Goal: Task Accomplishment & Management: Use online tool/utility

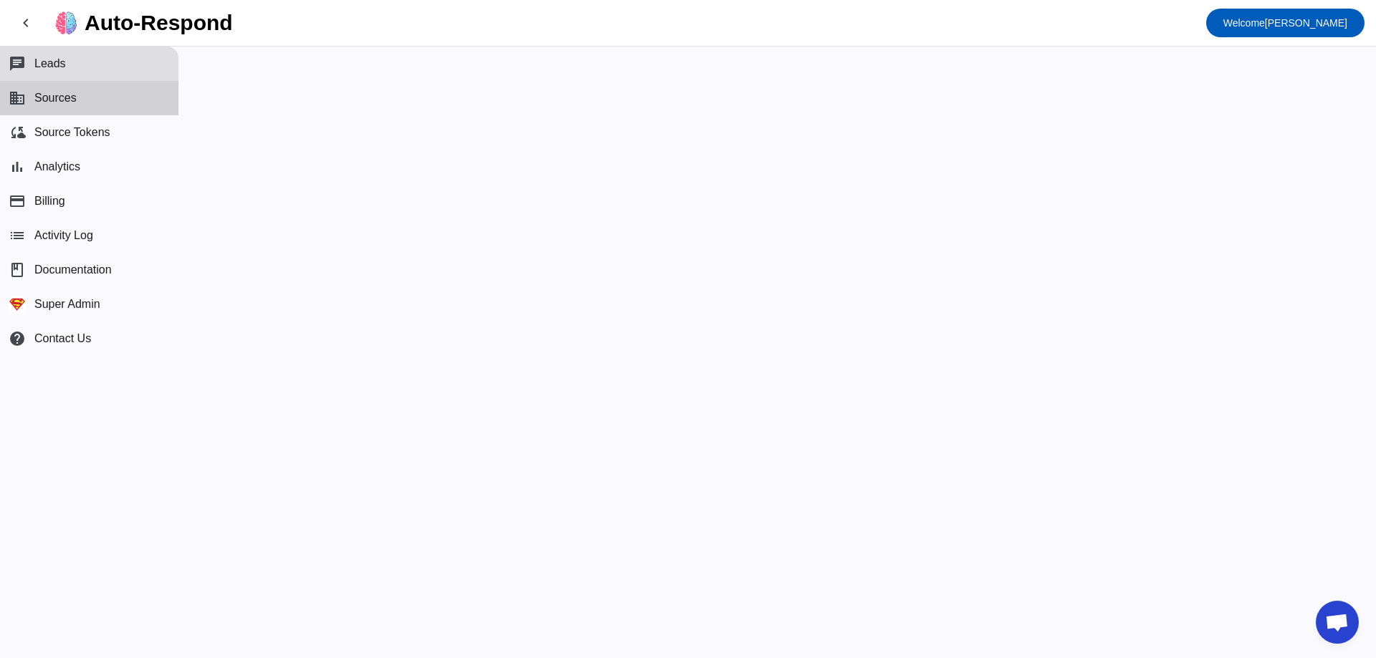
click at [108, 107] on button "business Sources" at bounding box center [89, 98] width 178 height 34
click at [100, 62] on button "chat Leads" at bounding box center [89, 64] width 178 height 34
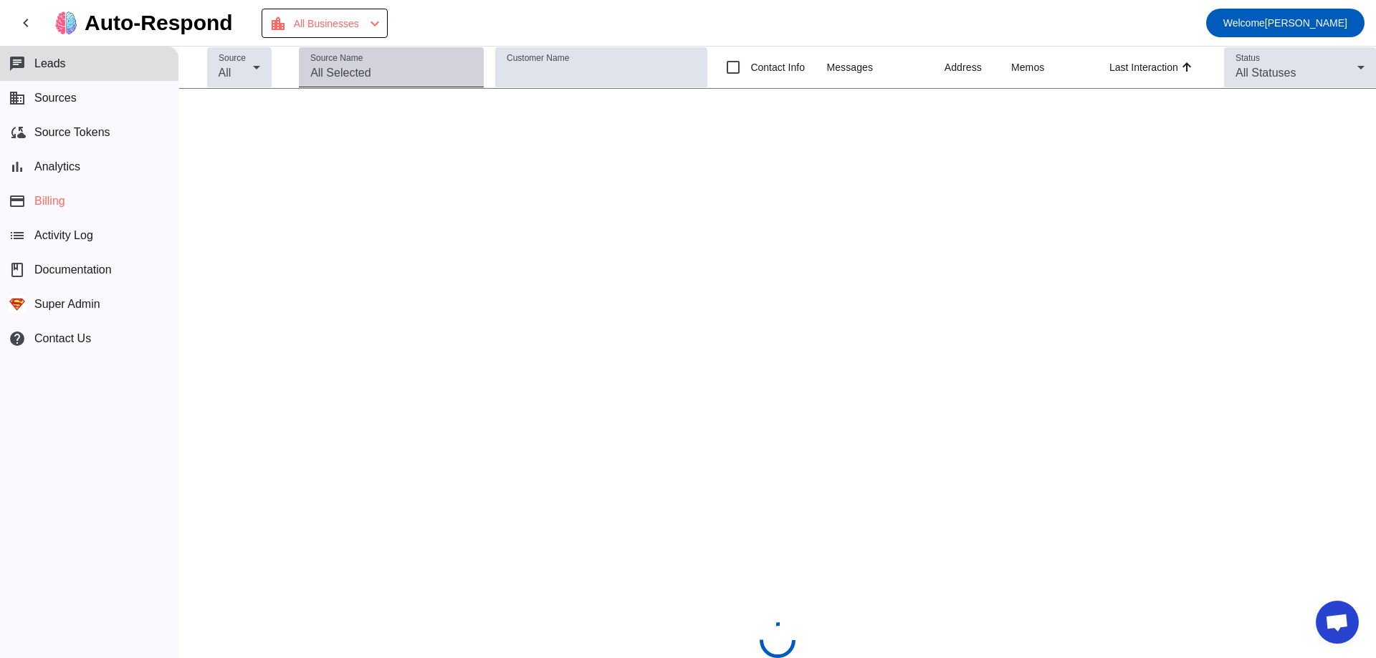
click at [408, 69] on input "Source Name" at bounding box center [391, 72] width 162 height 17
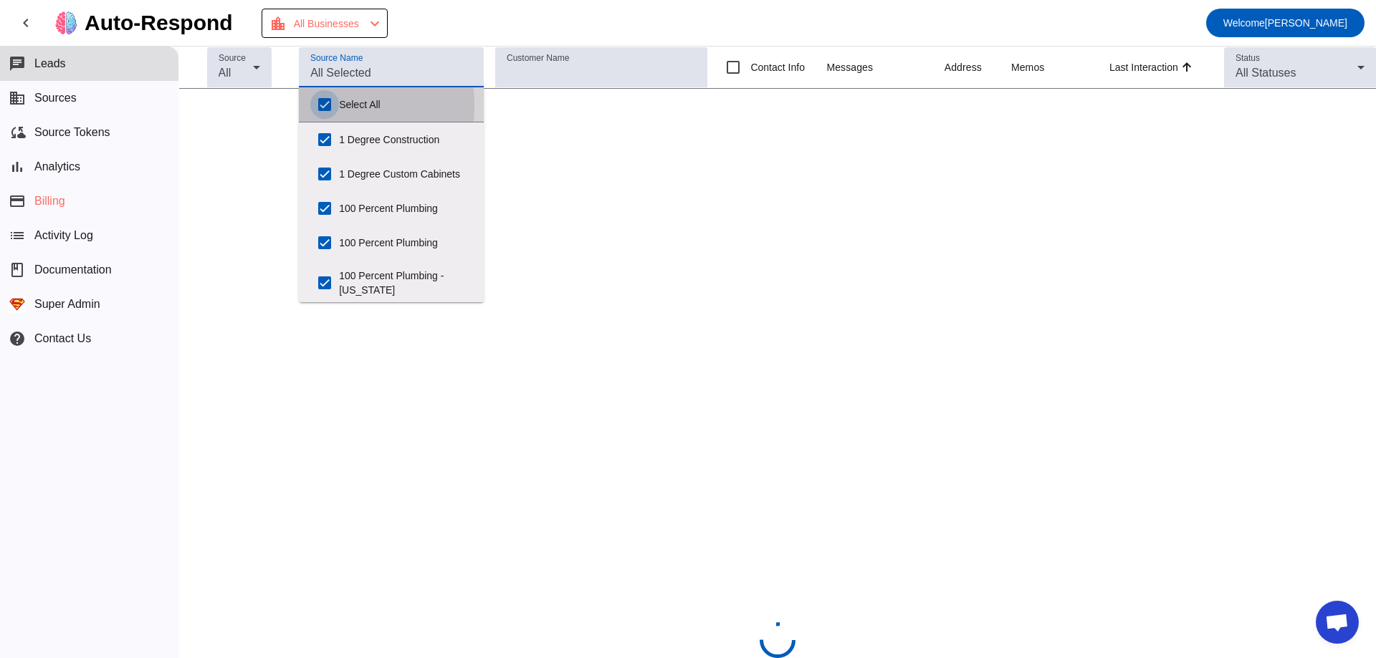
click at [329, 106] on input "Select All" at bounding box center [324, 104] width 29 height 29
checkbox input "false"
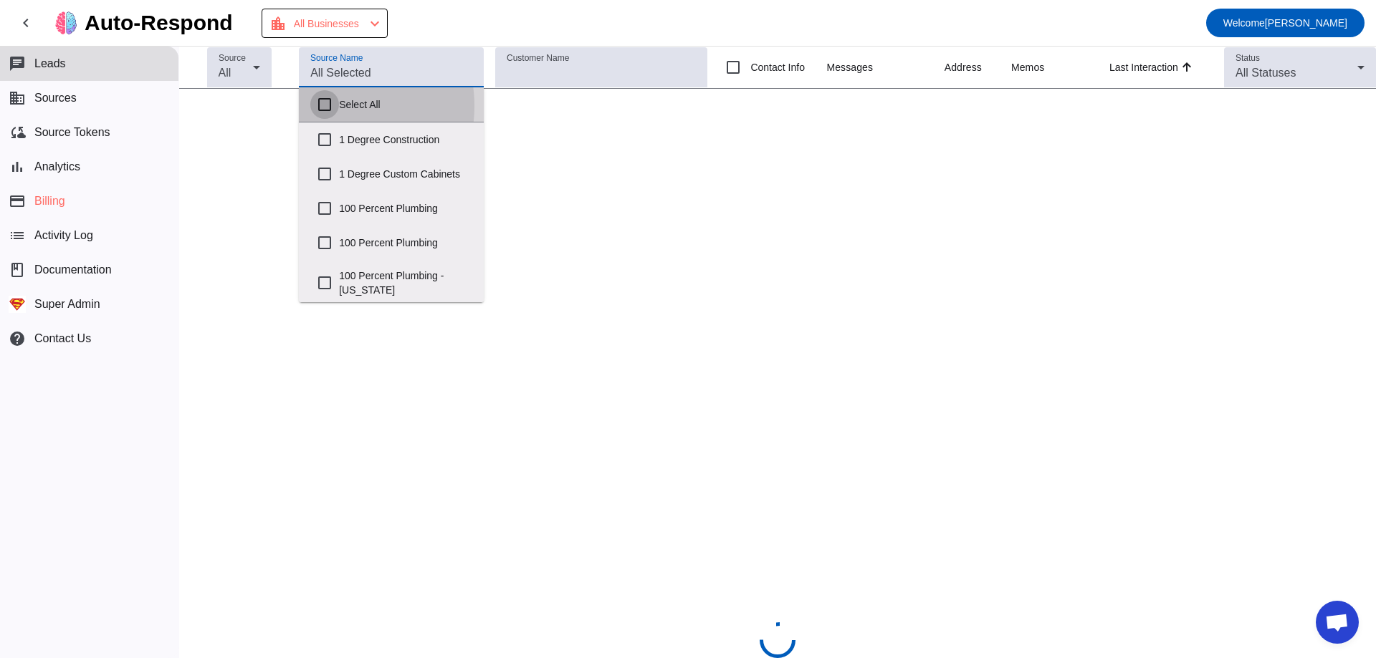
checkbox input "false"
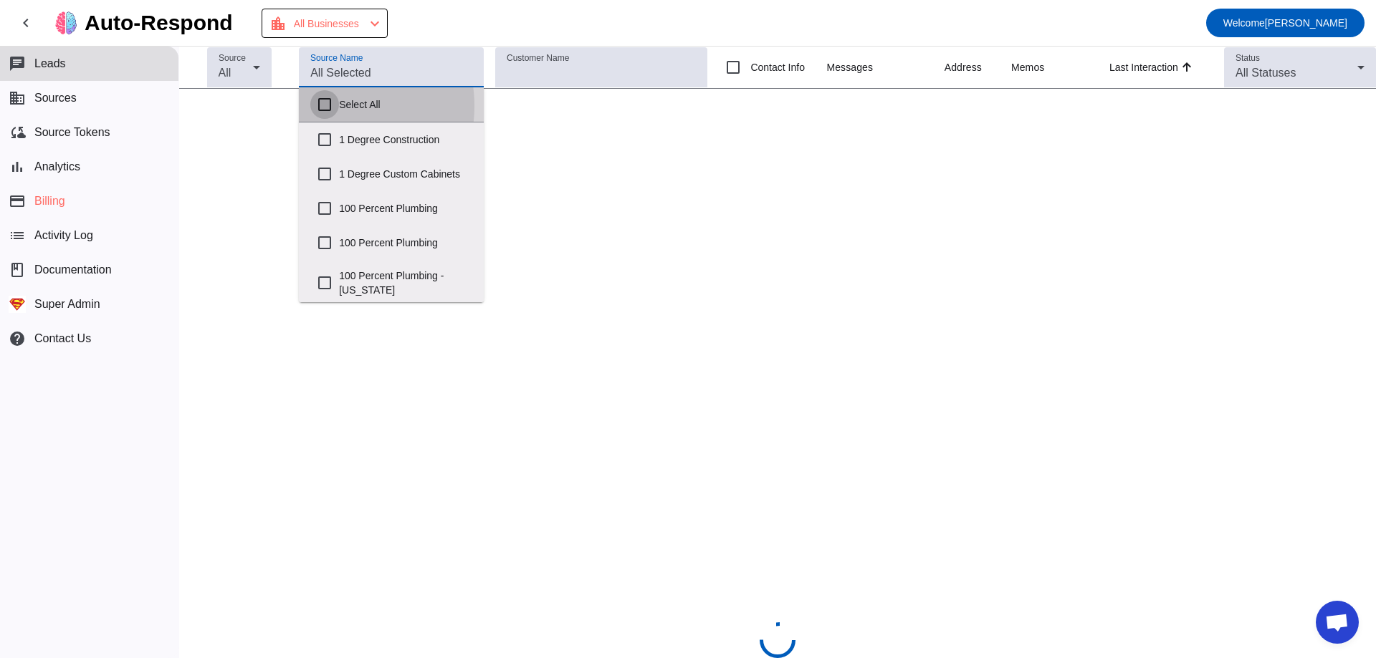
checkbox input "false"
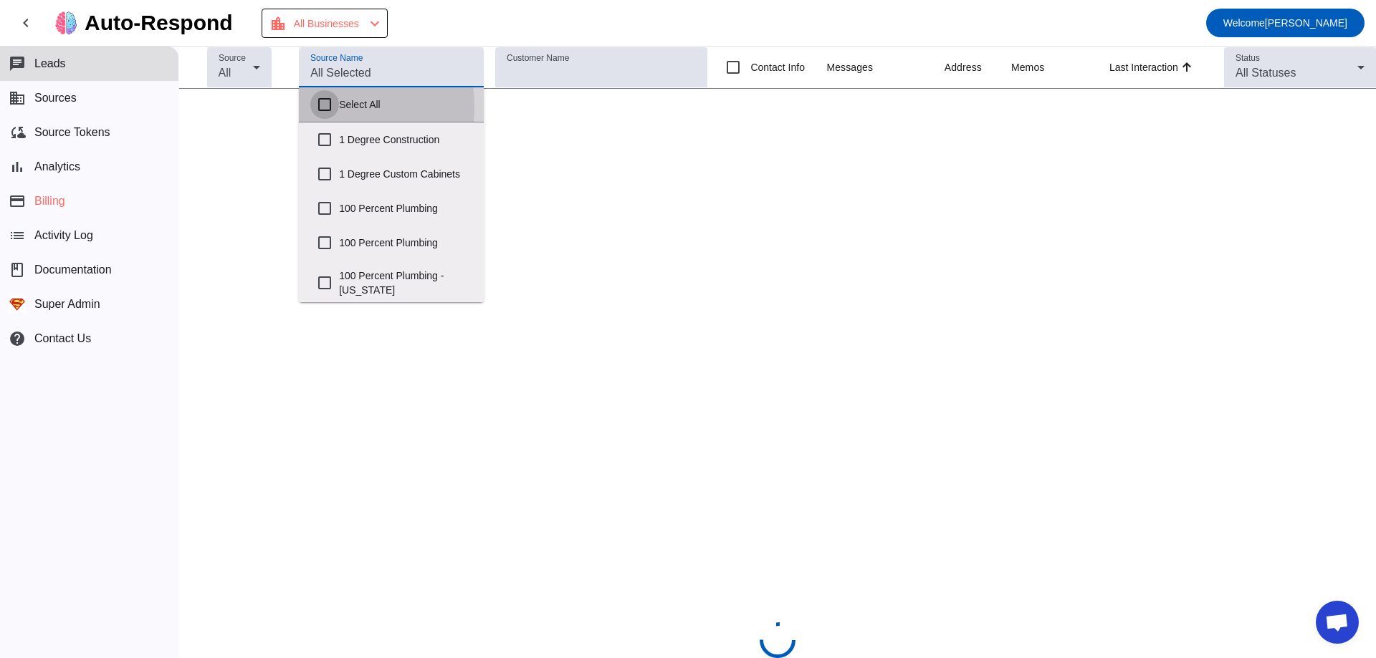
checkbox input "false"
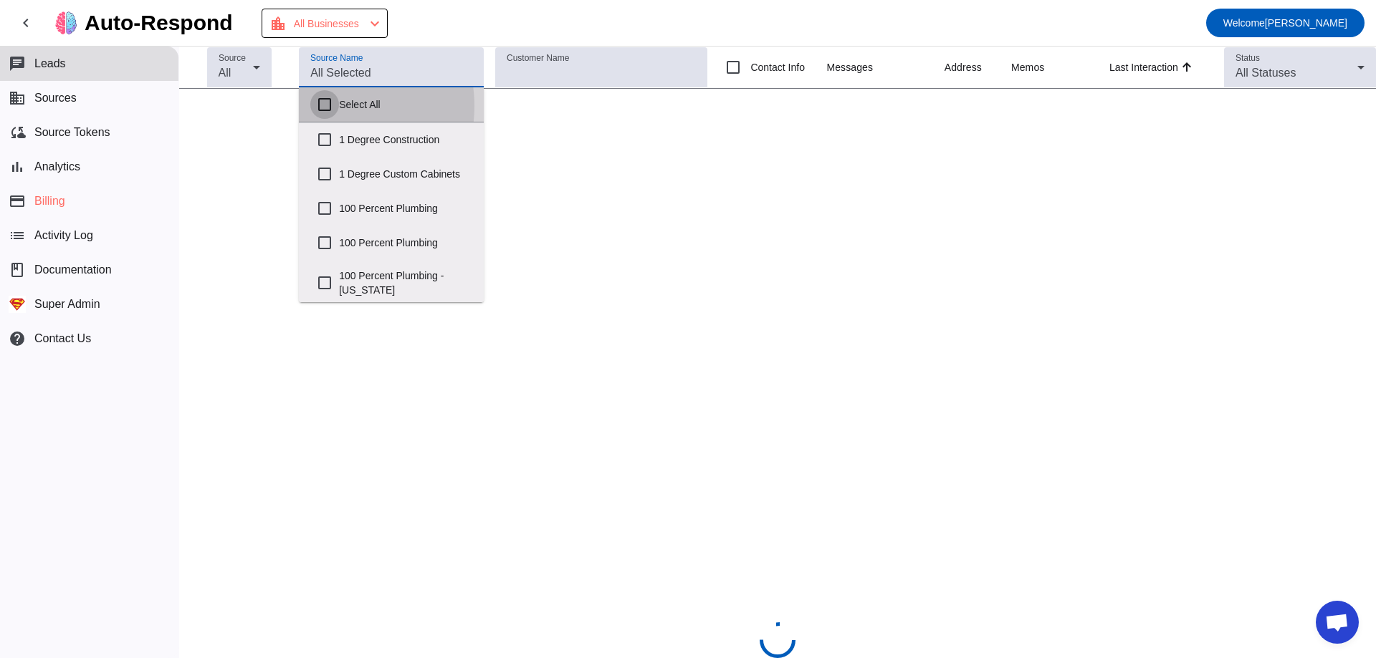
checkbox input "false"
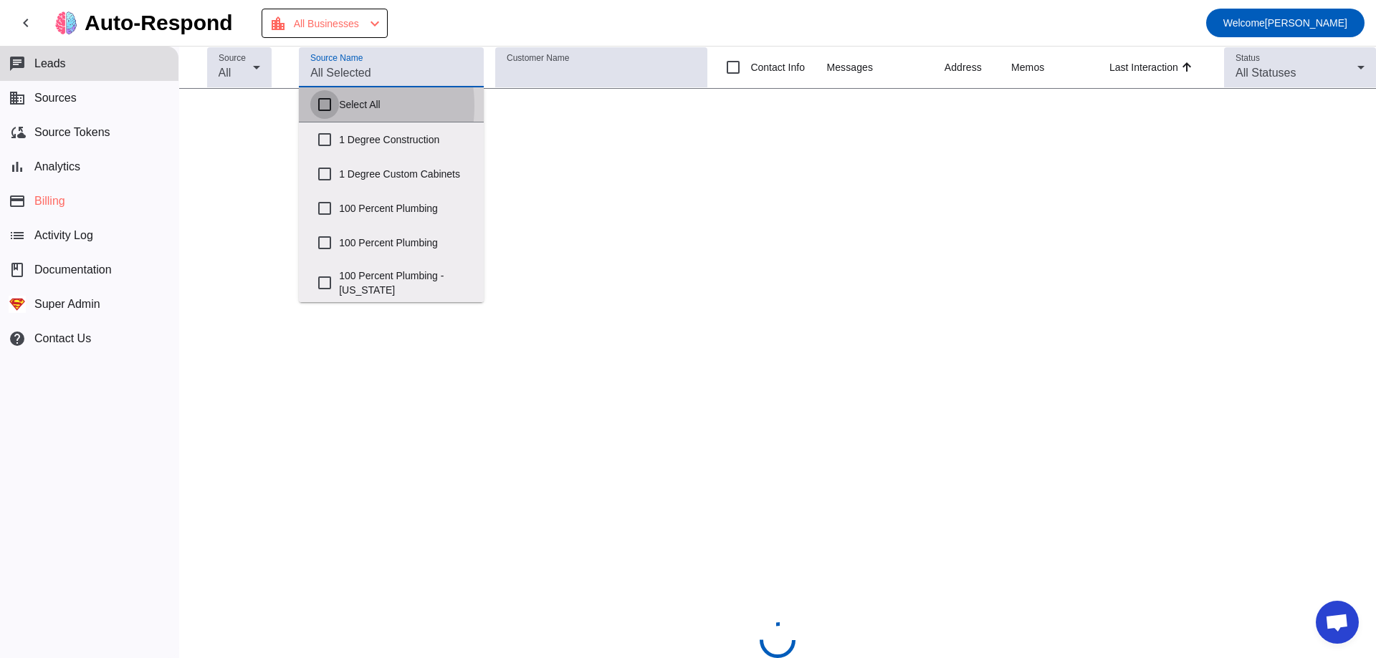
checkbox input "false"
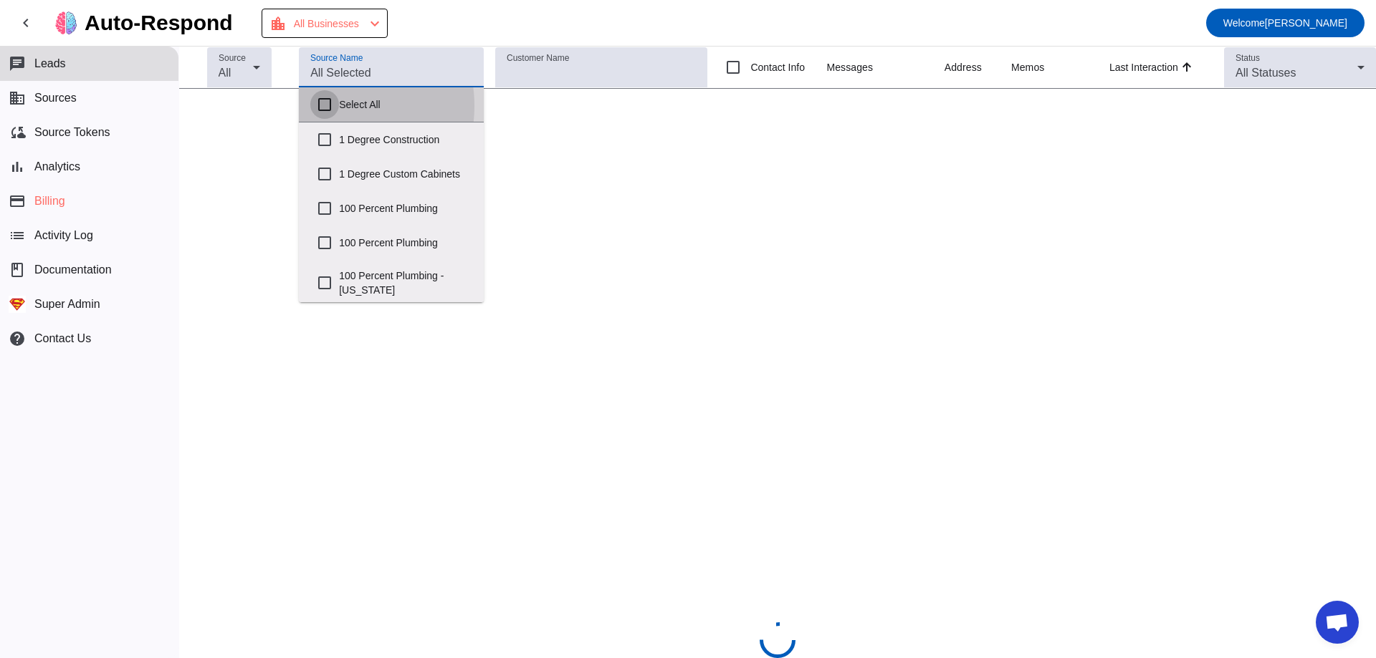
checkbox input "false"
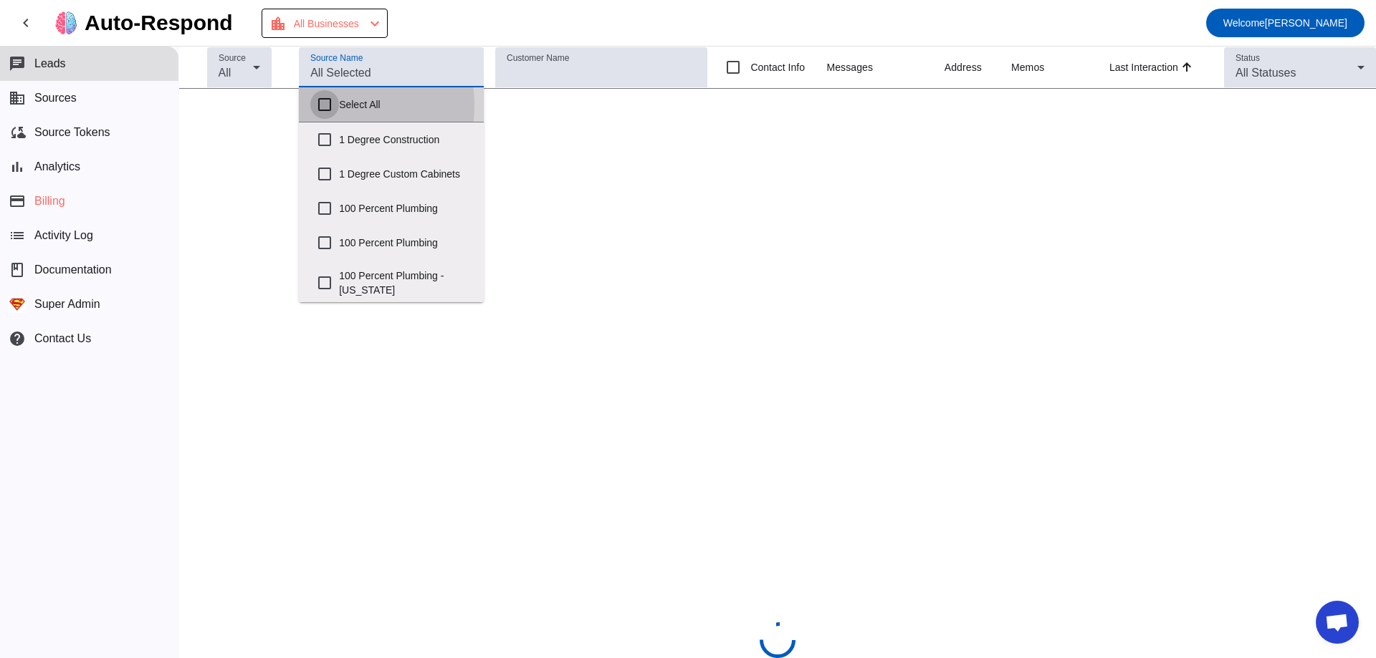
checkbox input "false"
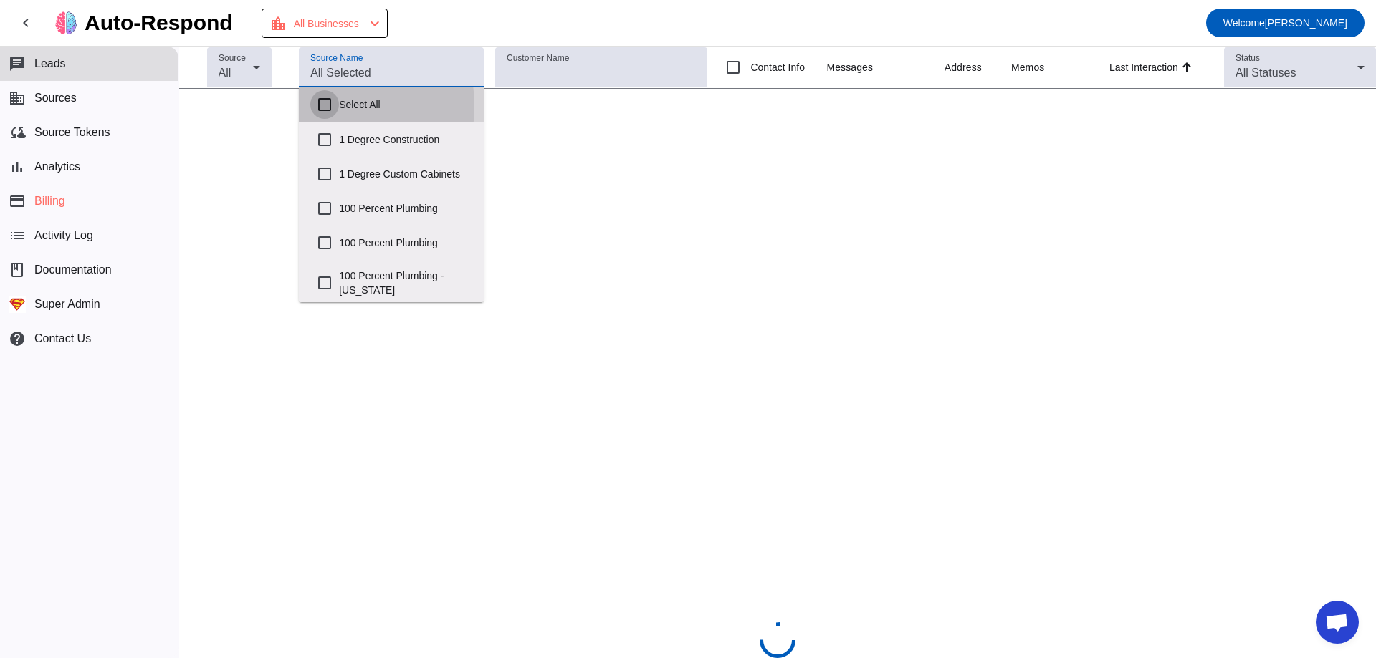
checkbox input "false"
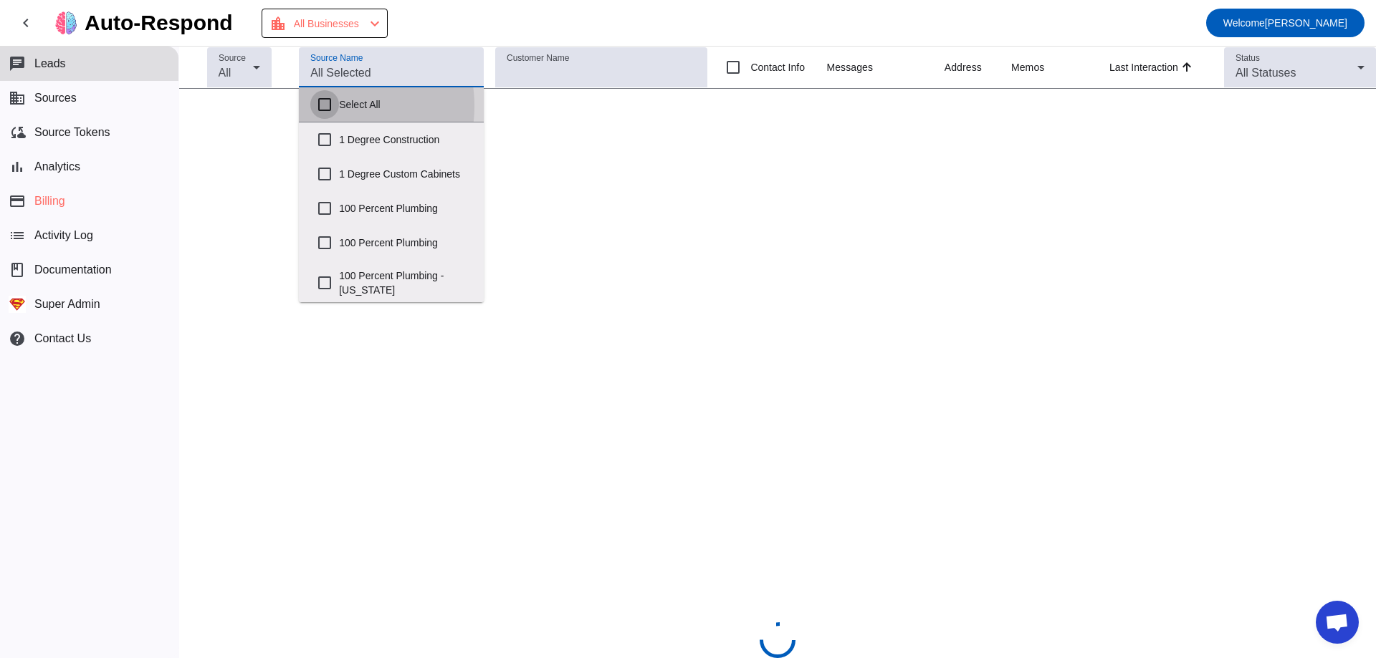
checkbox input "false"
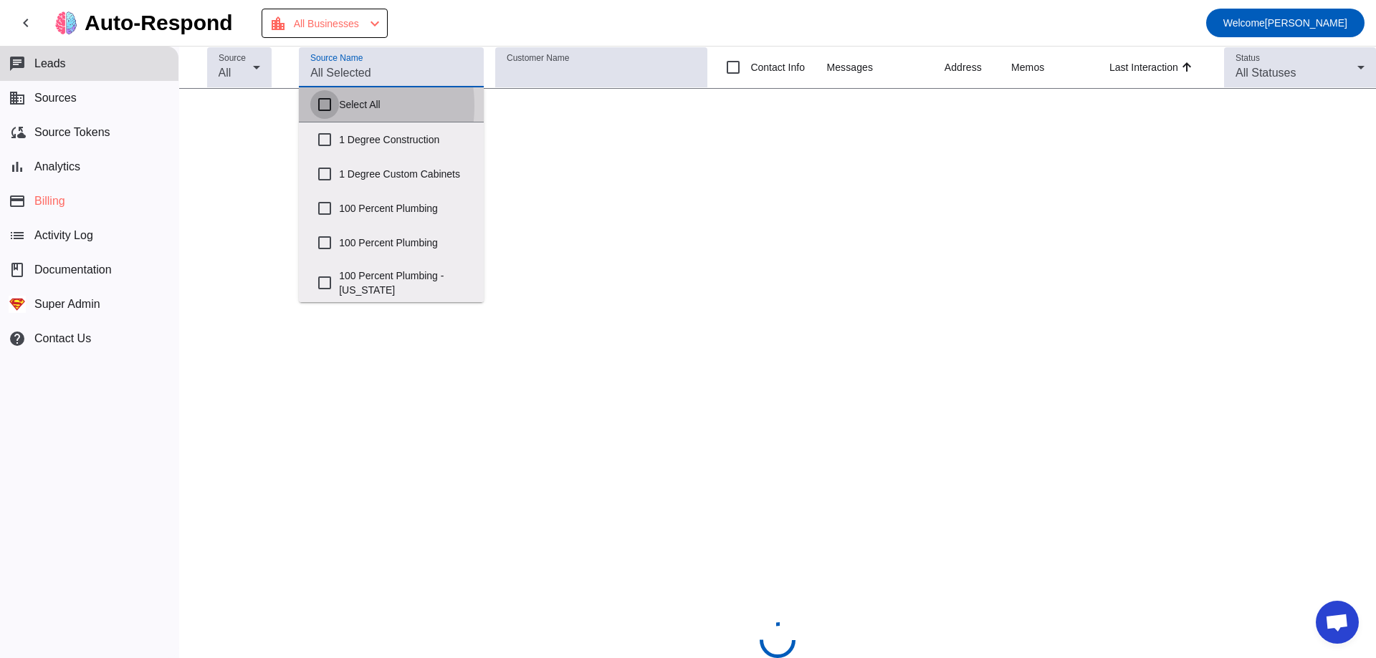
checkbox input "false"
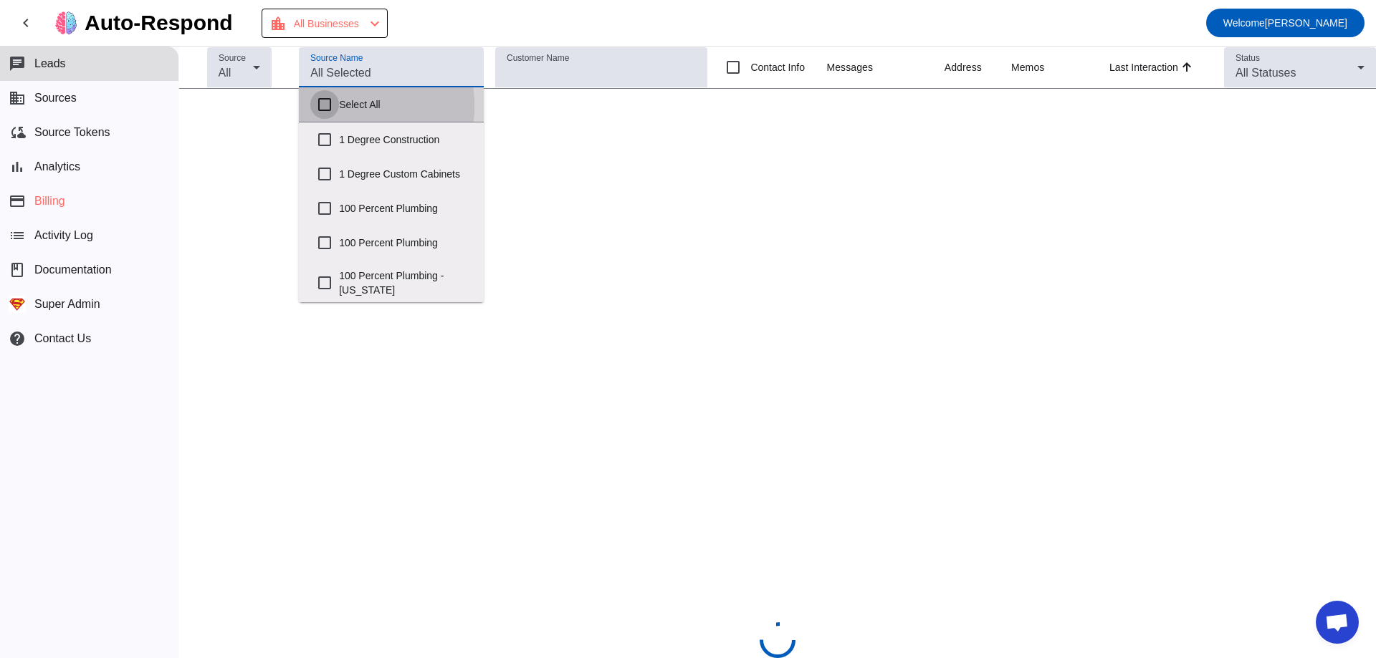
checkbox input "false"
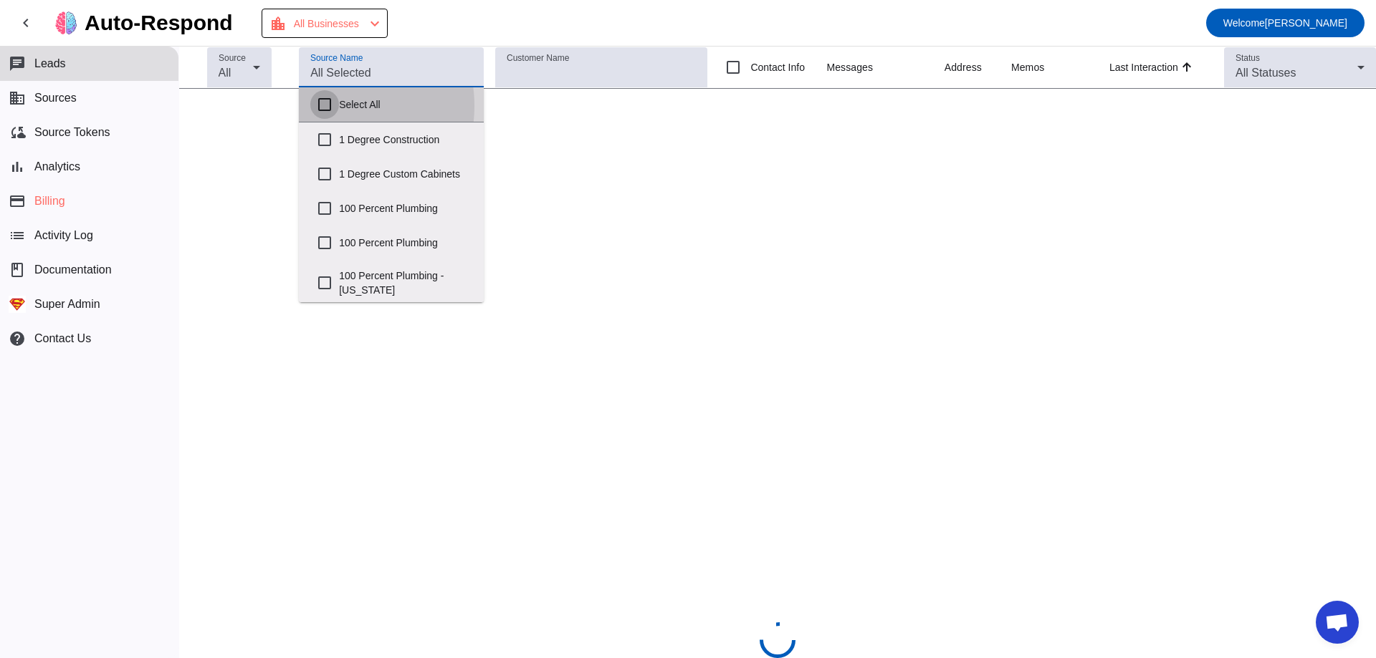
checkbox input "false"
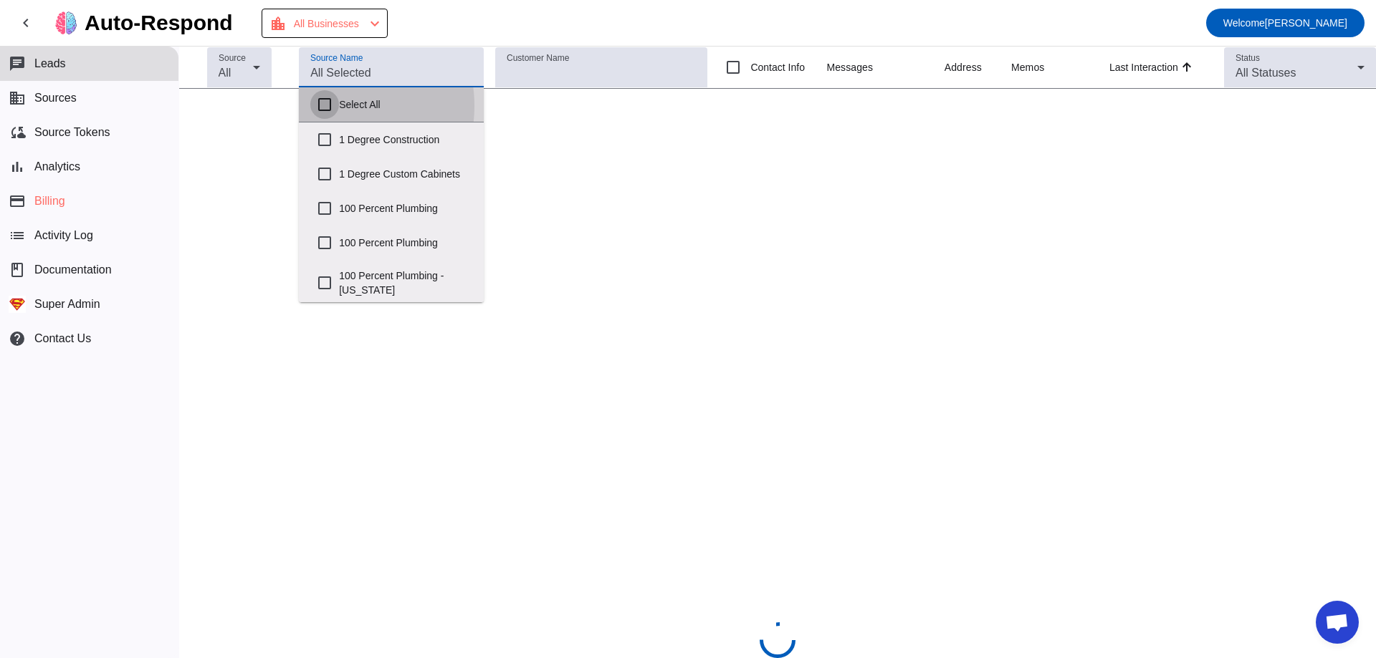
checkbox input "false"
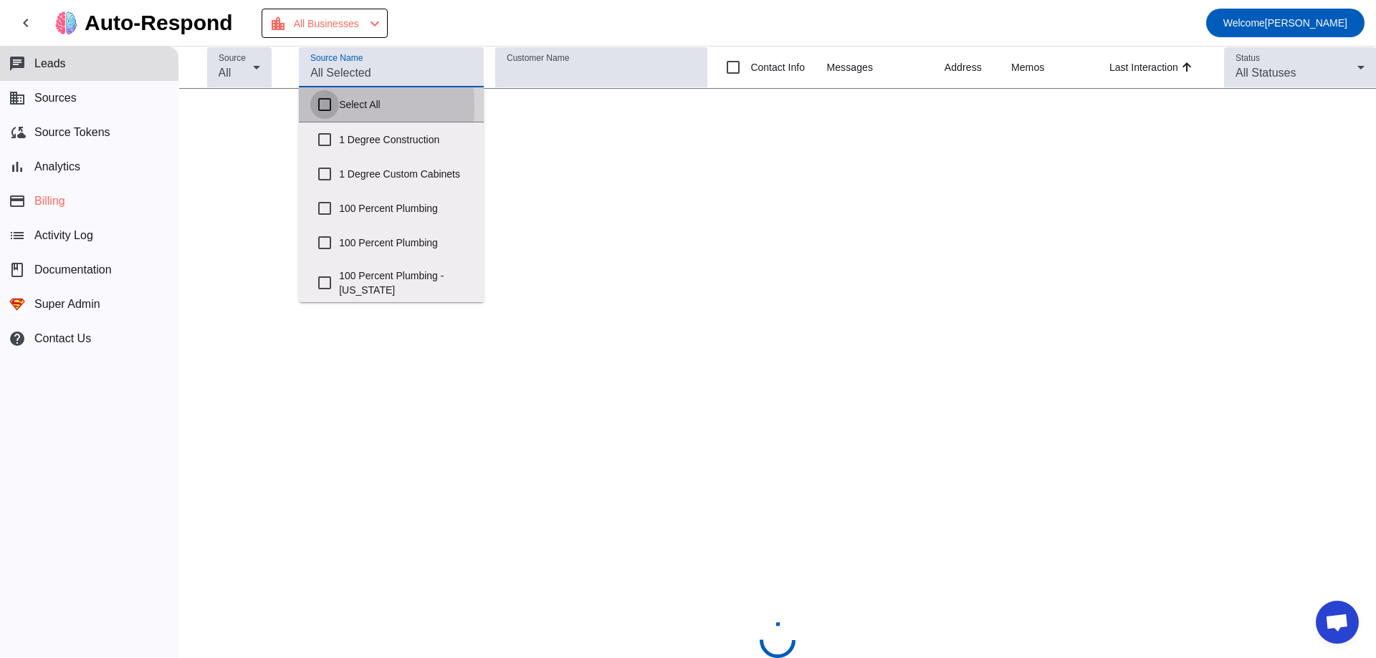
checkbox input "false"
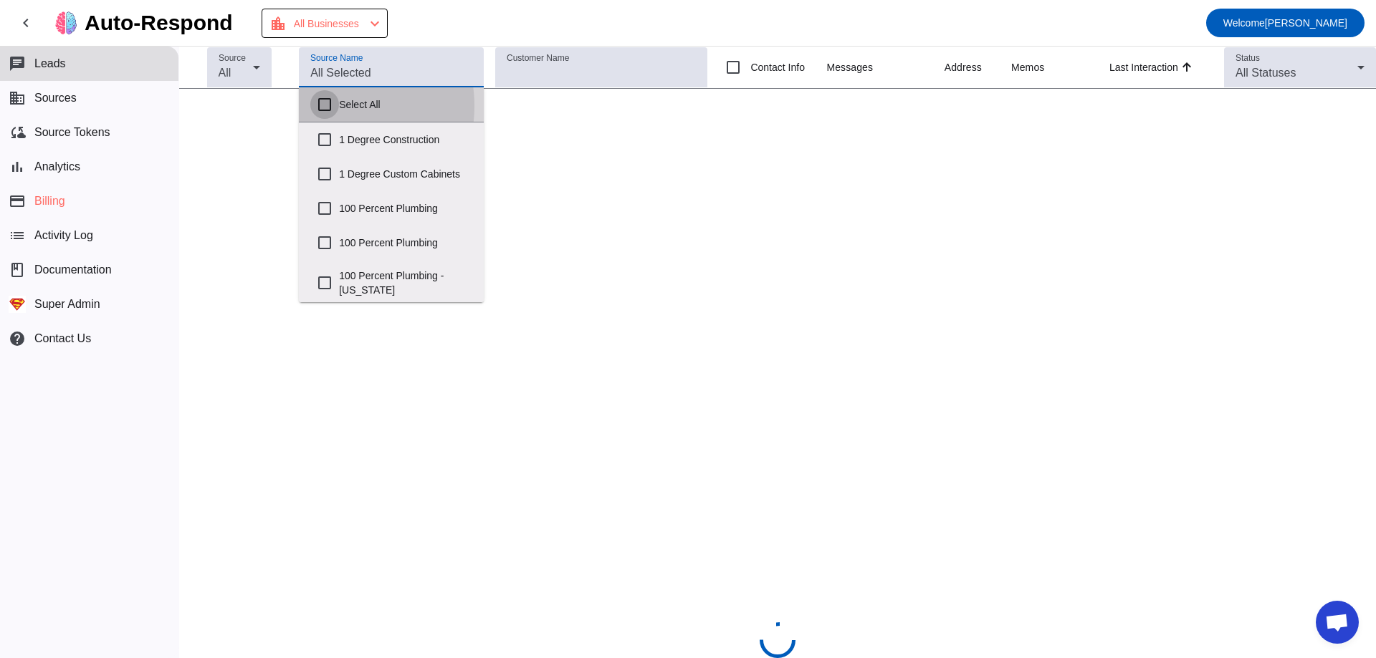
checkbox input "false"
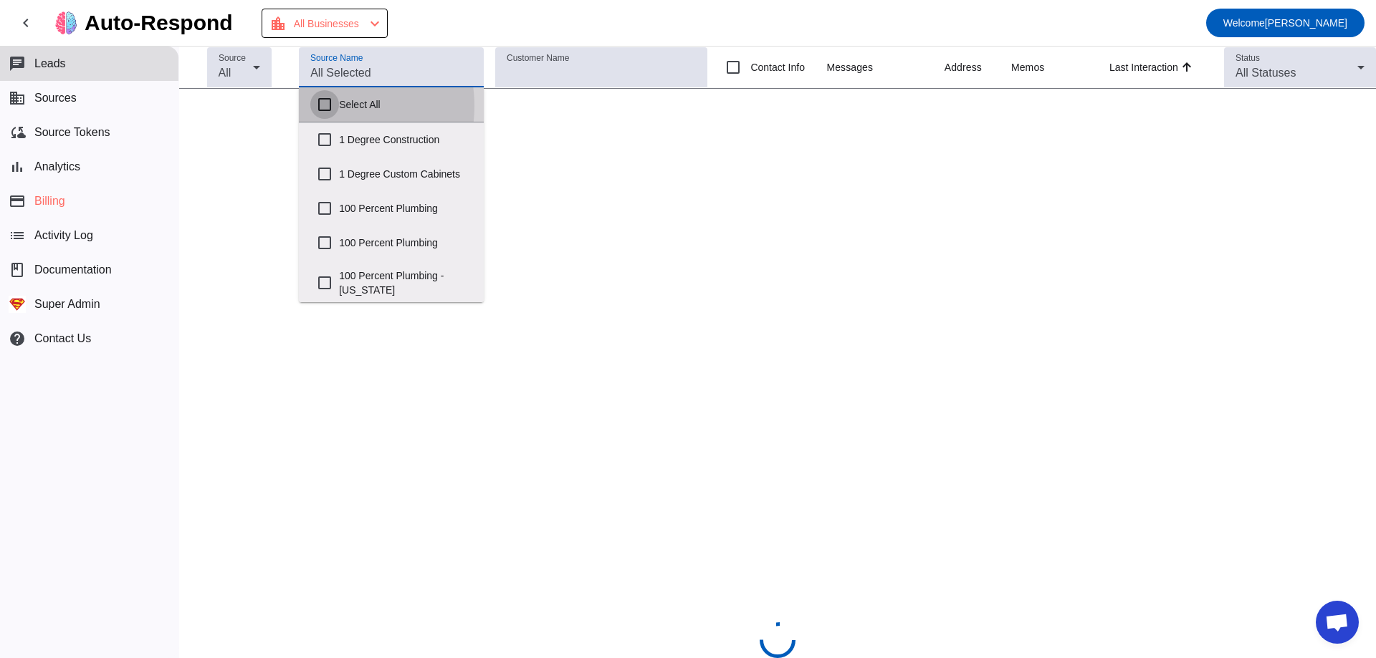
checkbox input "false"
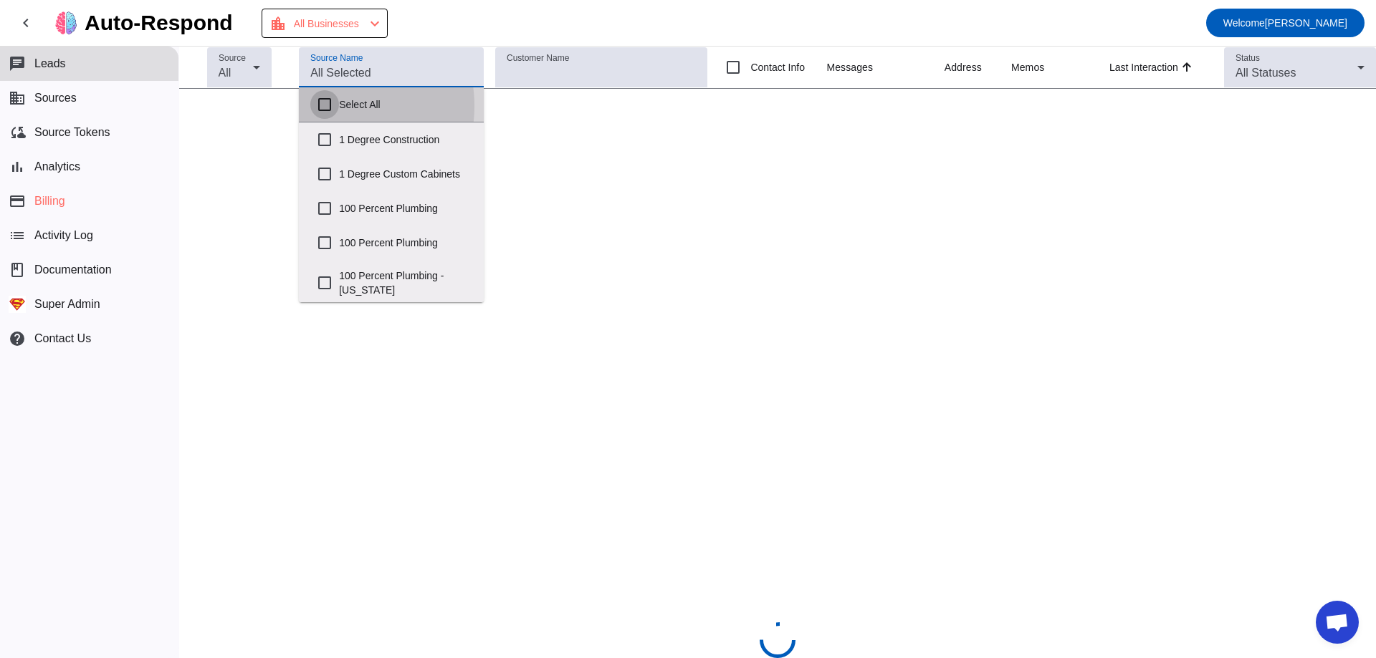
checkbox input "false"
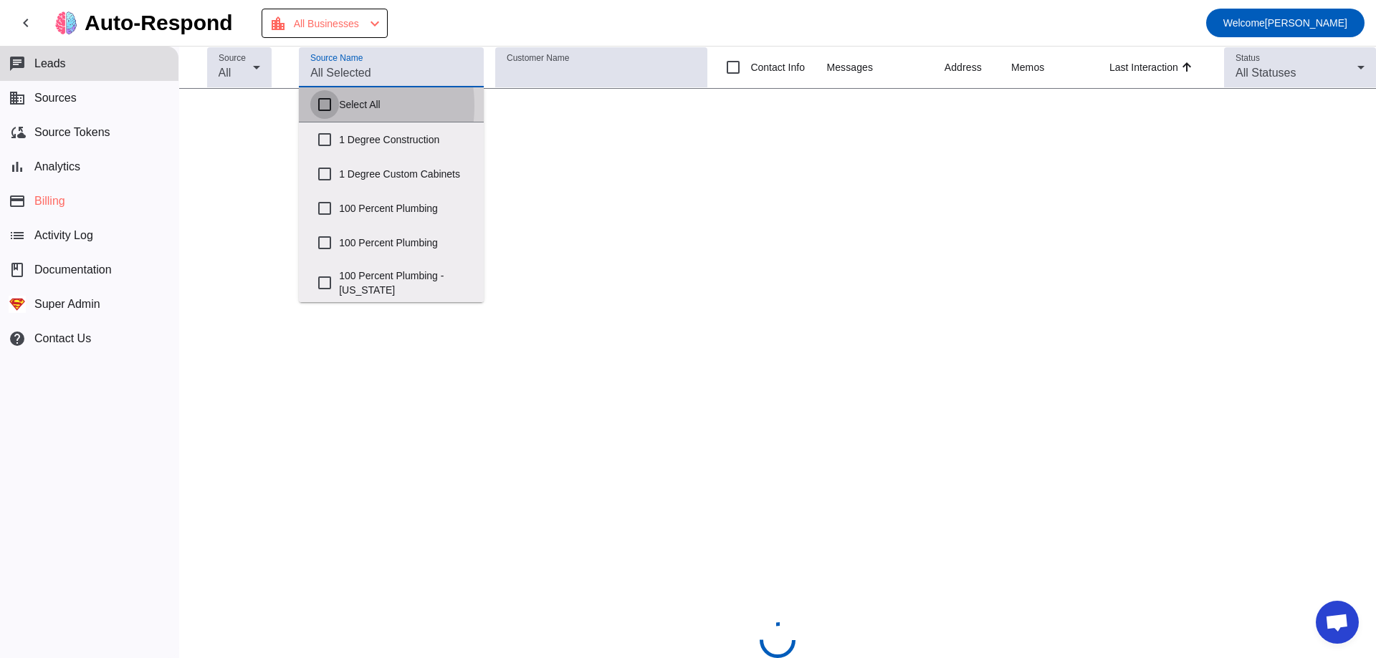
checkbox input "false"
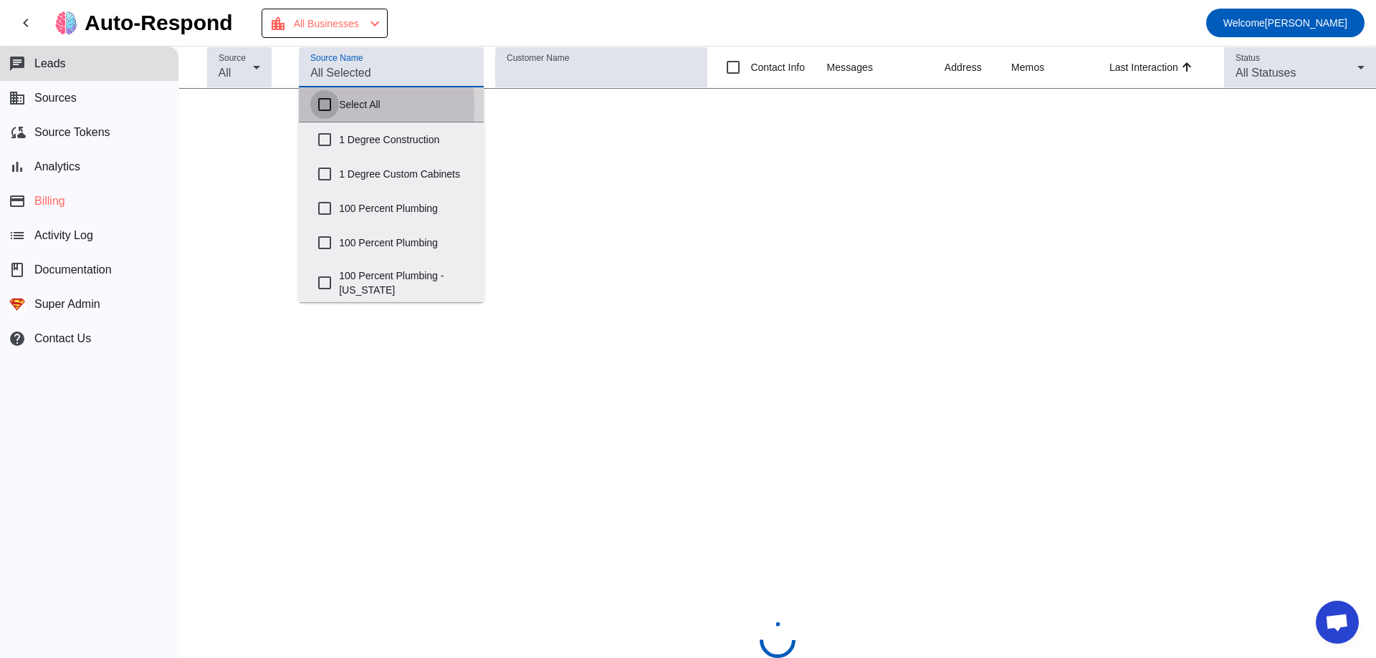
checkbox input "false"
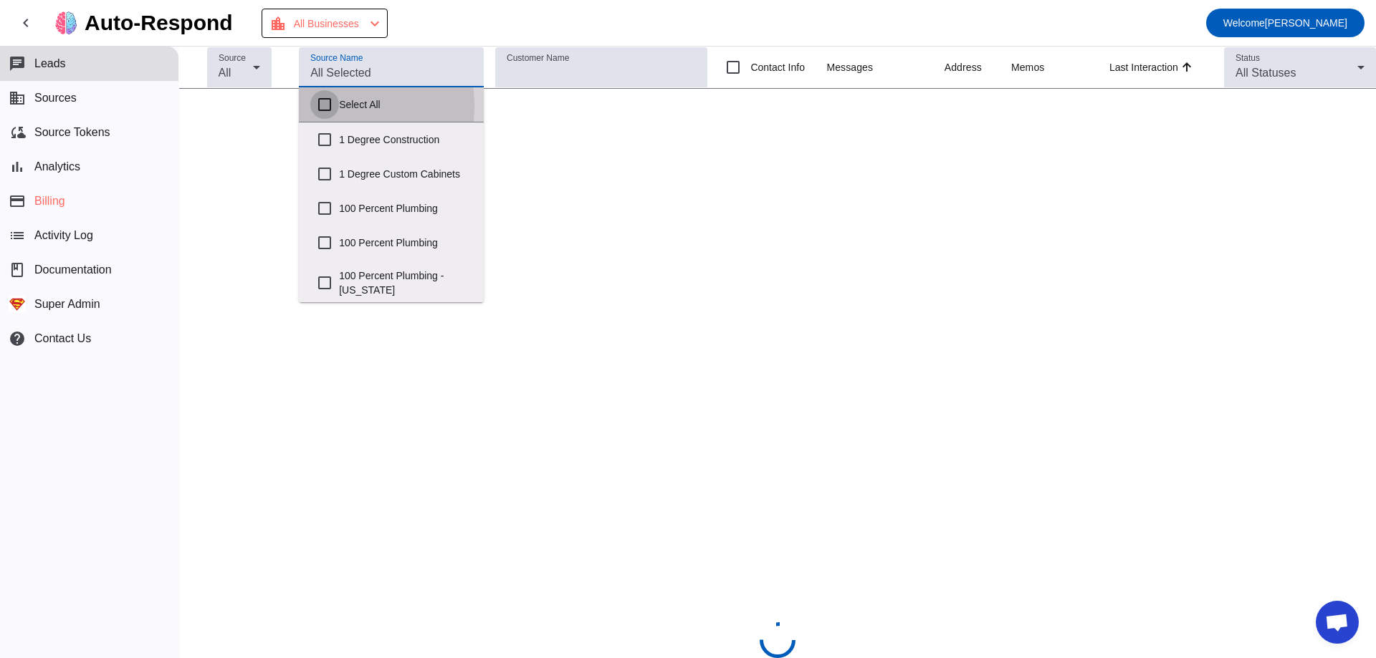
checkbox input "false"
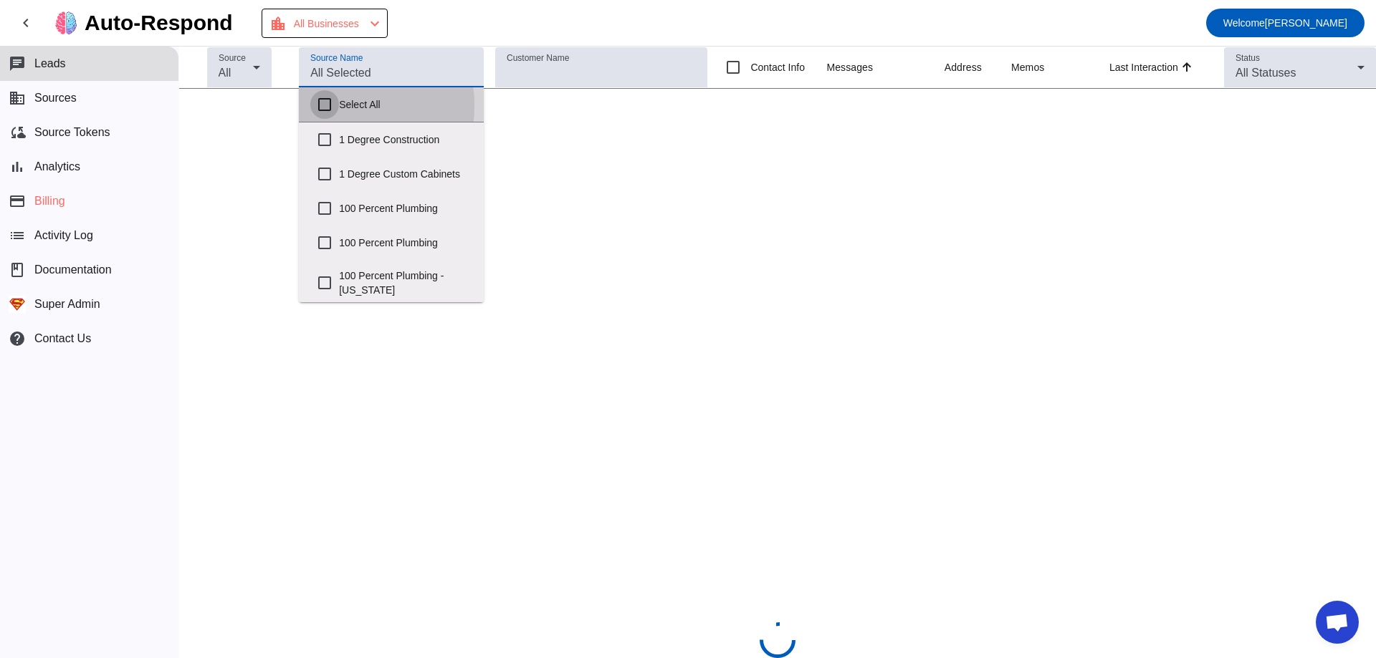
checkbox input "false"
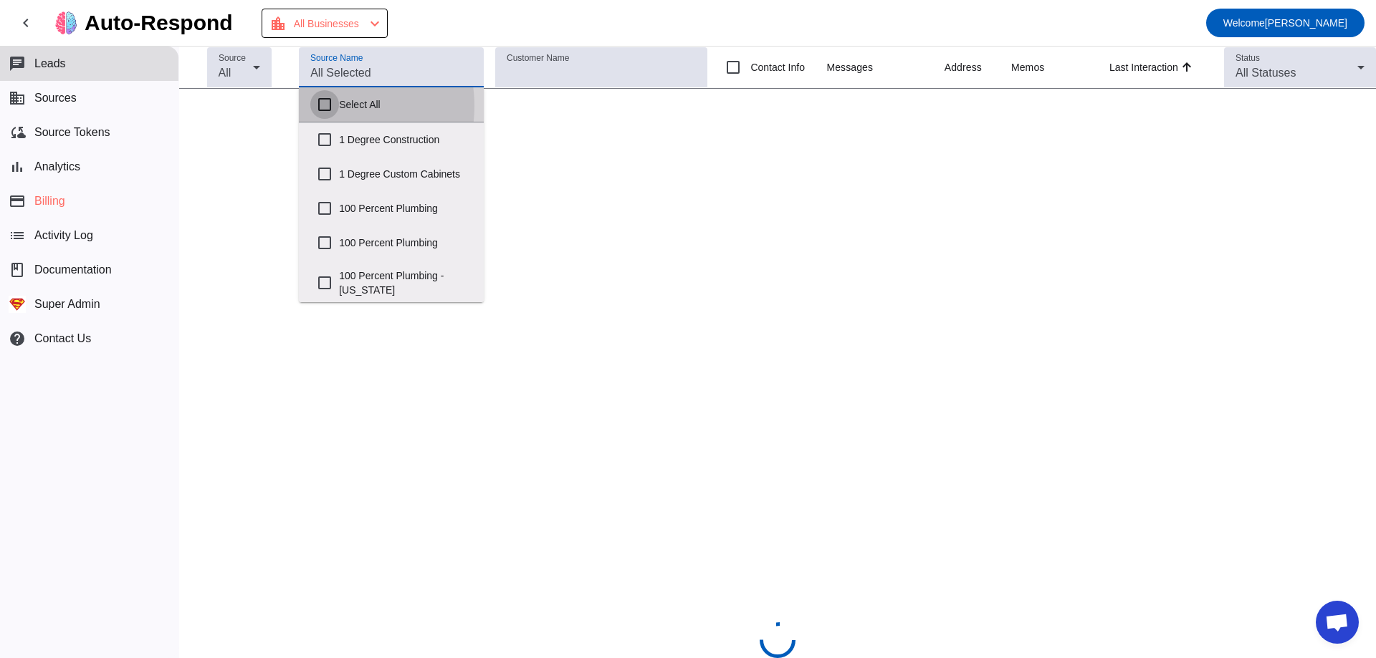
checkbox input "false"
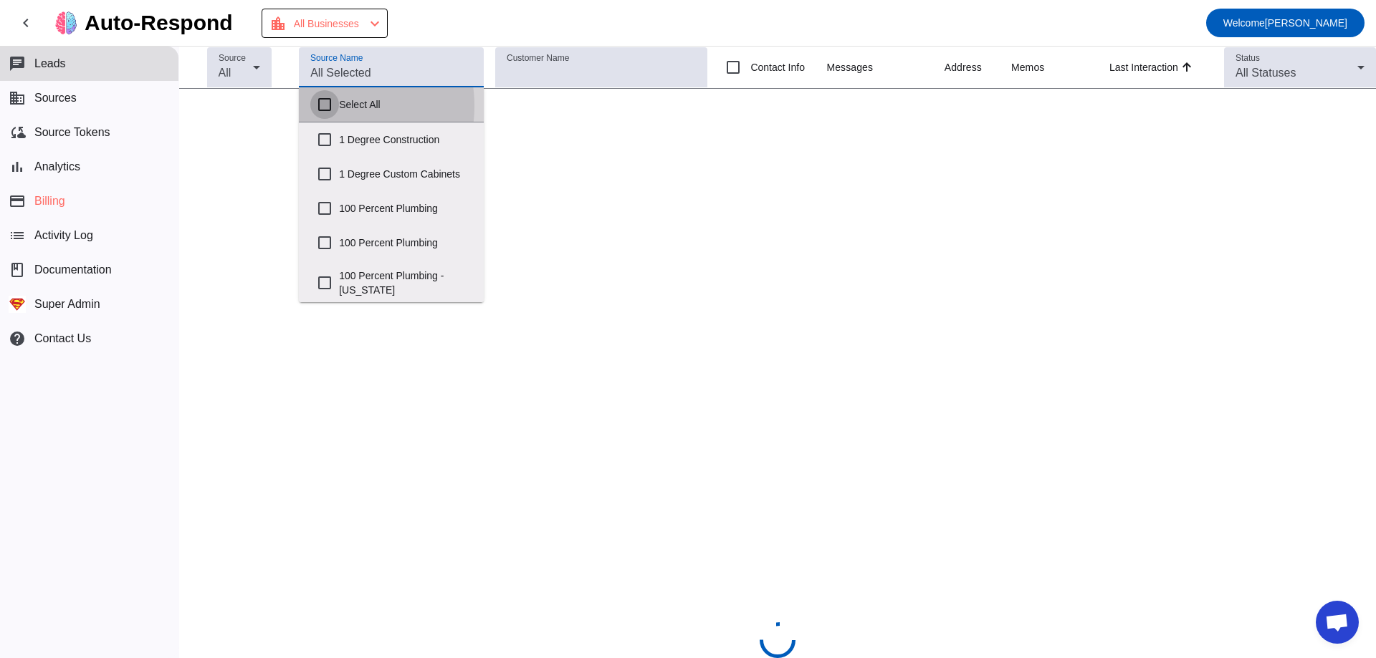
checkbox input "false"
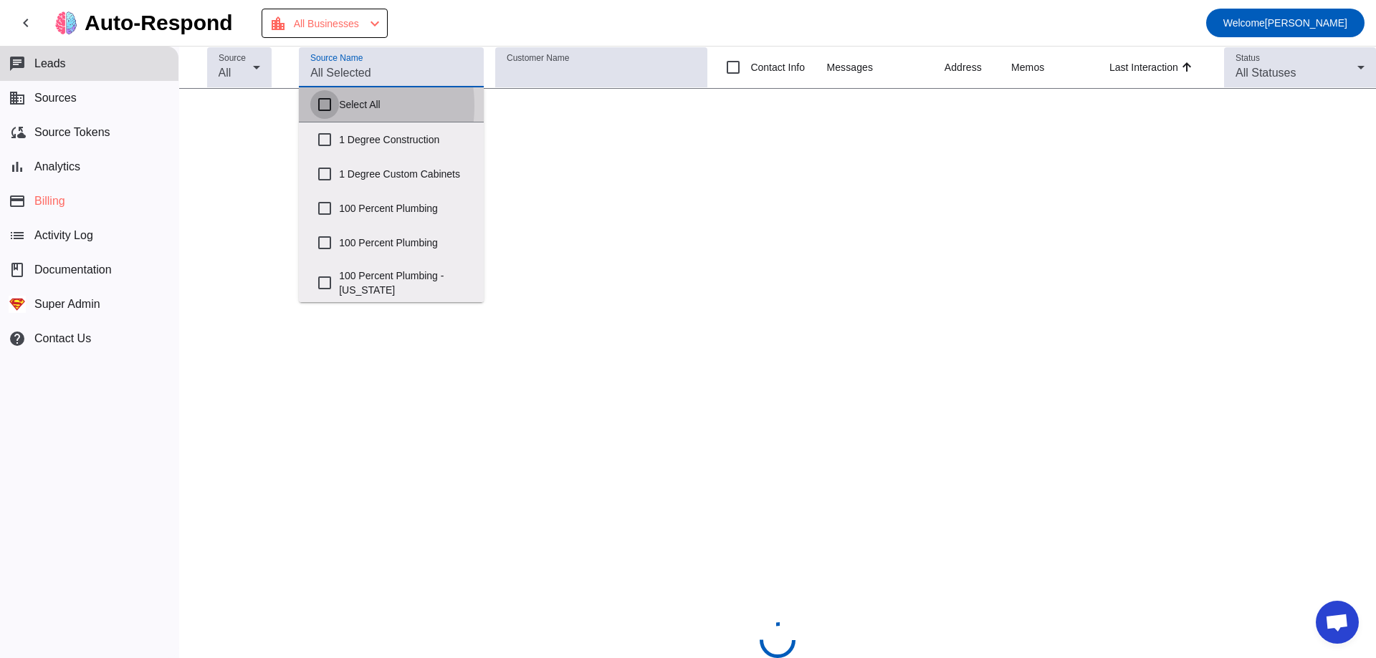
checkbox input "false"
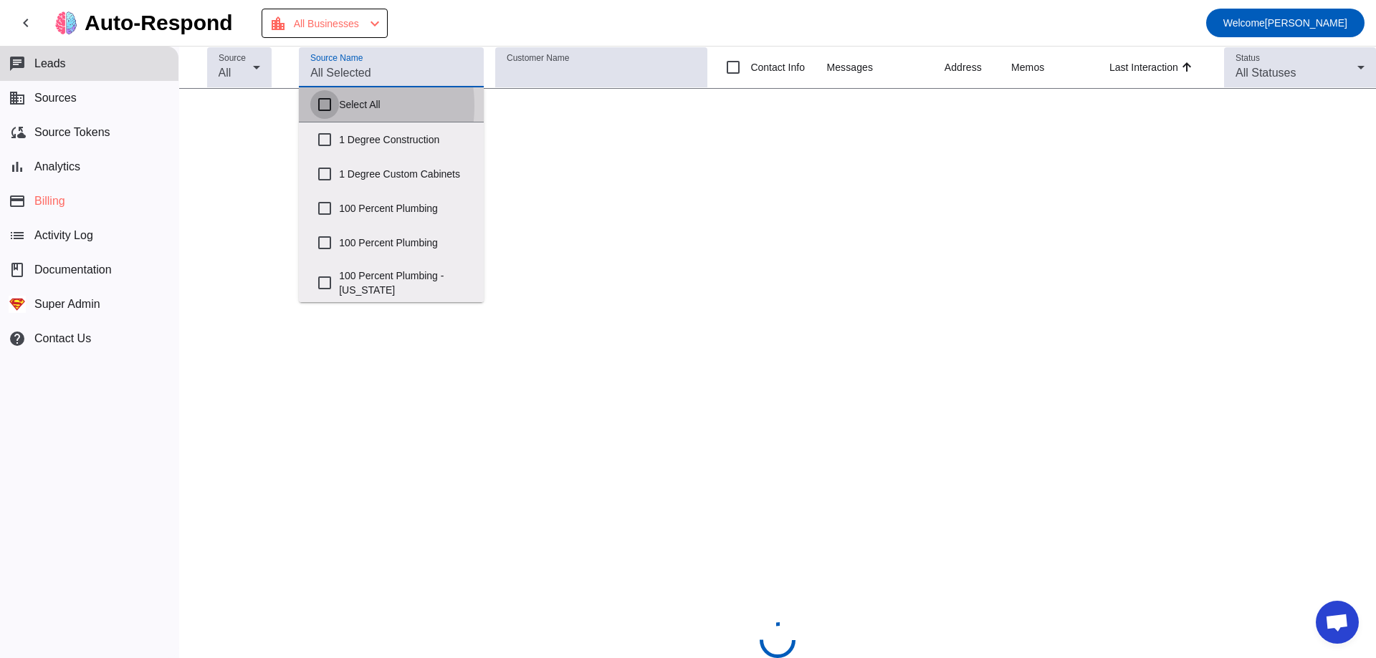
checkbox input "false"
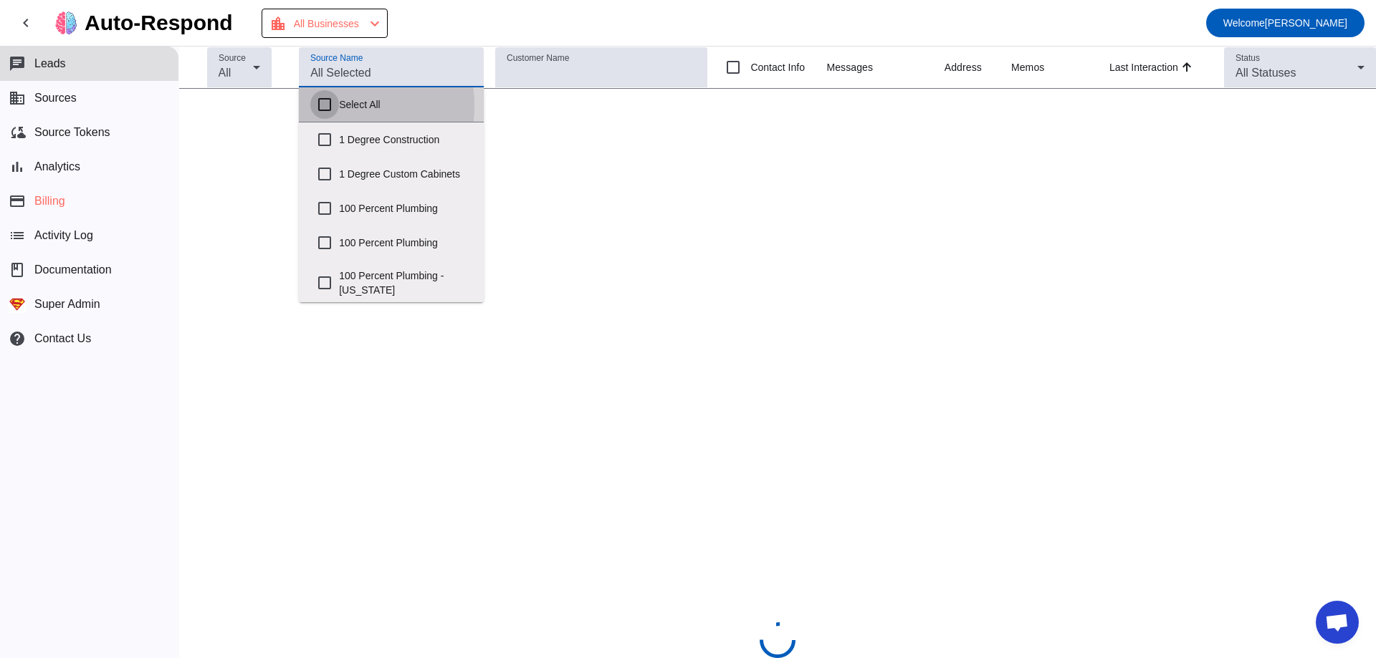
checkbox input "false"
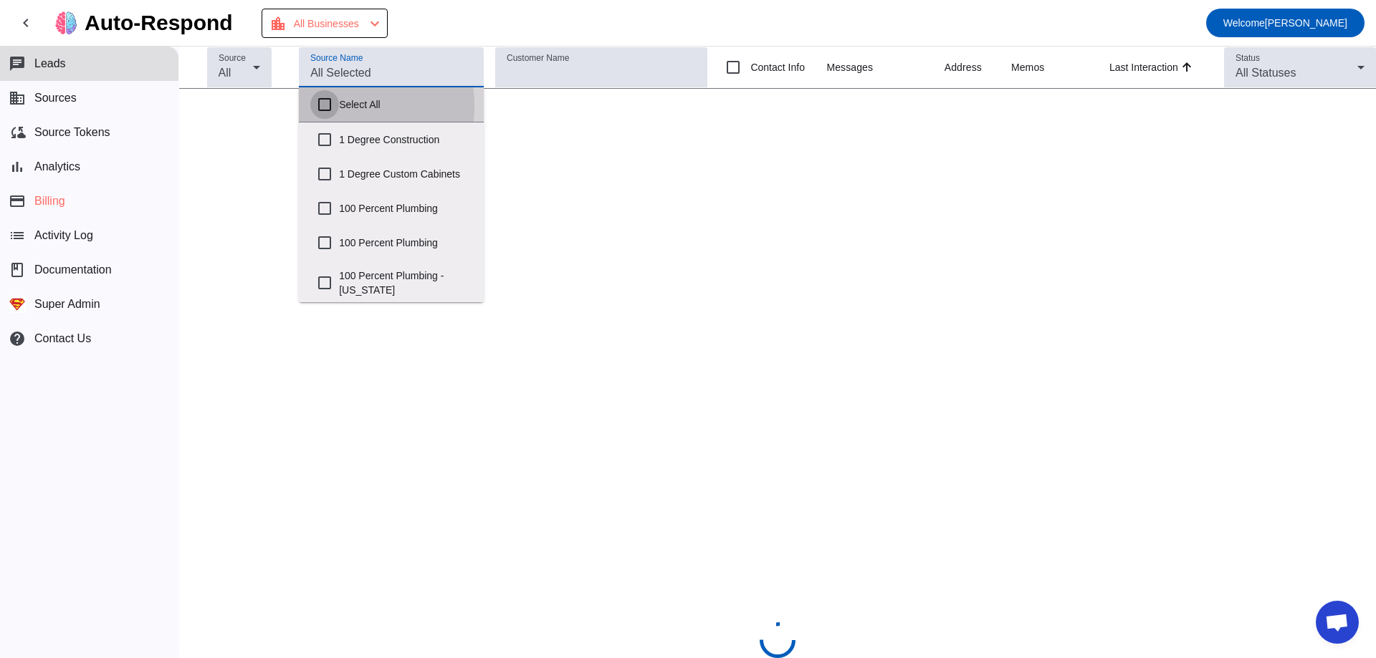
checkbox input "false"
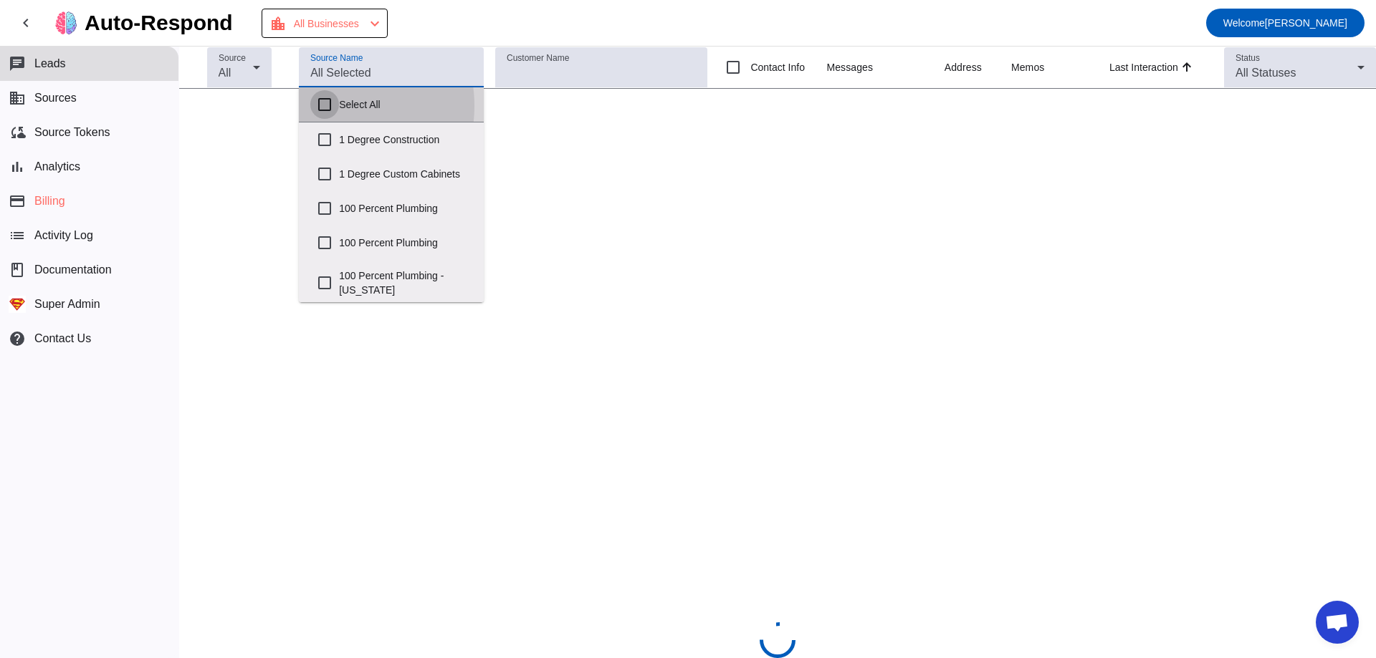
checkbox input "false"
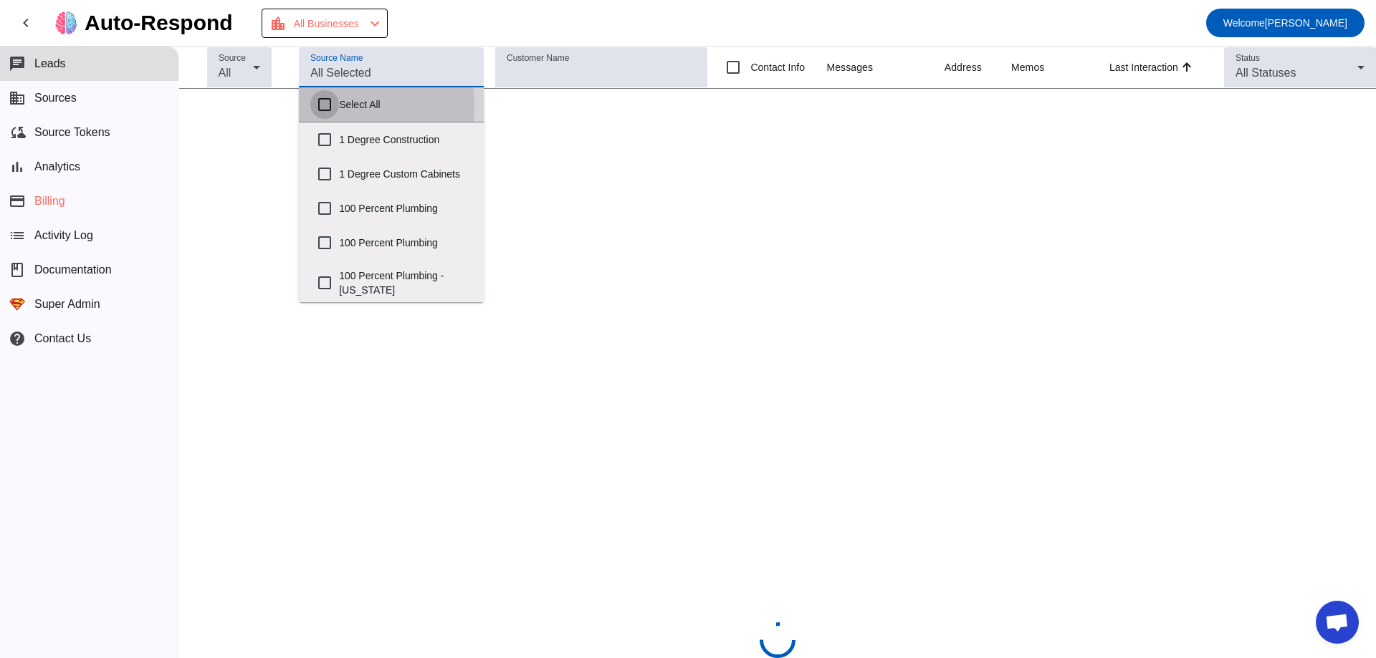
checkbox input "false"
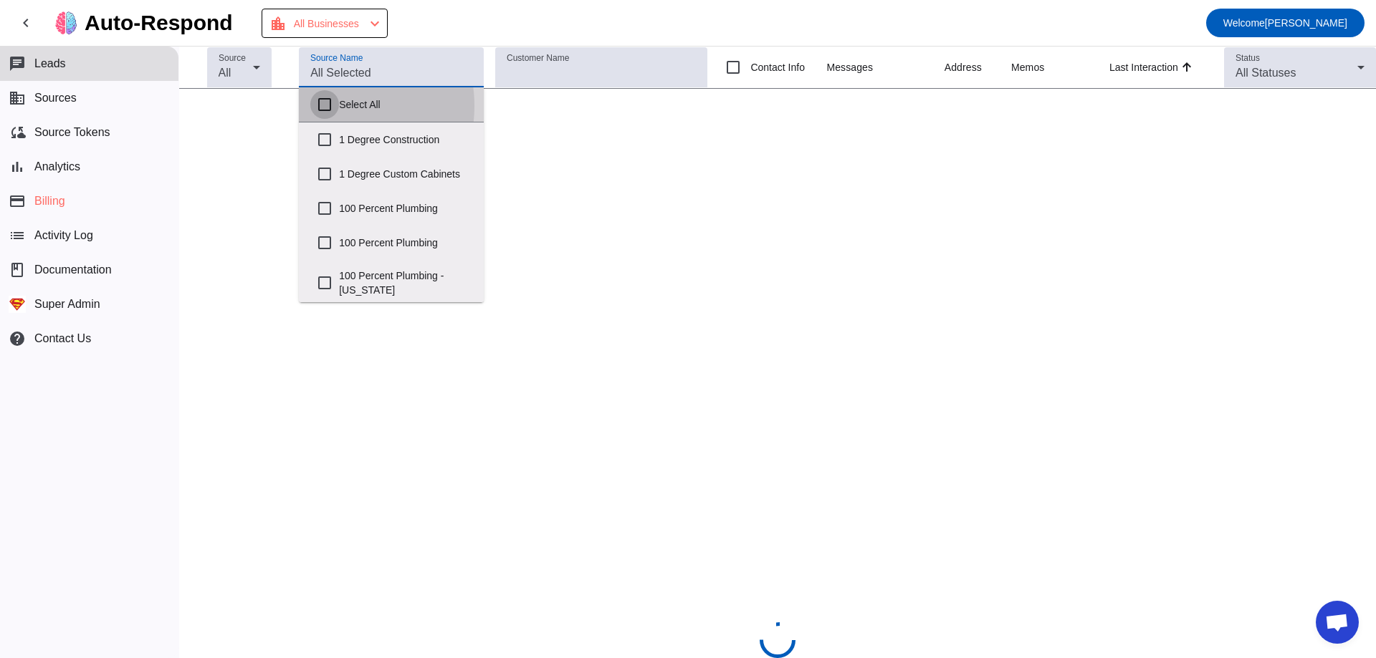
checkbox input "false"
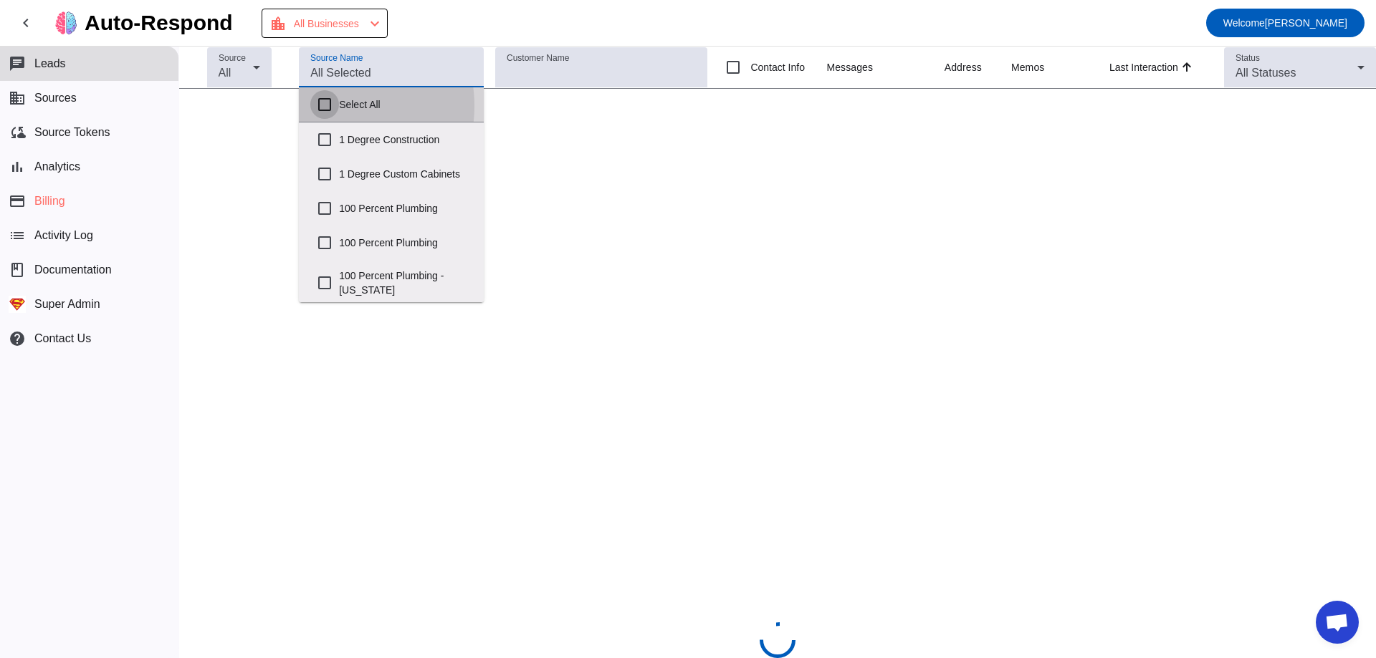
checkbox input "false"
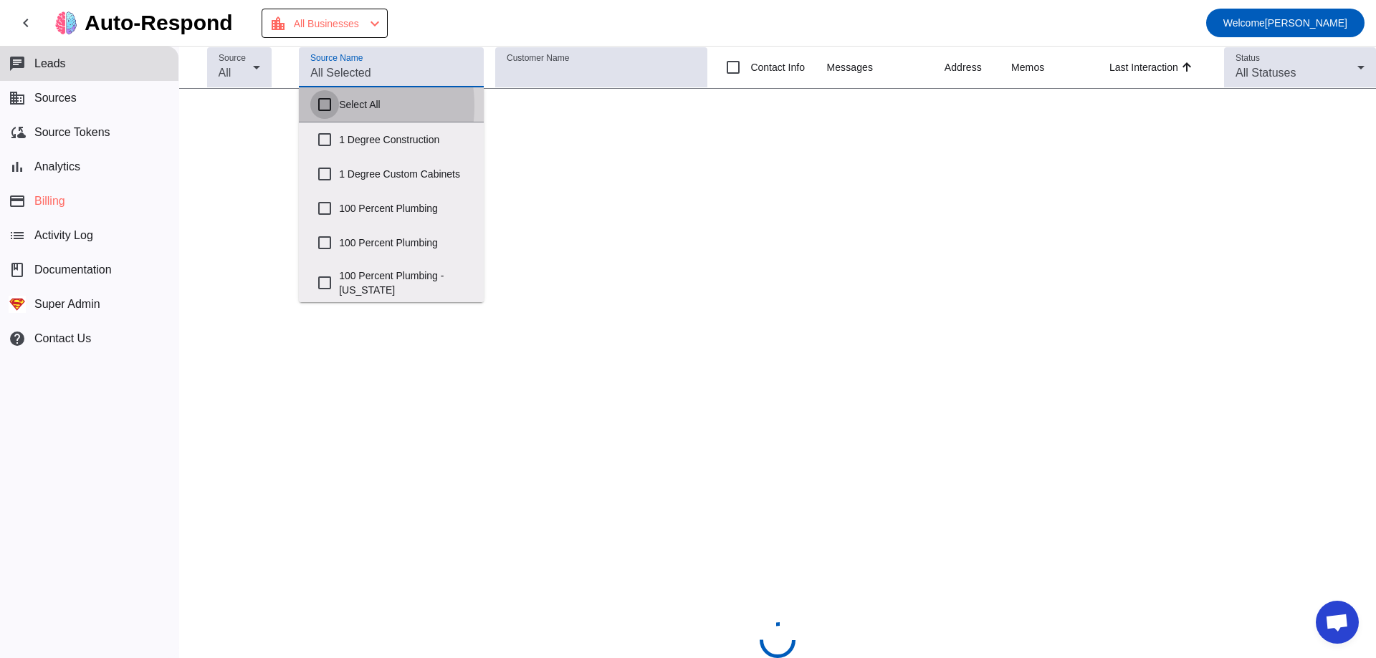
checkbox input "false"
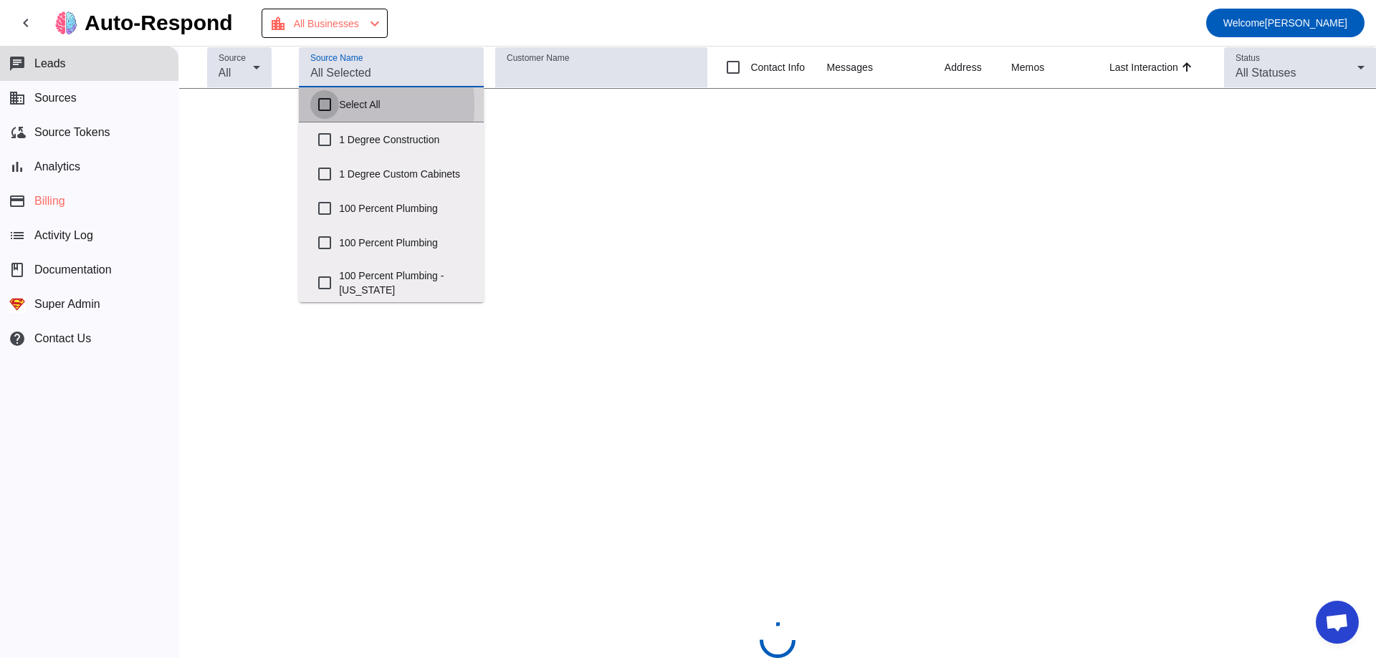
checkbox input "false"
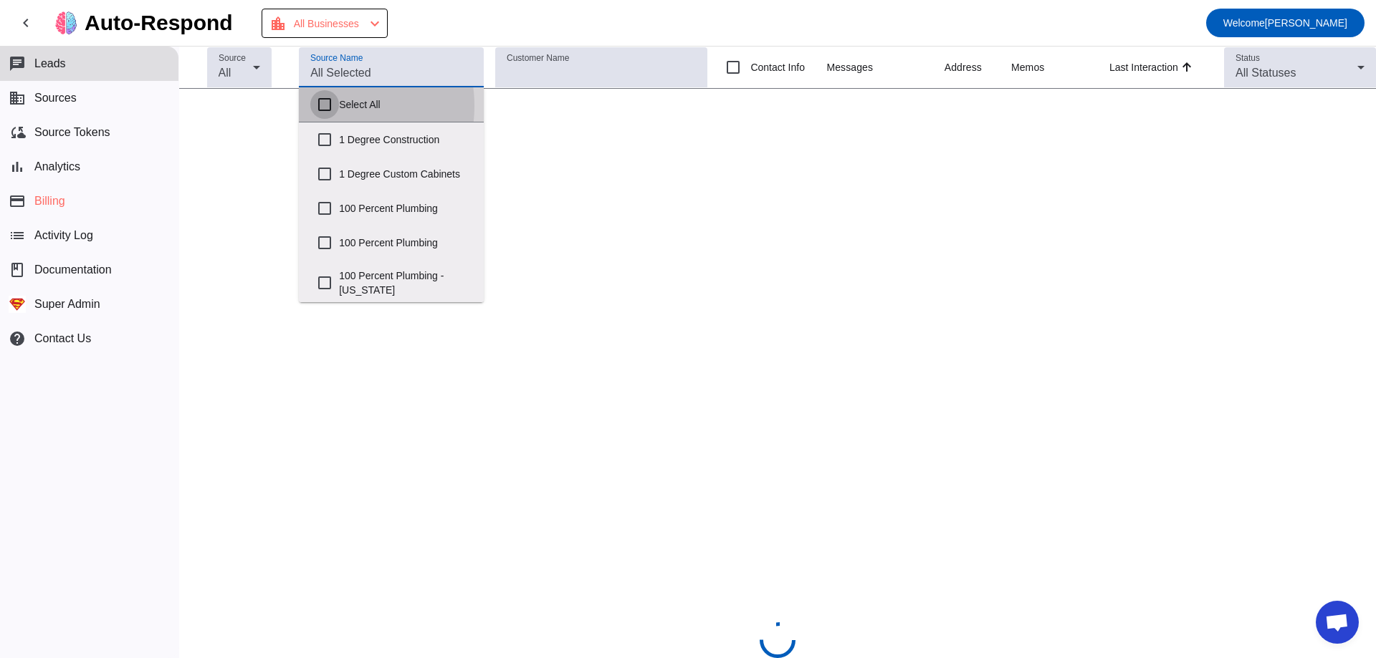
checkbox input "false"
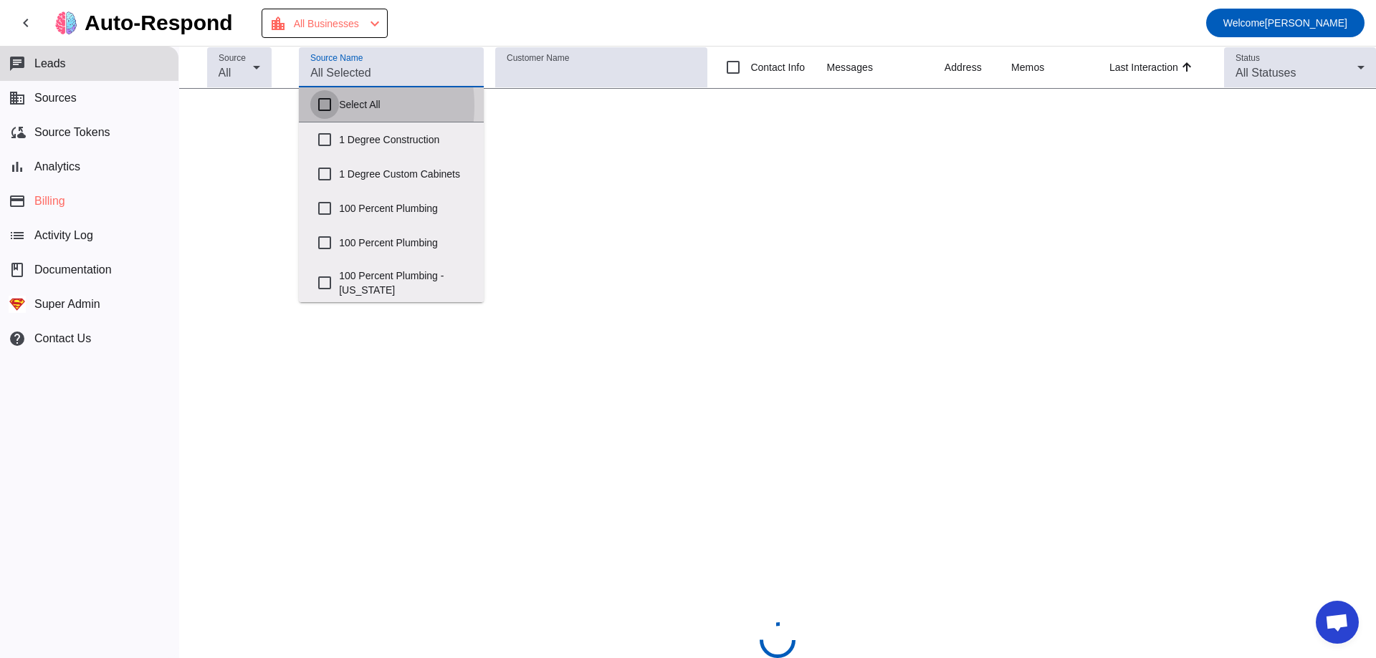
checkbox input "false"
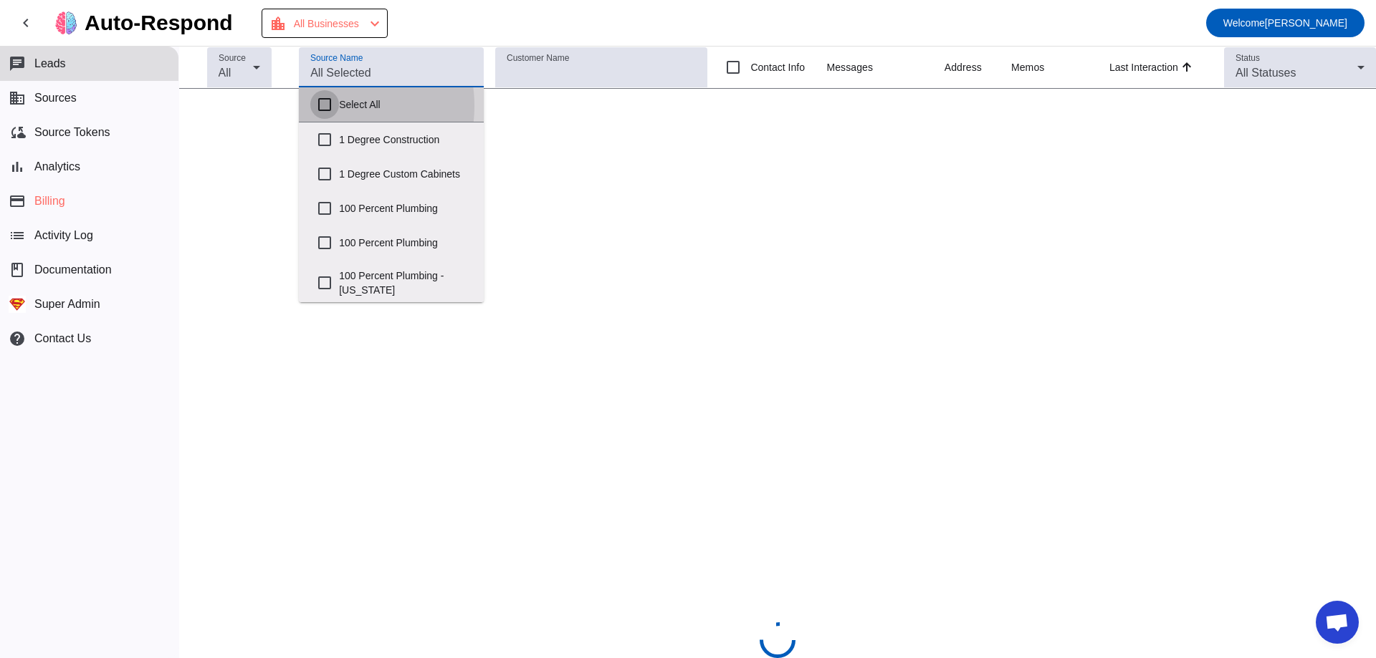
checkbox input "false"
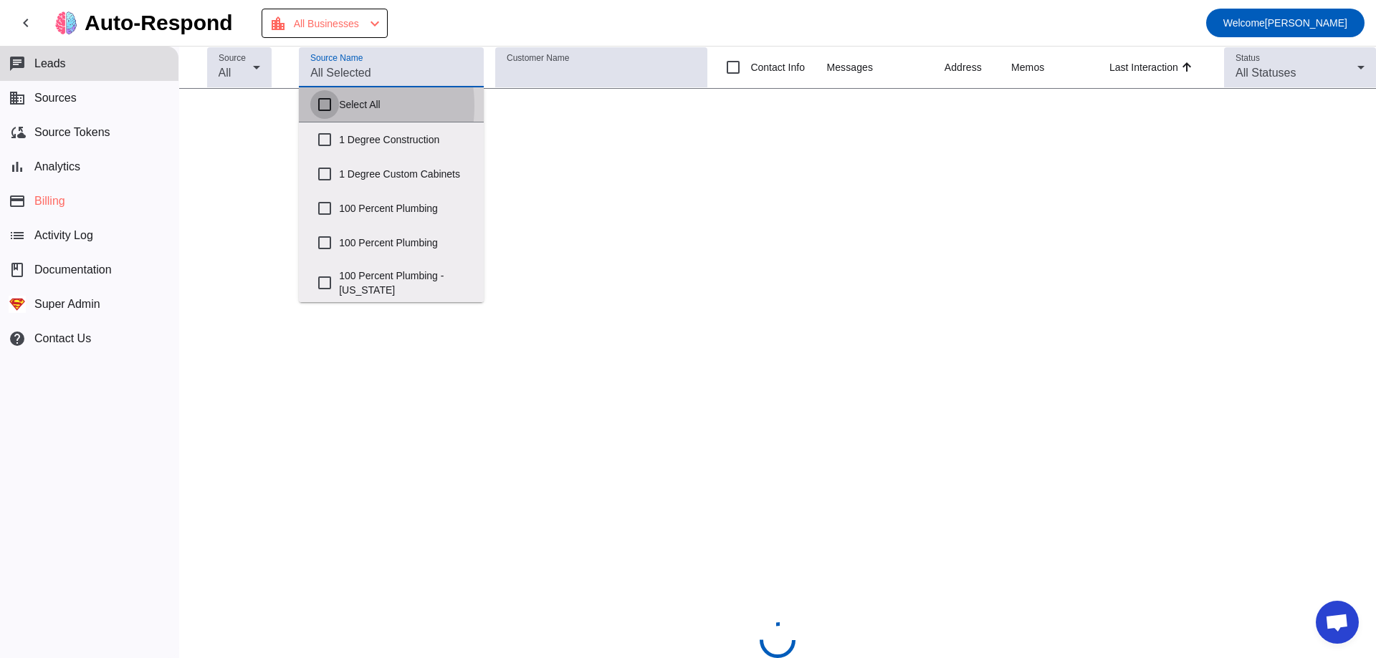
checkbox input "false"
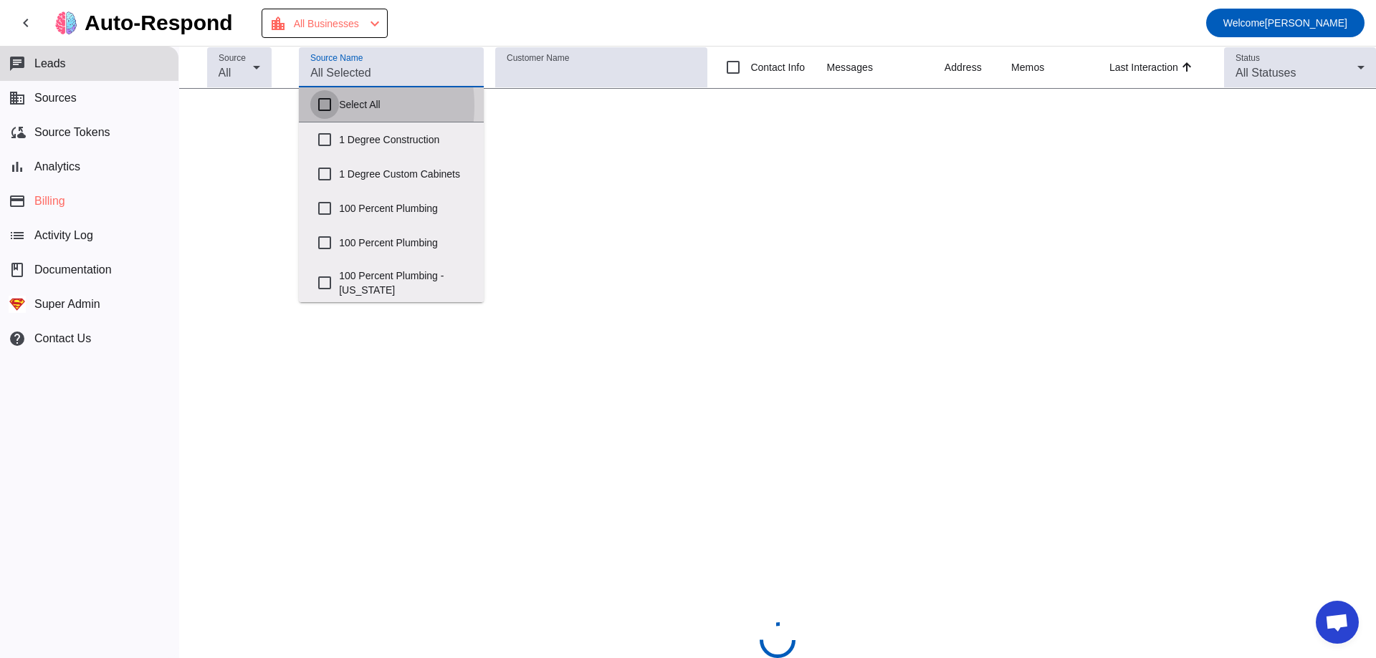
checkbox input "false"
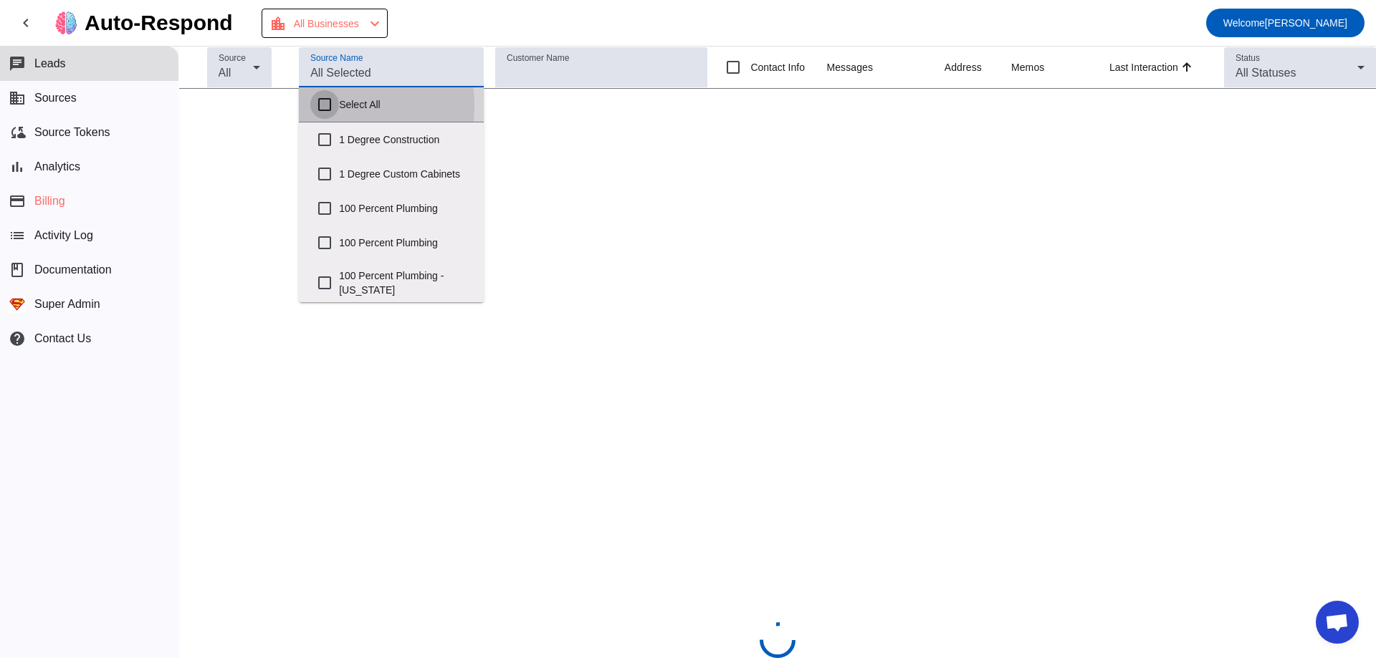
checkbox input "false"
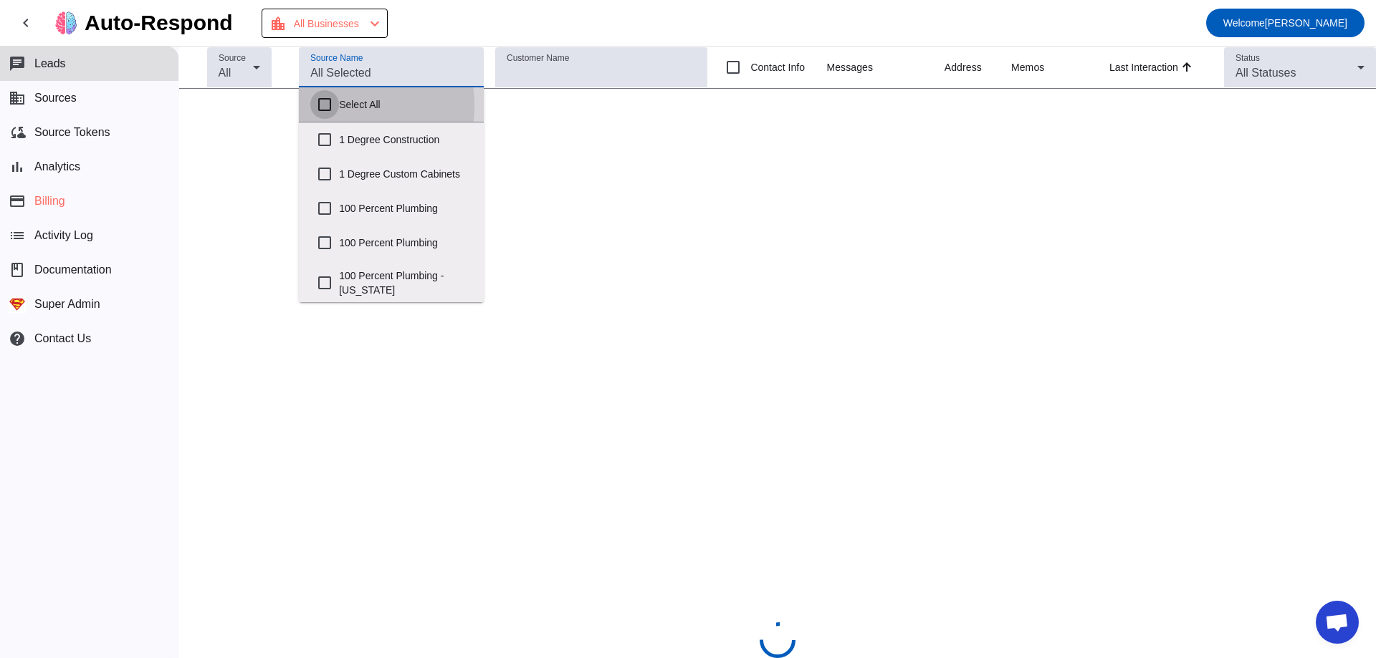
checkbox input "false"
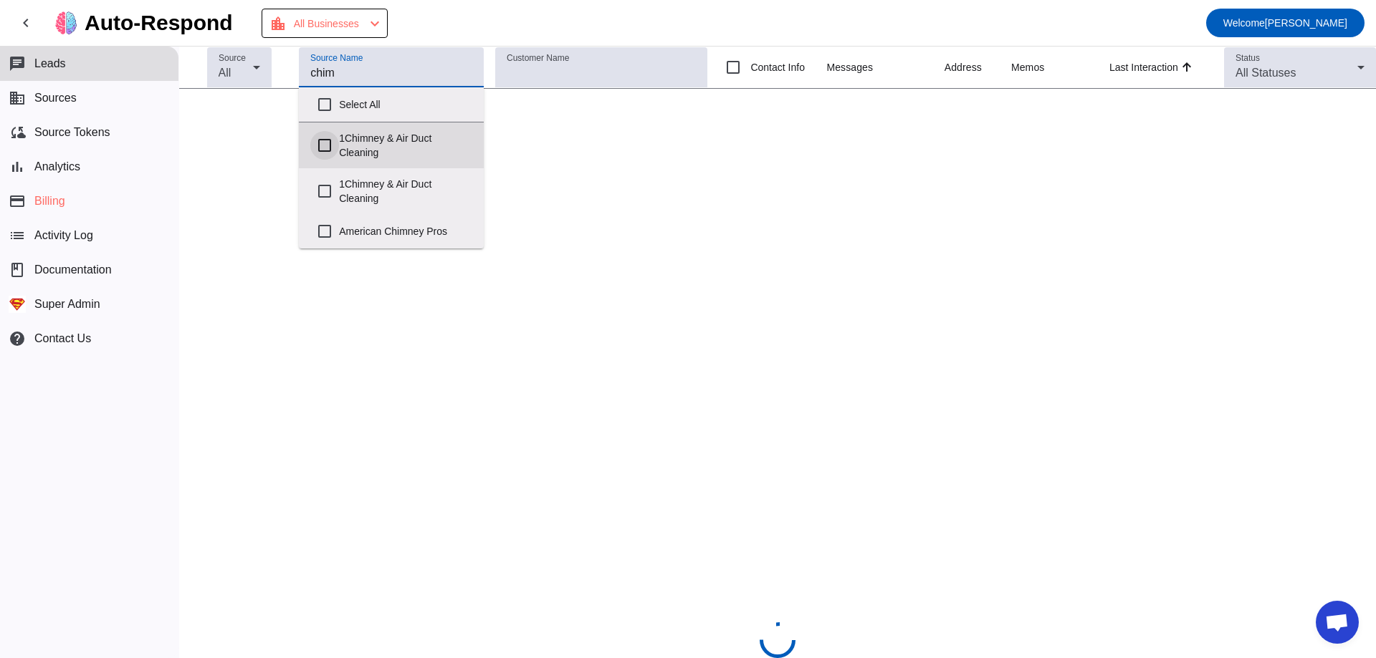
click at [320, 149] on input "1Chimney & Air Duct Cleaning" at bounding box center [324, 145] width 29 height 29
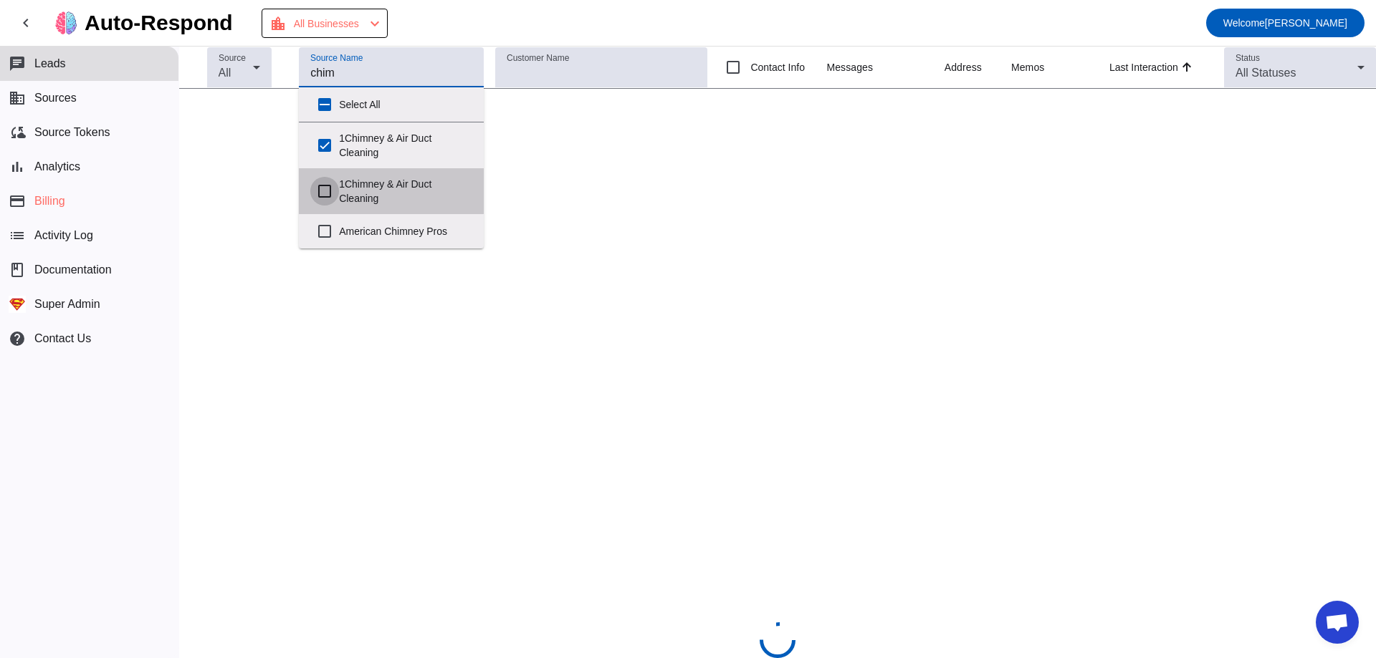
click at [336, 188] on input "1Chimney & Air Duct Cleaning" at bounding box center [324, 191] width 29 height 29
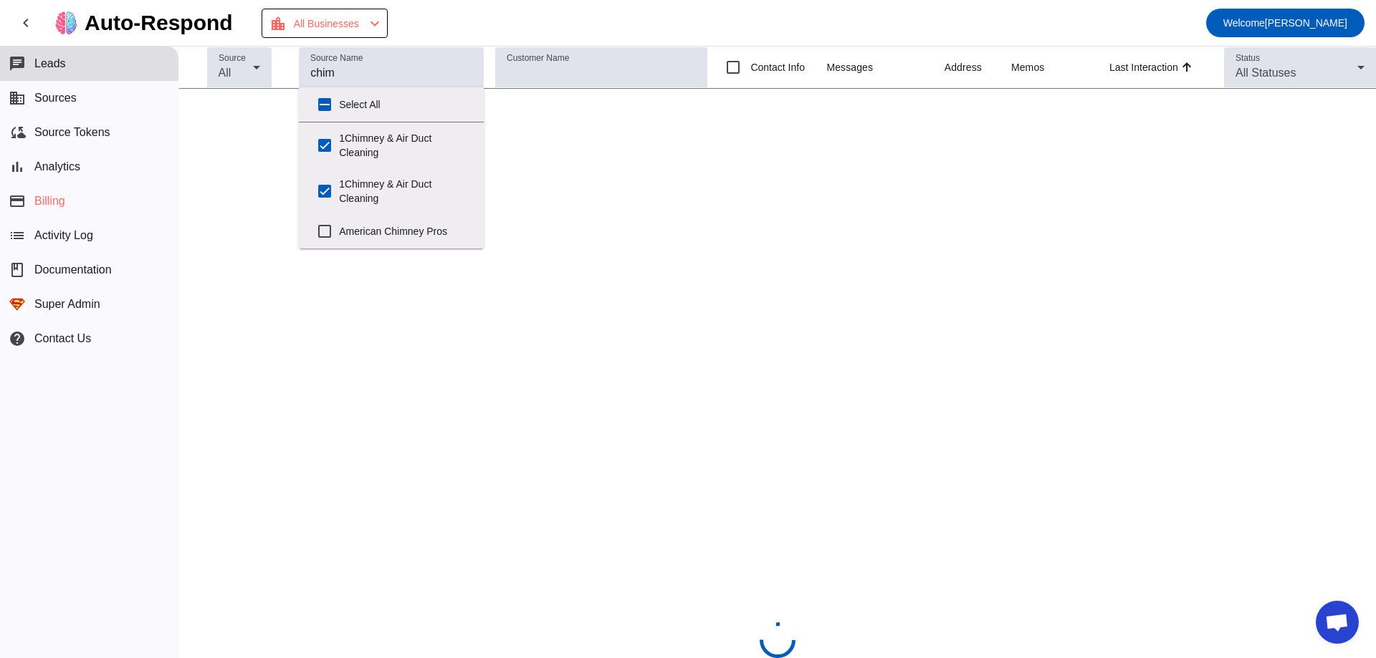
click at [586, 34] on mat-toolbar-row "chevron_left Auto-Respond location_city All Businesses chevron_left Welcome [PE…" at bounding box center [688, 23] width 1376 height 46
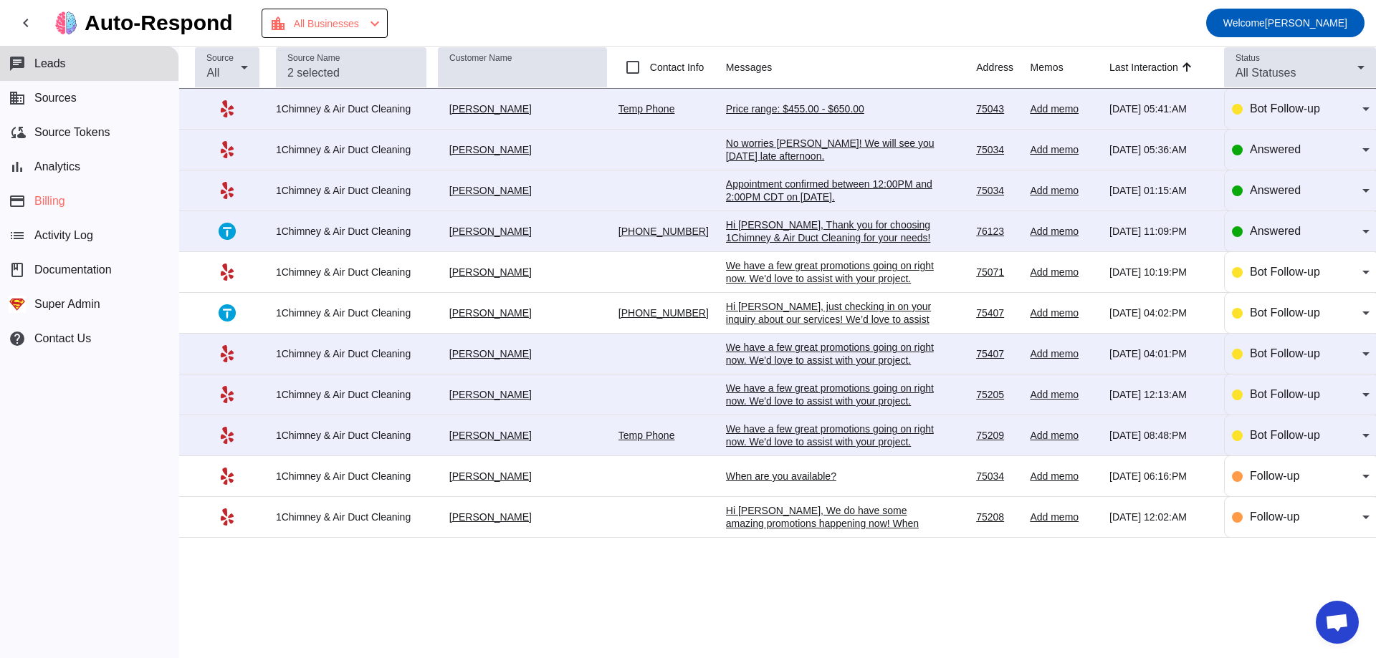
click at [799, 219] on div "Hi [PERSON_NAME], Thank you for choosing 1Chimney & Air Duct Cleaning for your …" at bounding box center [833, 283] width 215 height 129
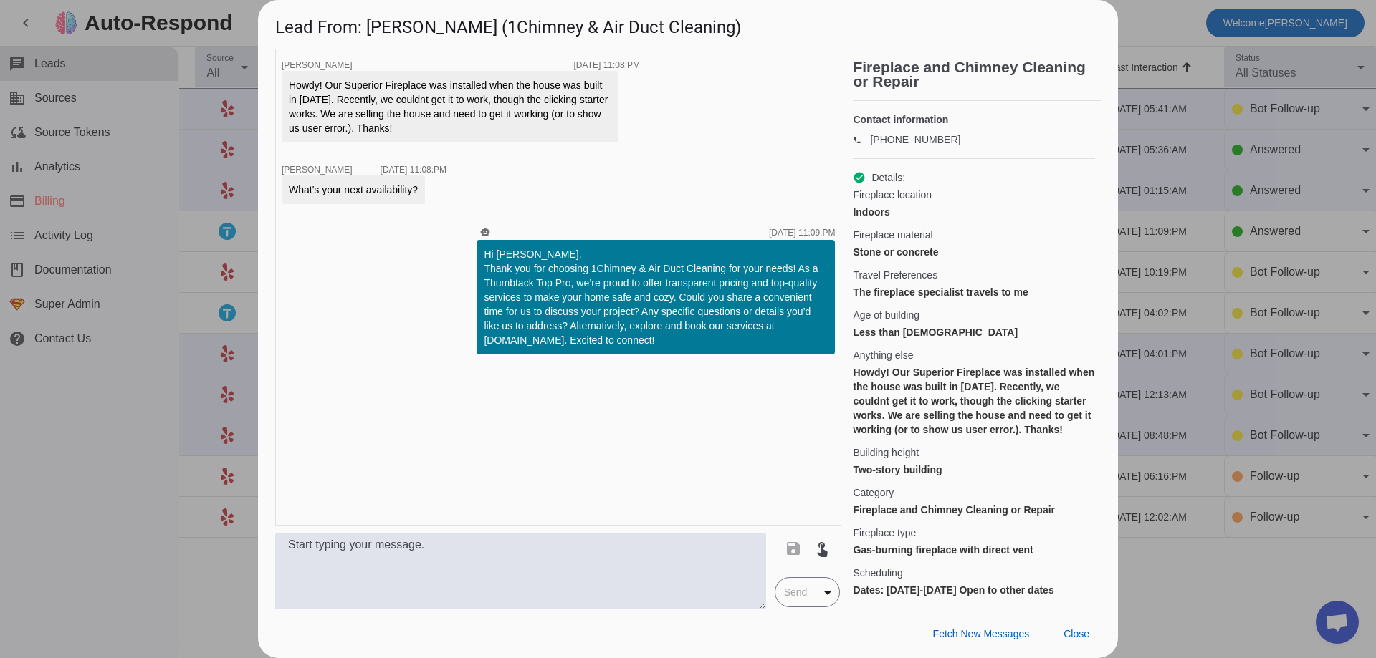
click at [478, 259] on div "Hi [PERSON_NAME], Thank you for choosing 1Chimney & Air Duct Cleaning for your …" at bounding box center [655, 297] width 358 height 115
click at [484, 257] on div "Hi [PERSON_NAME], Thank you for choosing 1Chimney & Air Duct Cleaning for your …" at bounding box center [656, 297] width 344 height 100
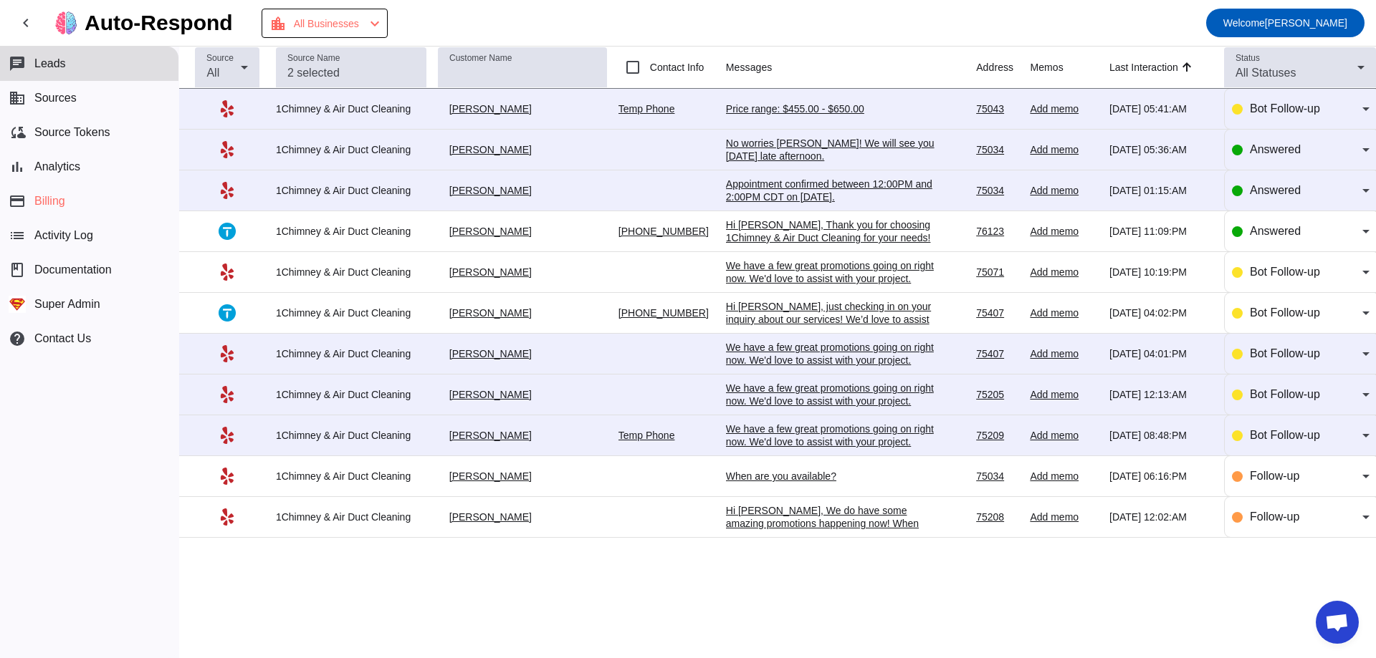
click at [171, 565] on div "chat Leads business Sources cloud_sync Source Tokens bar_chart Analytics paymen…" at bounding box center [89, 353] width 178 height 612
click at [340, 226] on div "1Chimney & Air Duct Cleaning" at bounding box center [351, 231] width 150 height 13
click at [789, 232] on div "Hi [PERSON_NAME], Thank you for choosing 1Chimney & Air Duct Cleaning for your …" at bounding box center [833, 283] width 215 height 129
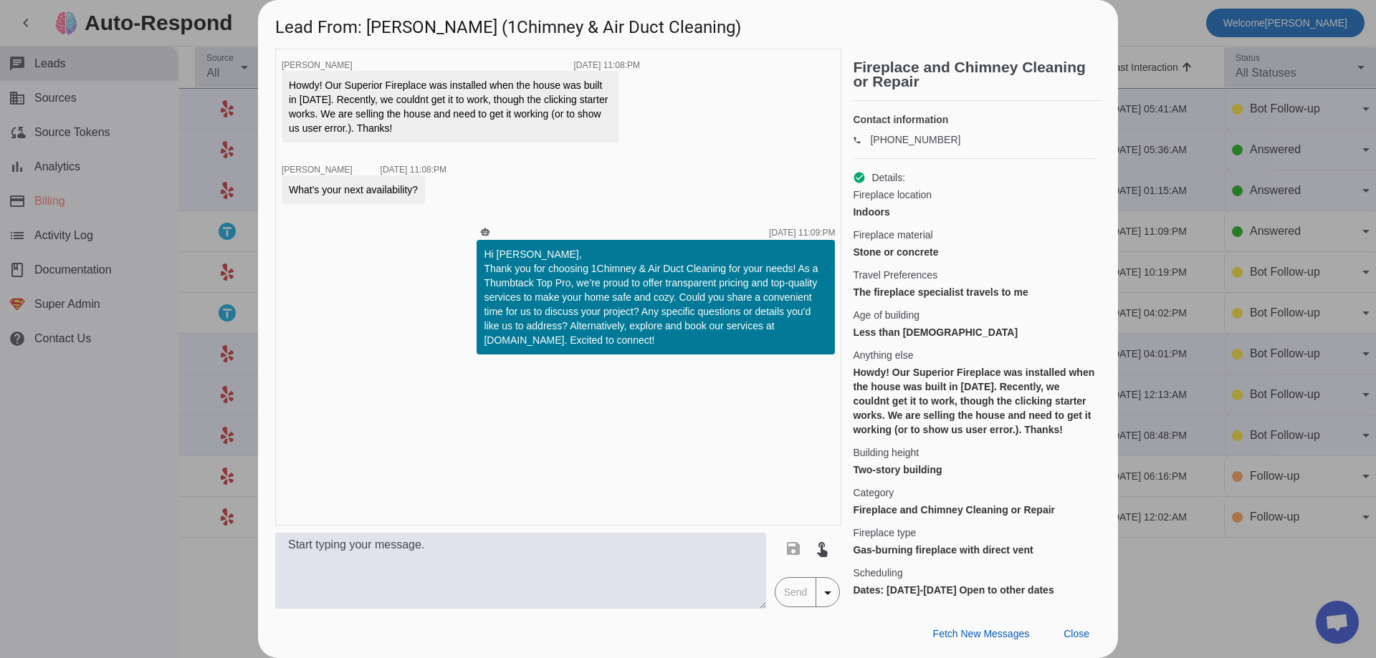
click at [1201, 244] on div at bounding box center [688, 329] width 1376 height 658
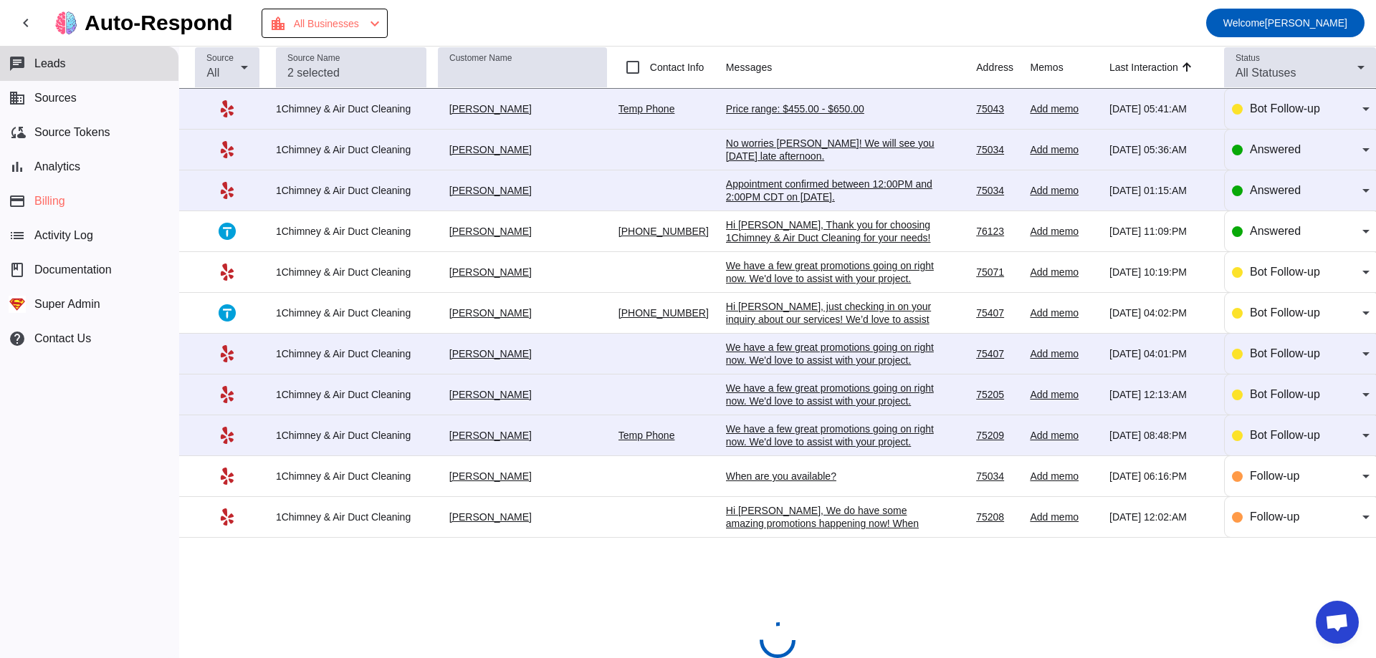
click at [507, 316] on div "[PERSON_NAME]" at bounding box center [522, 313] width 169 height 13
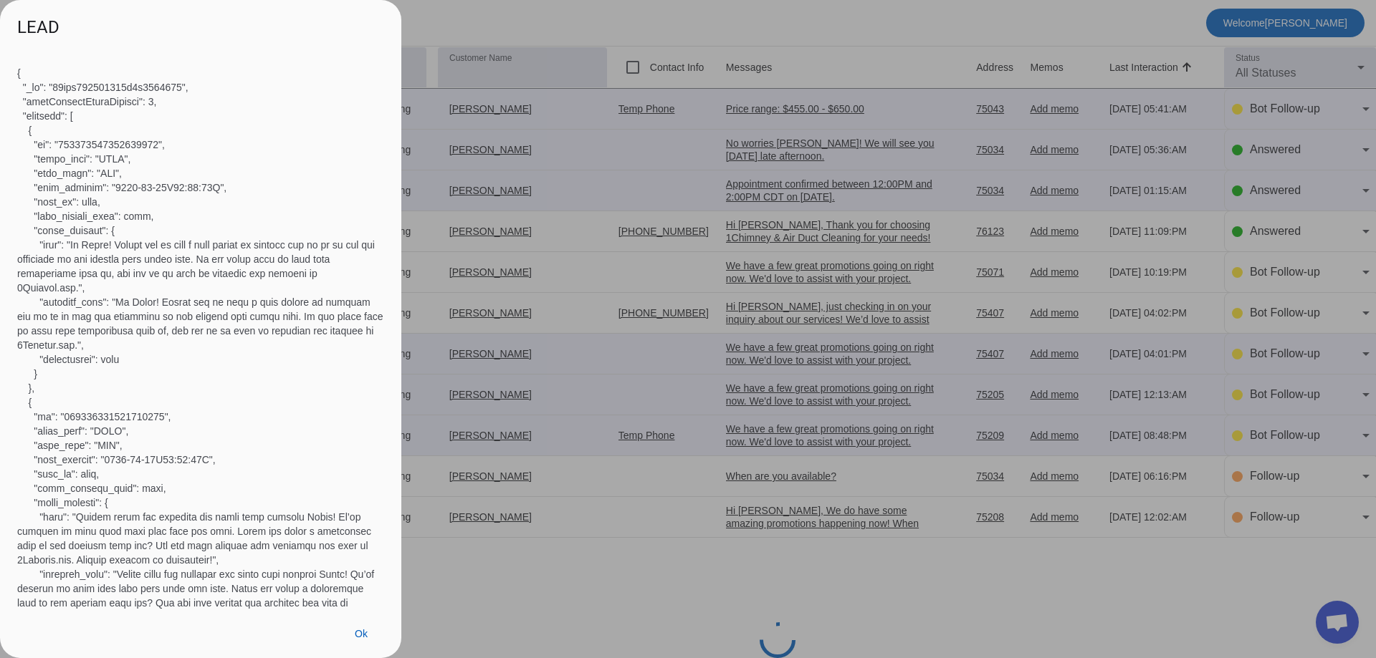
click at [507, 316] on div at bounding box center [688, 329] width 1376 height 658
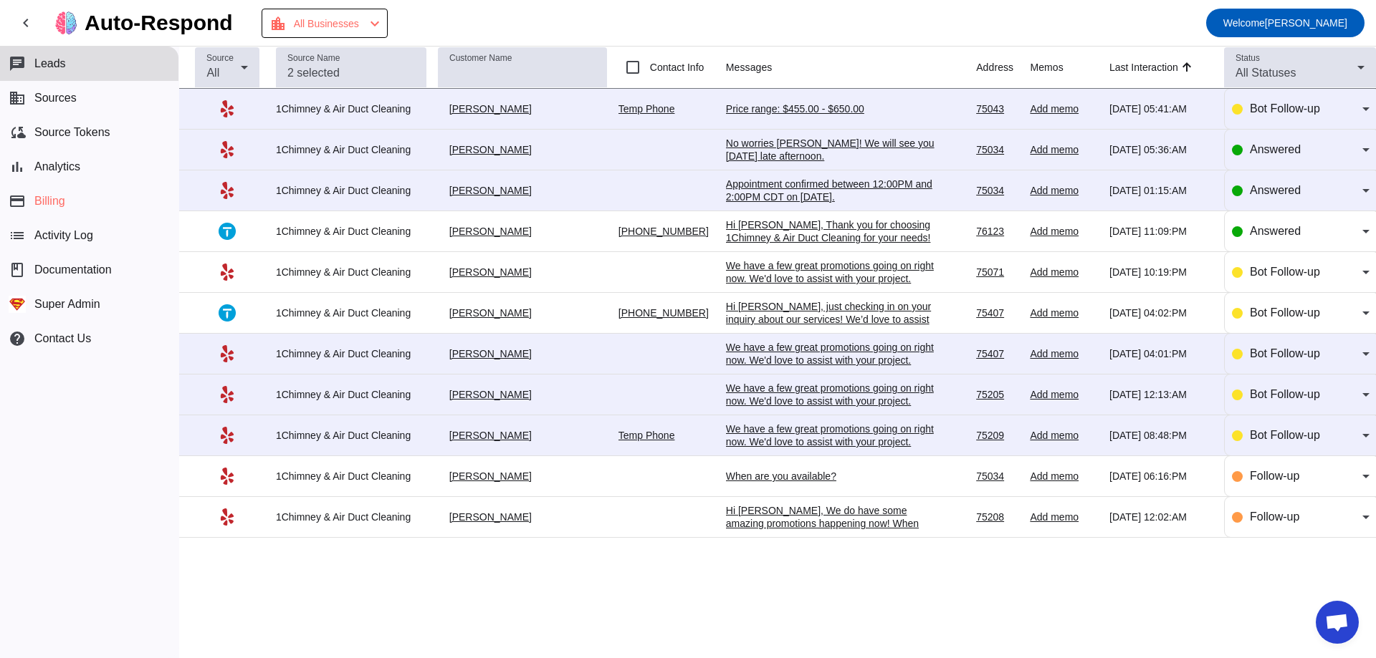
click at [766, 310] on div "Hi [PERSON_NAME], just checking in on your inquiry about our services! We’d lov…" at bounding box center [833, 338] width 215 height 77
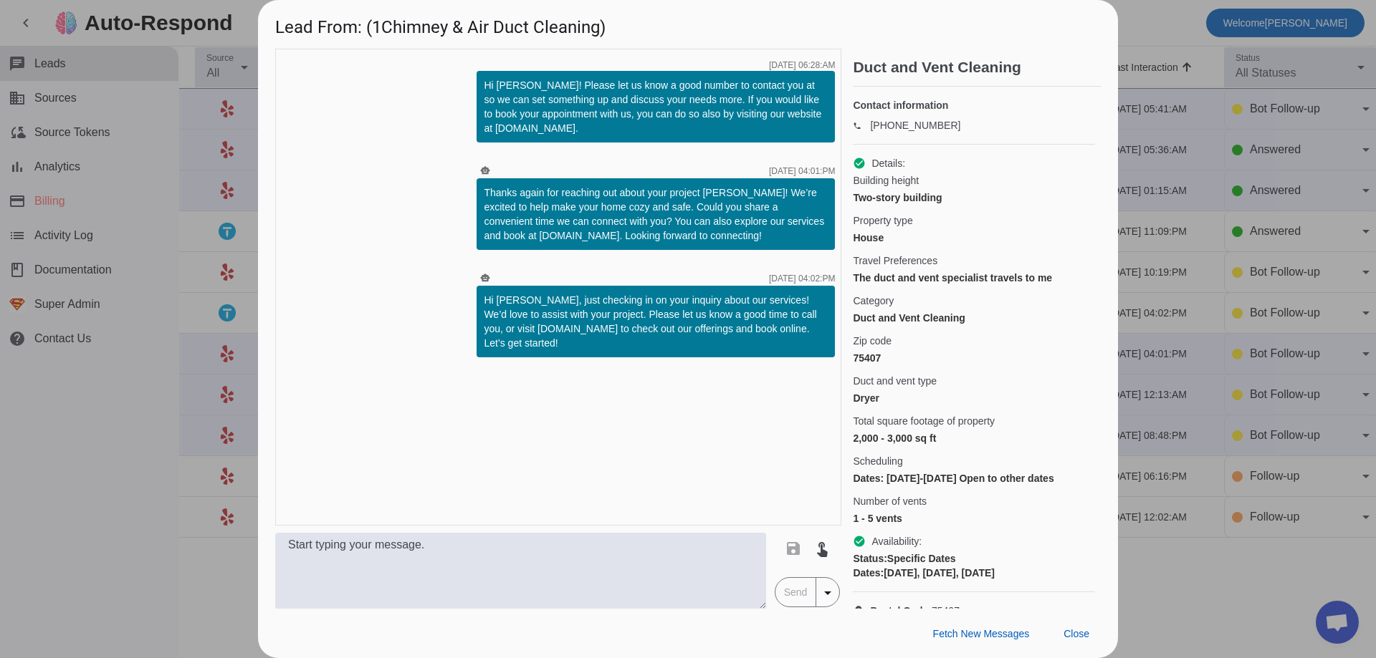
click at [1148, 198] on div at bounding box center [688, 329] width 1376 height 658
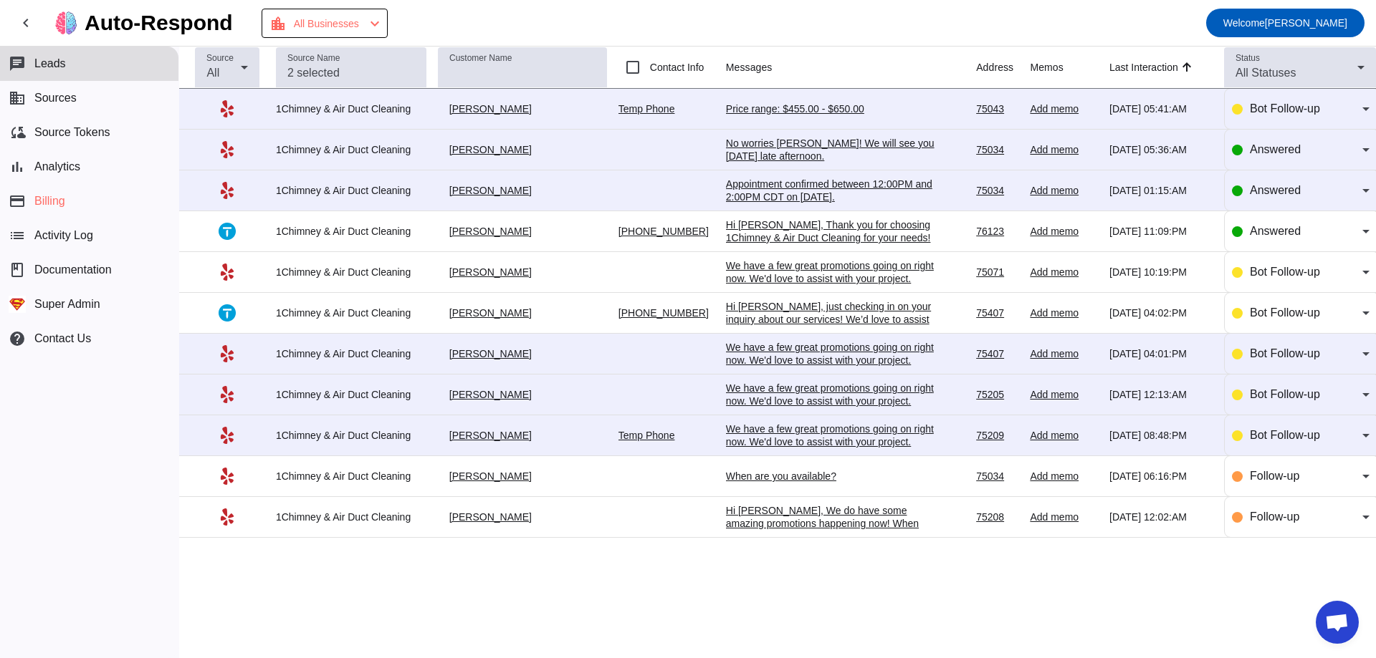
click at [815, 317] on div "Hi [PERSON_NAME], just checking in on your inquiry about our services! We’d lov…" at bounding box center [833, 338] width 215 height 77
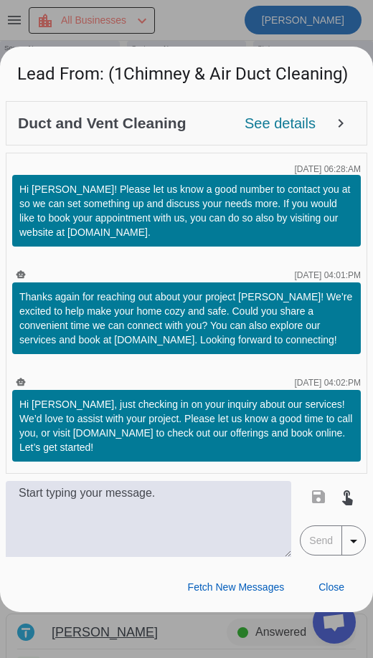
click at [203, 28] on div at bounding box center [186, 329] width 373 height 658
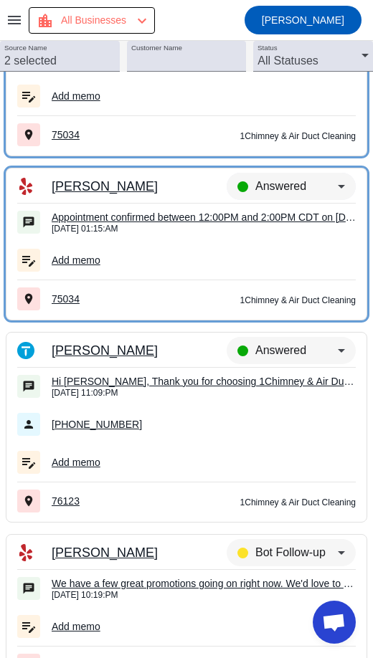
scroll to position [287, 0]
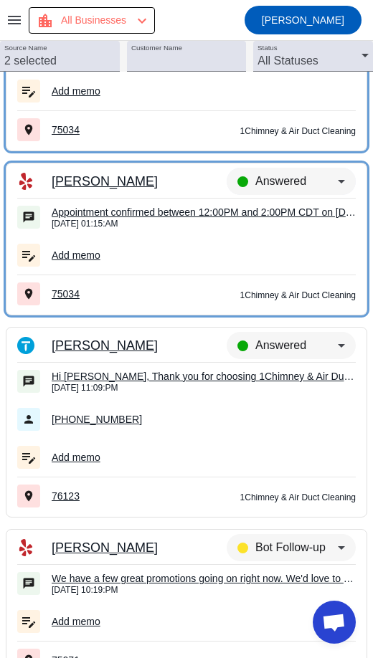
click at [124, 378] on div "Hi [PERSON_NAME], Thank you for choosing 1Chimney & Air Duct Cleaning for your …" at bounding box center [204, 376] width 304 height 13
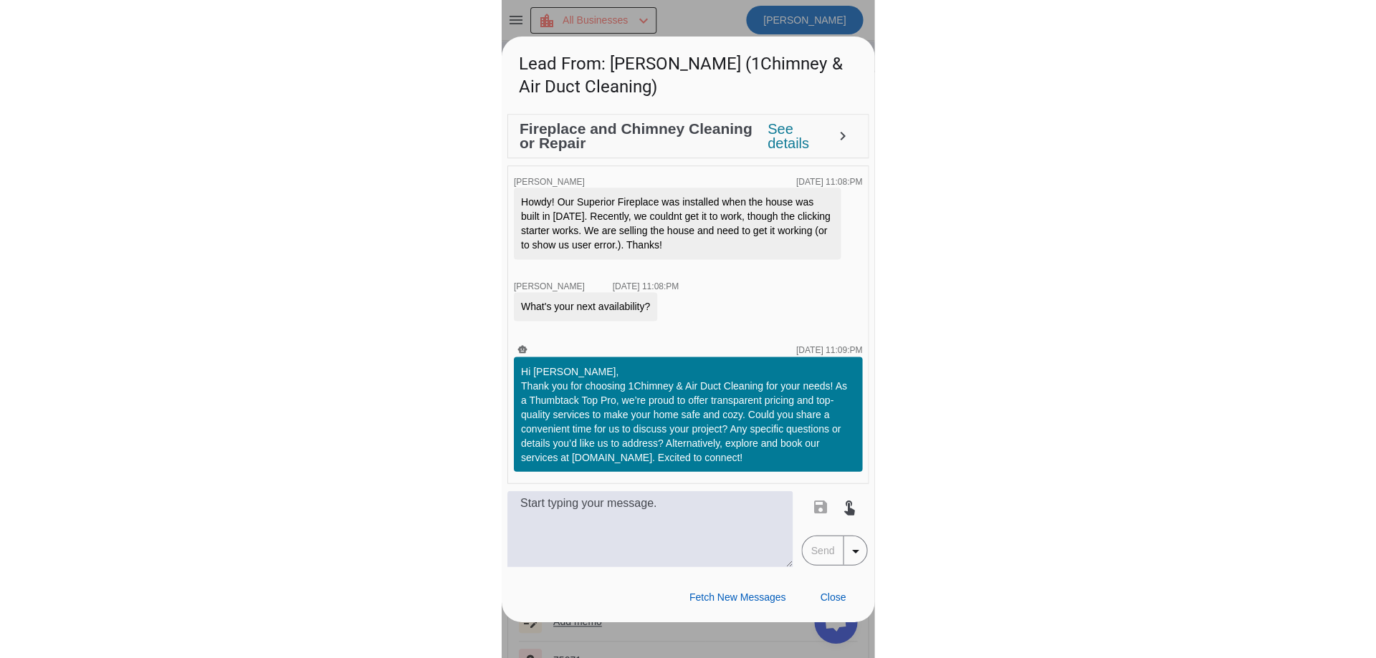
scroll to position [0, 0]
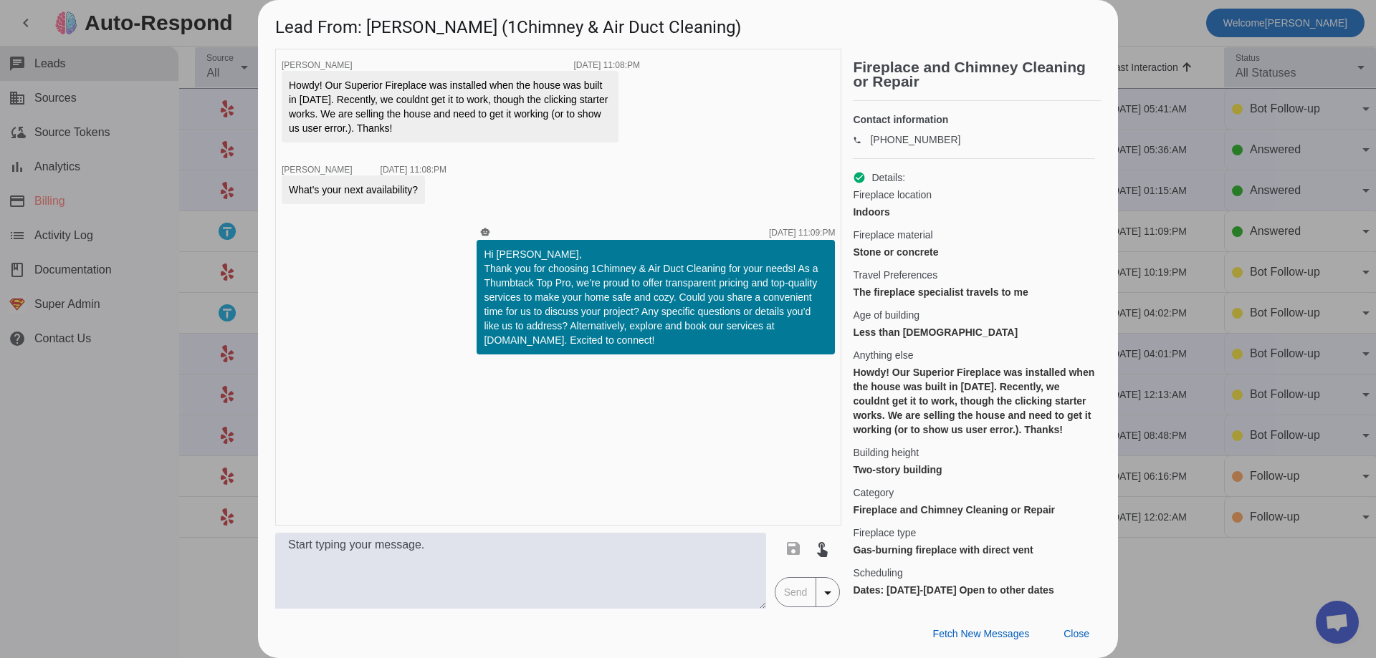
click at [109, 63] on div at bounding box center [688, 329] width 1376 height 658
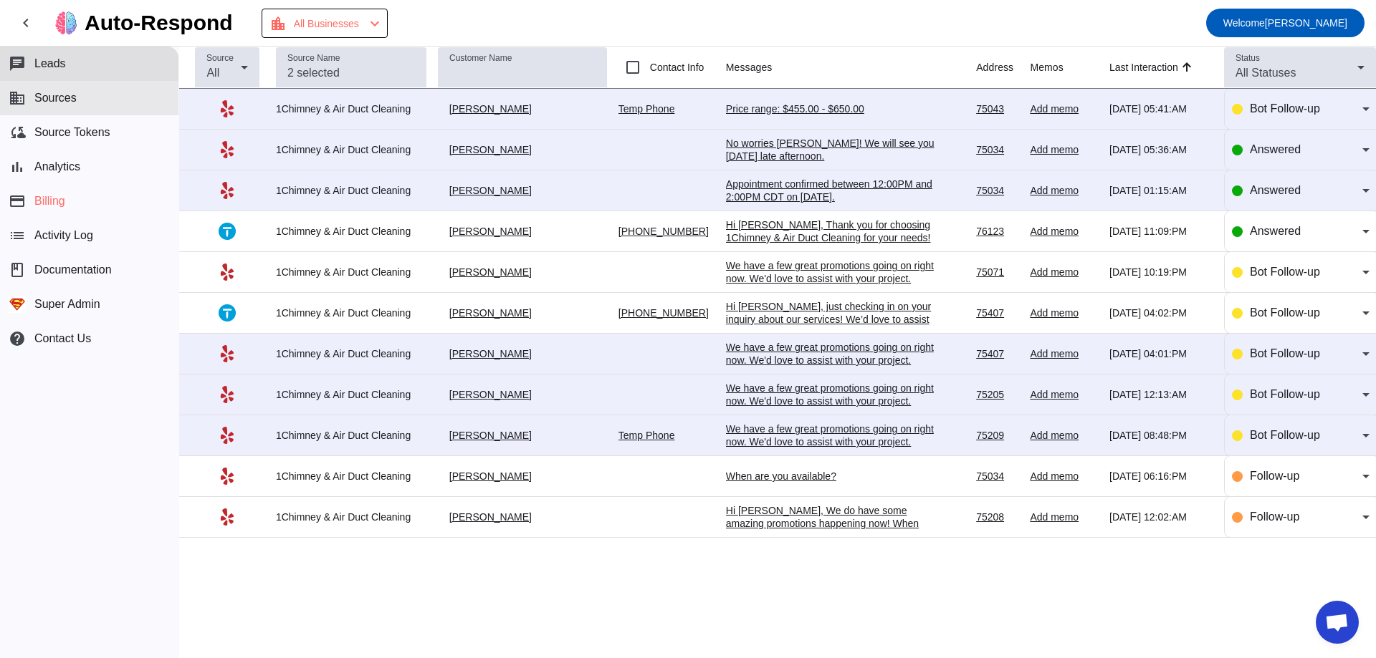
click at [68, 95] on span "Sources" at bounding box center [55, 98] width 42 height 13
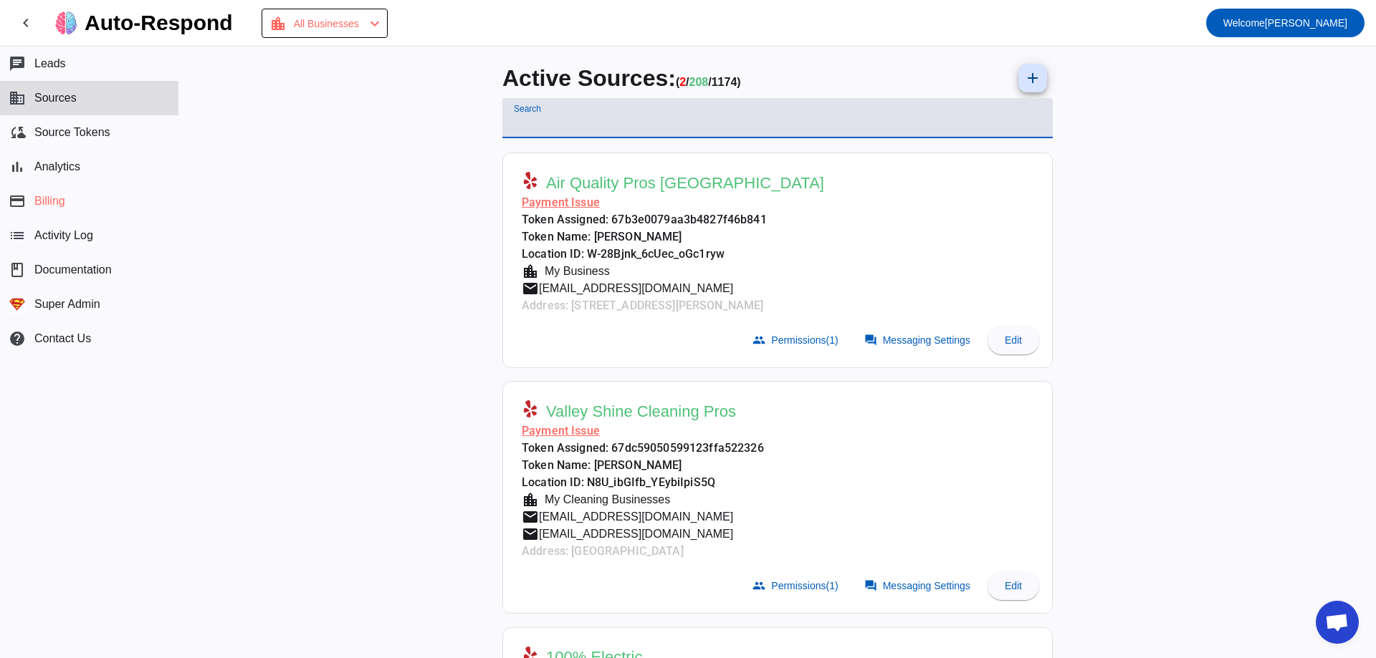
click at [608, 118] on input "Search" at bounding box center [777, 123] width 527 height 17
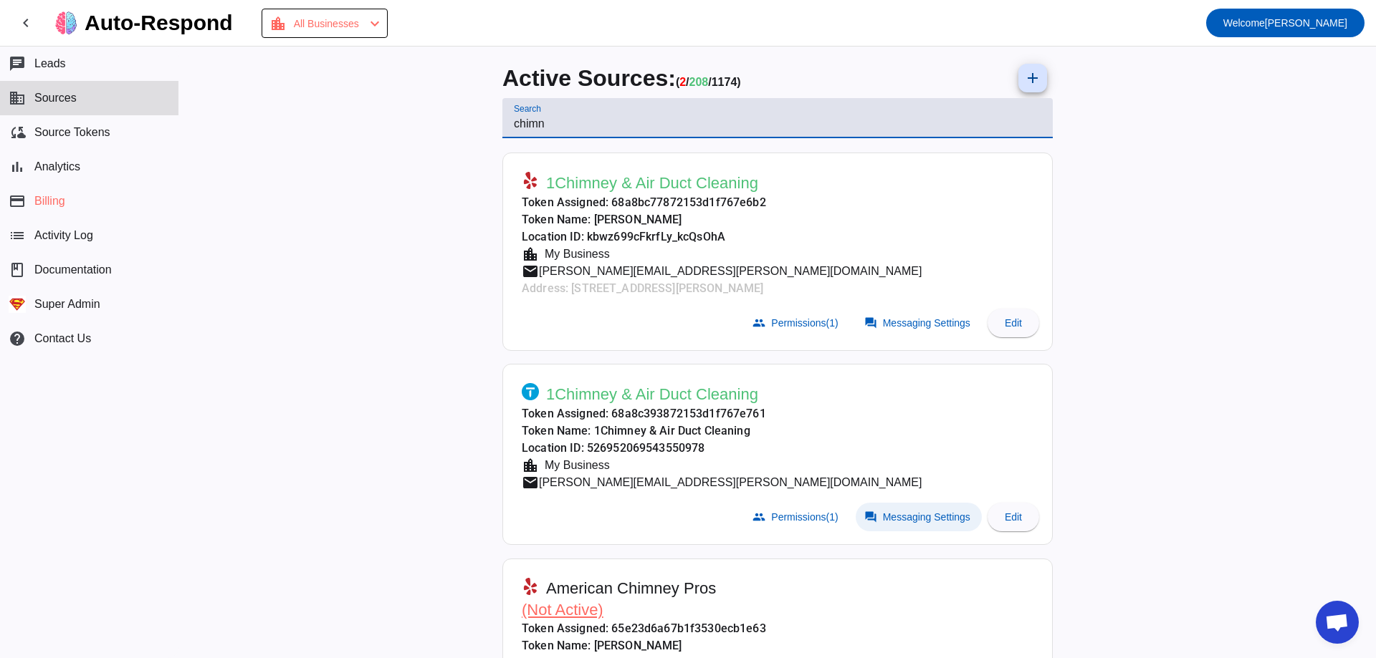
click at [921, 519] on span "Messaging Settings" at bounding box center [926, 517] width 87 height 11
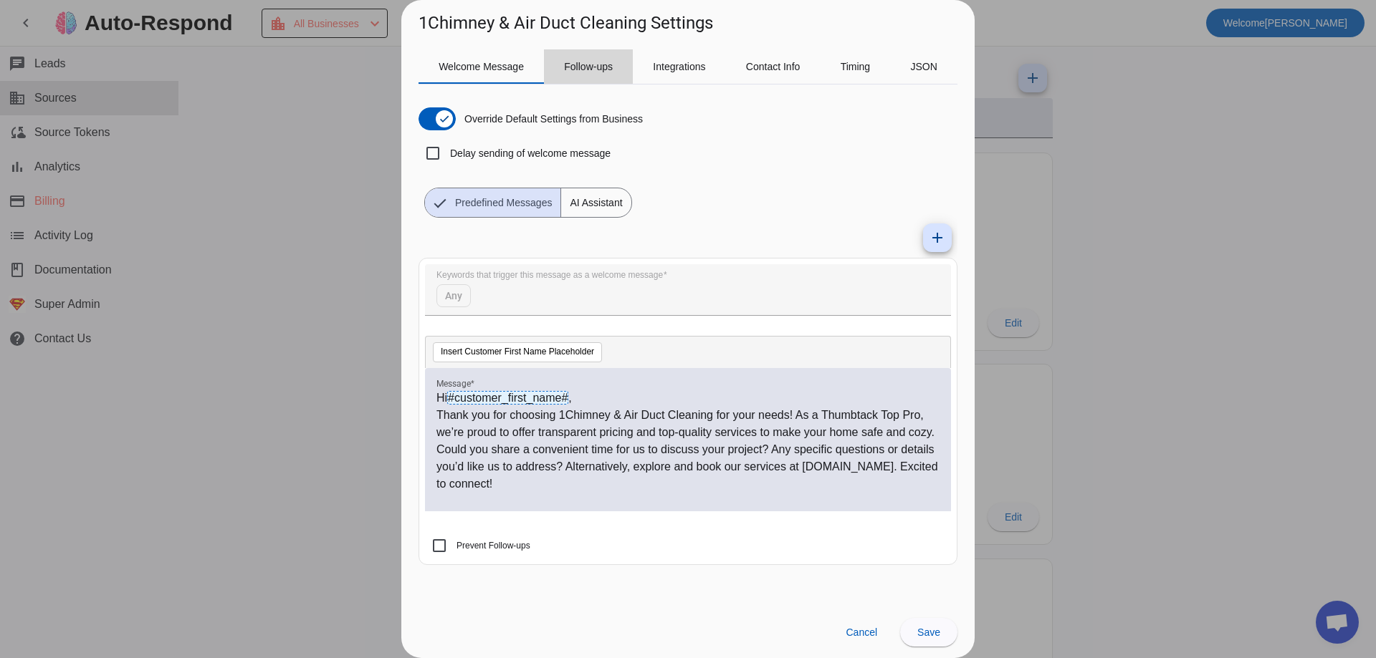
click at [588, 75] on span "Follow-ups" at bounding box center [588, 66] width 49 height 34
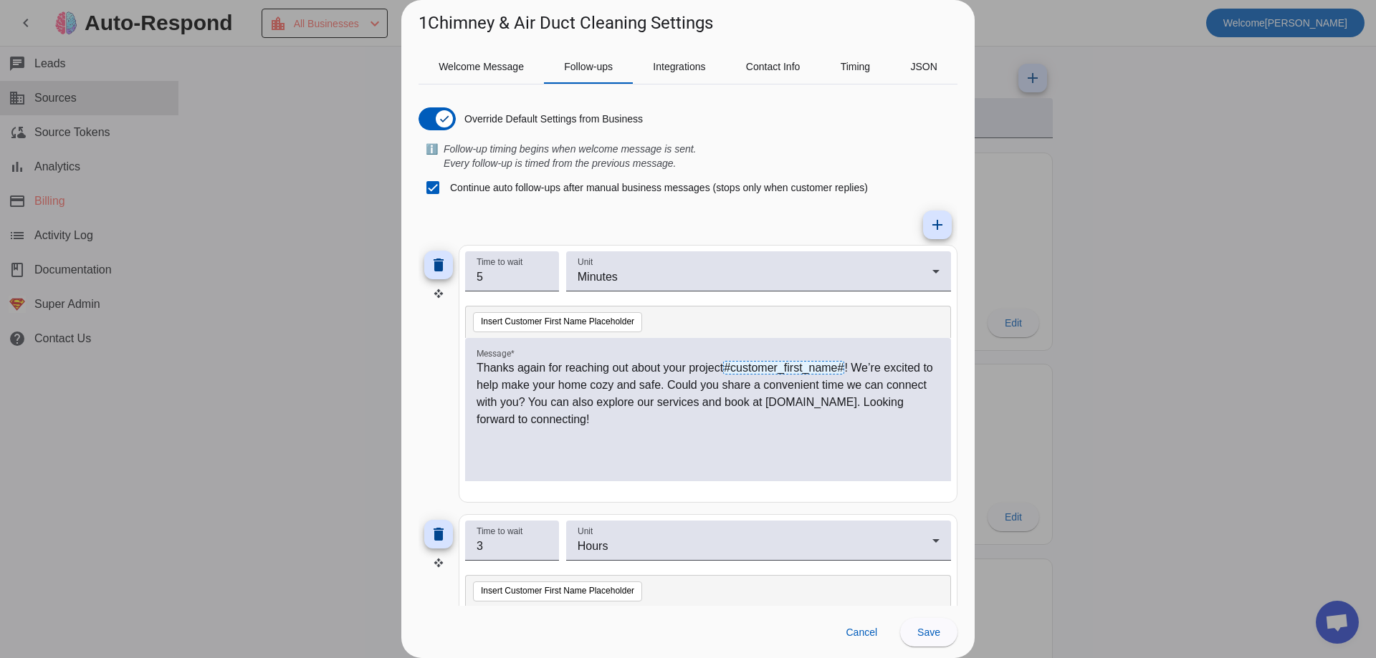
click at [201, 111] on div at bounding box center [688, 329] width 1376 height 658
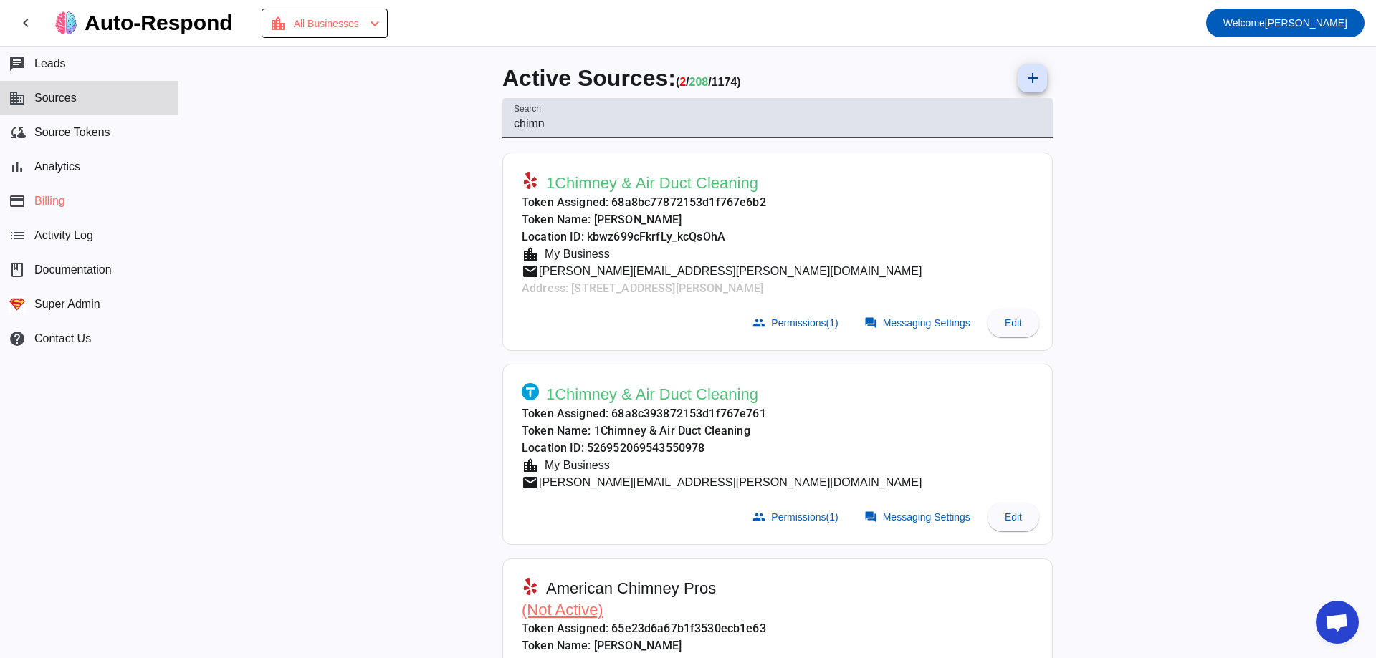
click at [581, 258] on div "My Business" at bounding box center [574, 254] width 71 height 17
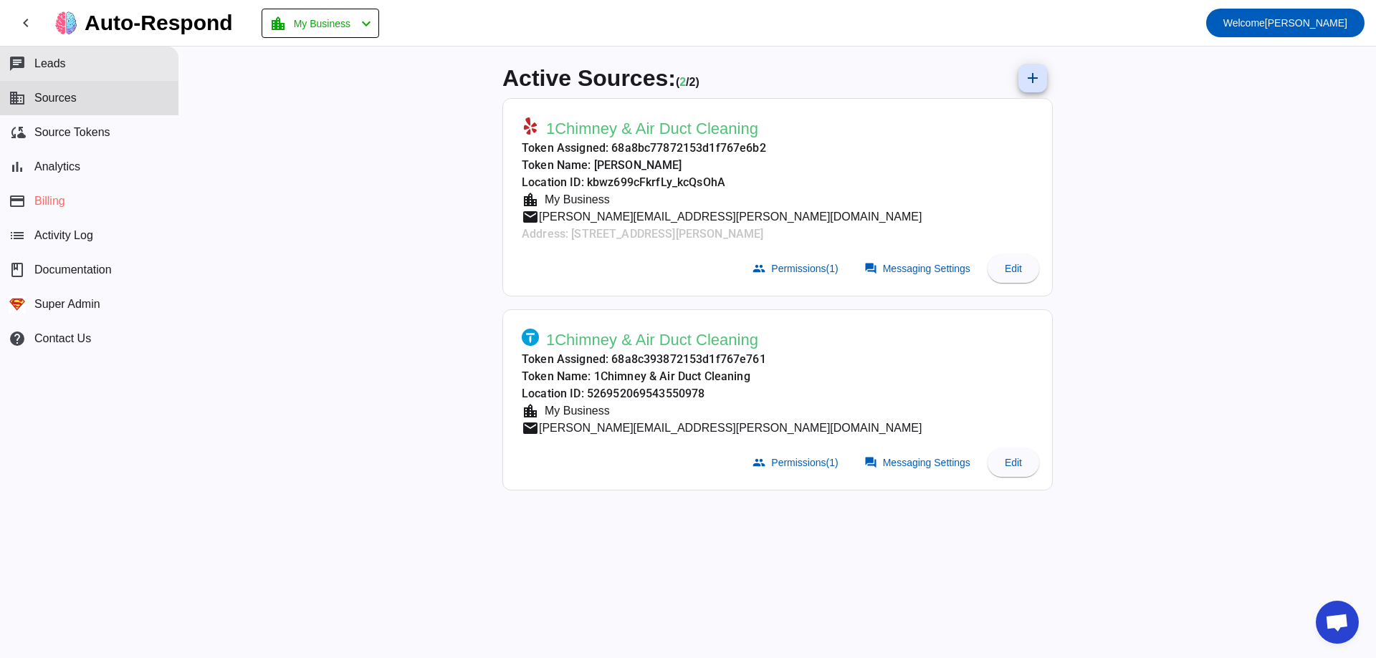
click at [72, 69] on button "chat Leads" at bounding box center [89, 64] width 178 height 34
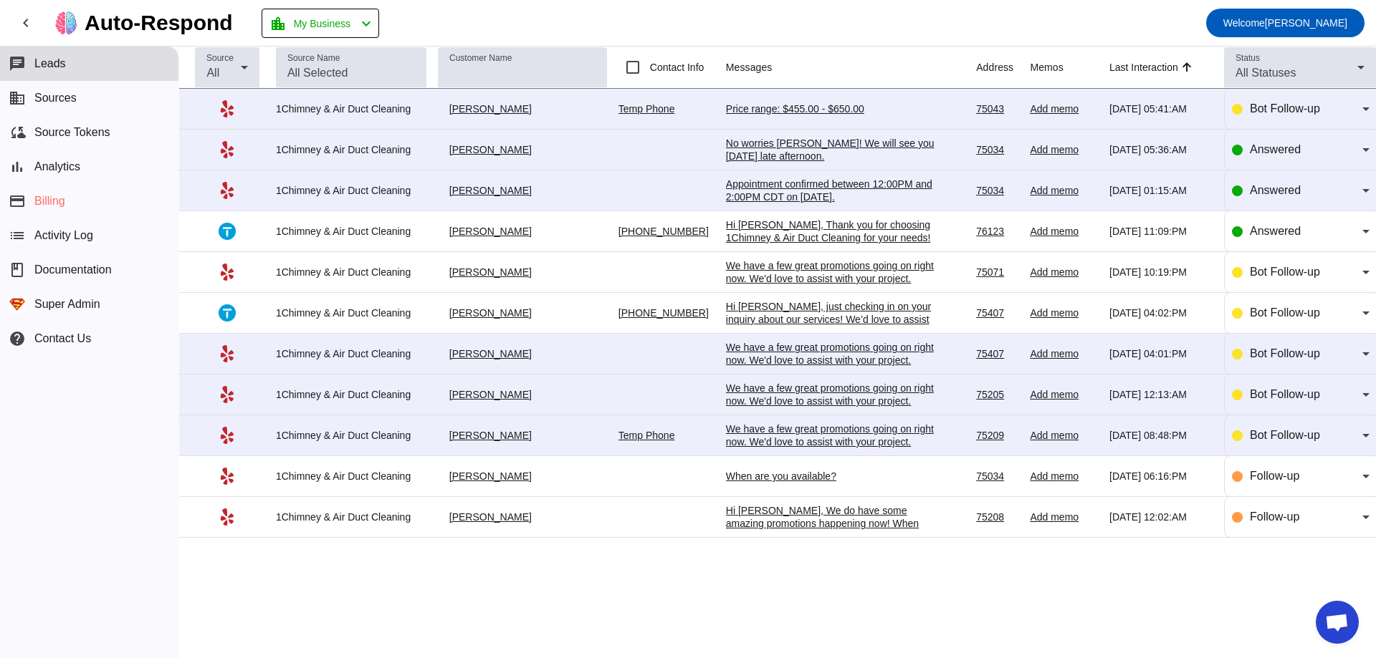
click at [840, 238] on div "Hi [PERSON_NAME], Thank you for choosing 1Chimney & Air Duct Cleaning for your …" at bounding box center [833, 283] width 215 height 129
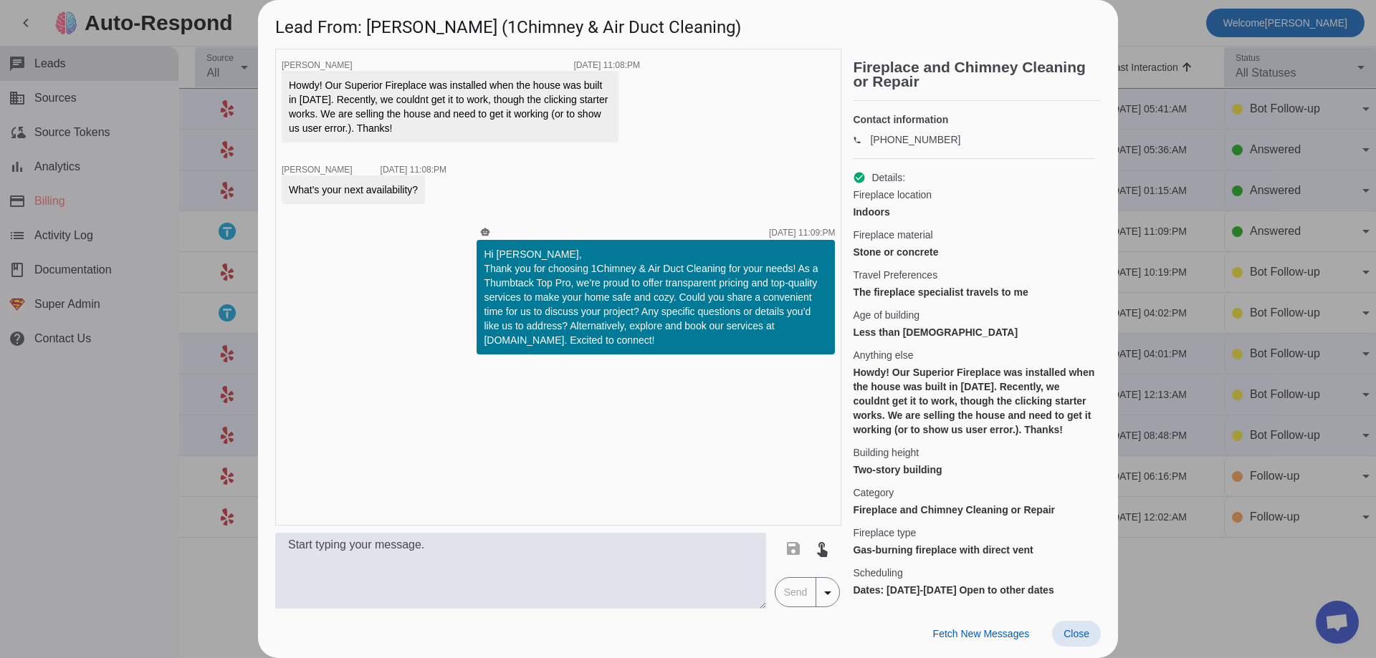
click at [185, 216] on div at bounding box center [688, 329] width 1376 height 658
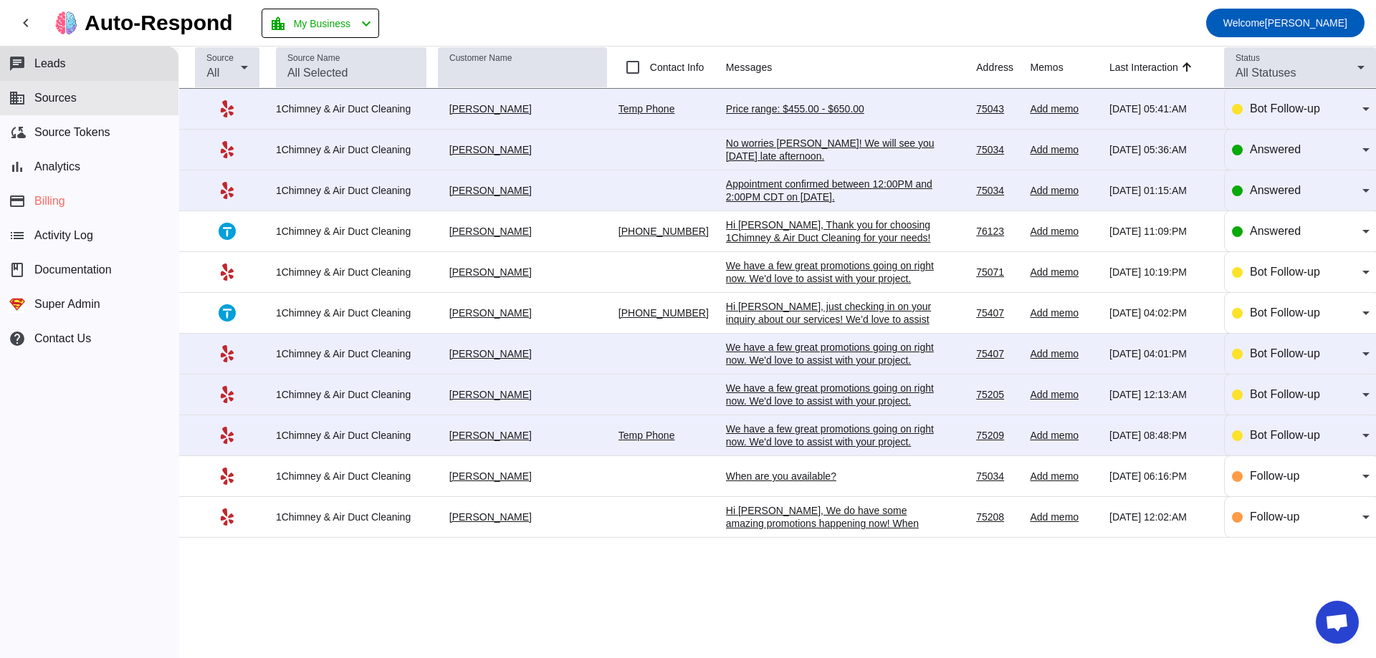
click at [133, 107] on button "business Sources" at bounding box center [89, 98] width 178 height 34
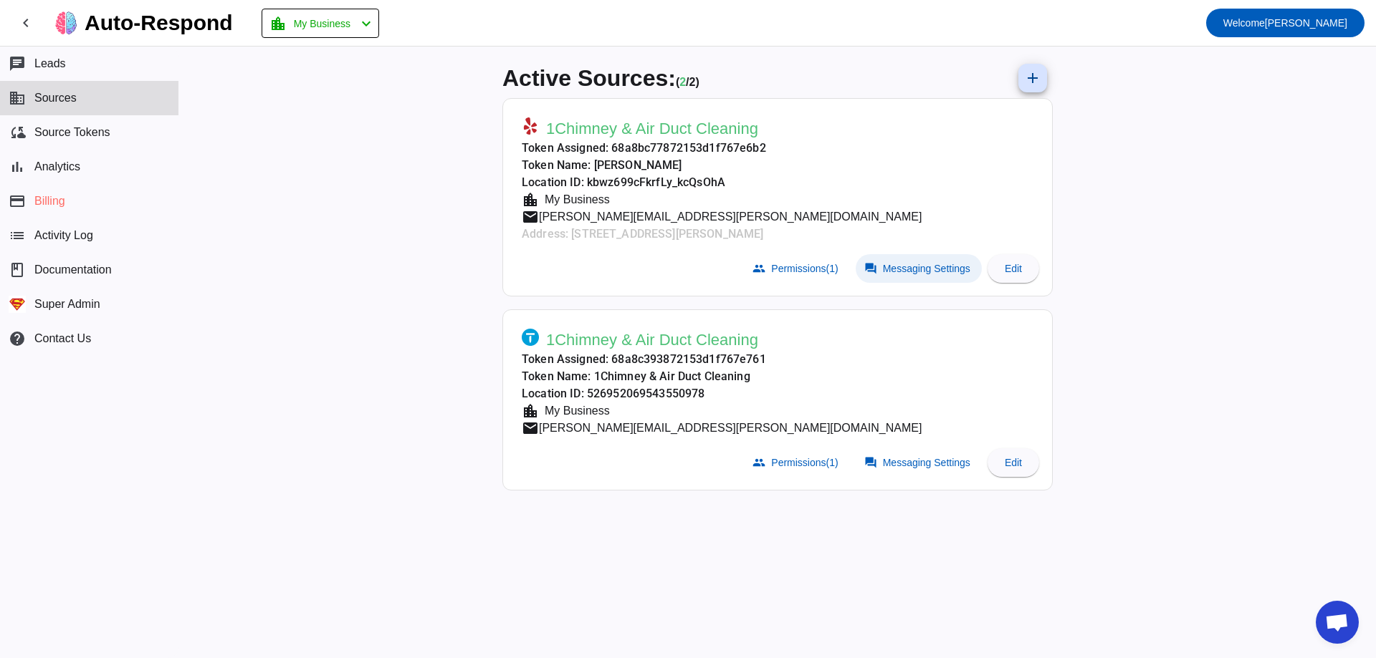
click at [906, 261] on span at bounding box center [918, 268] width 126 height 29
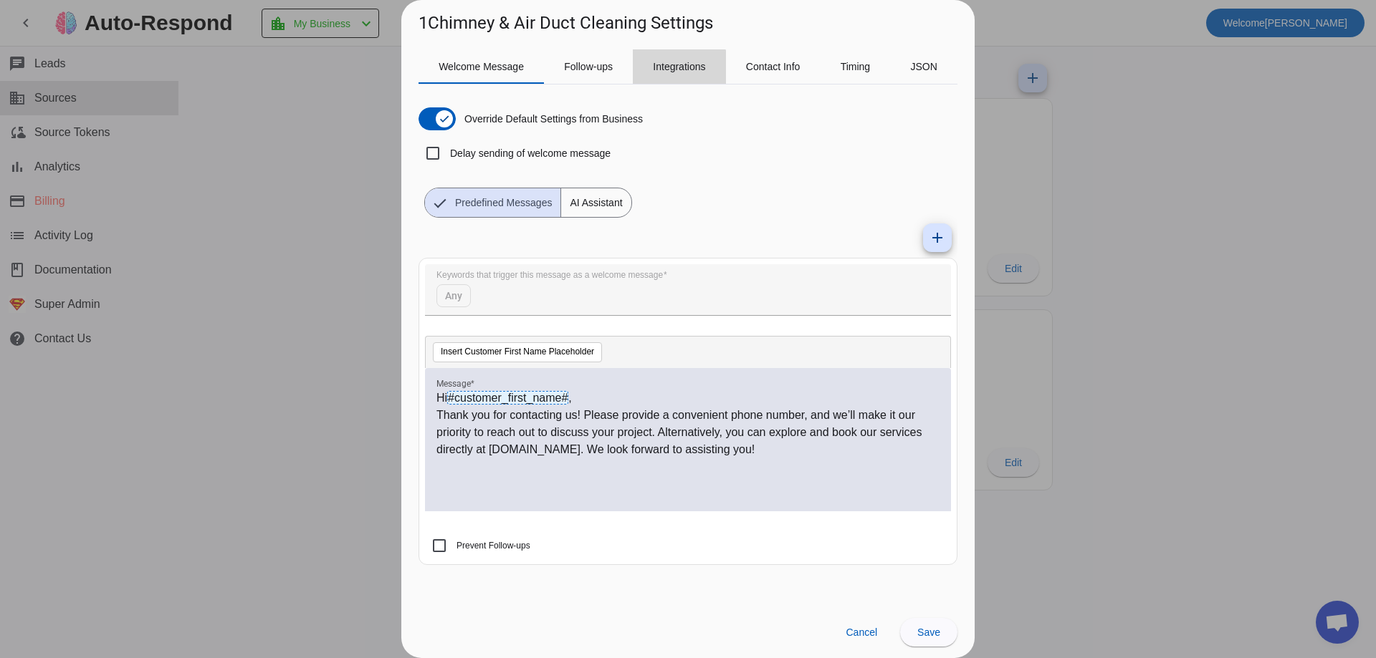
click at [670, 77] on span "Integrations" at bounding box center [679, 66] width 52 height 34
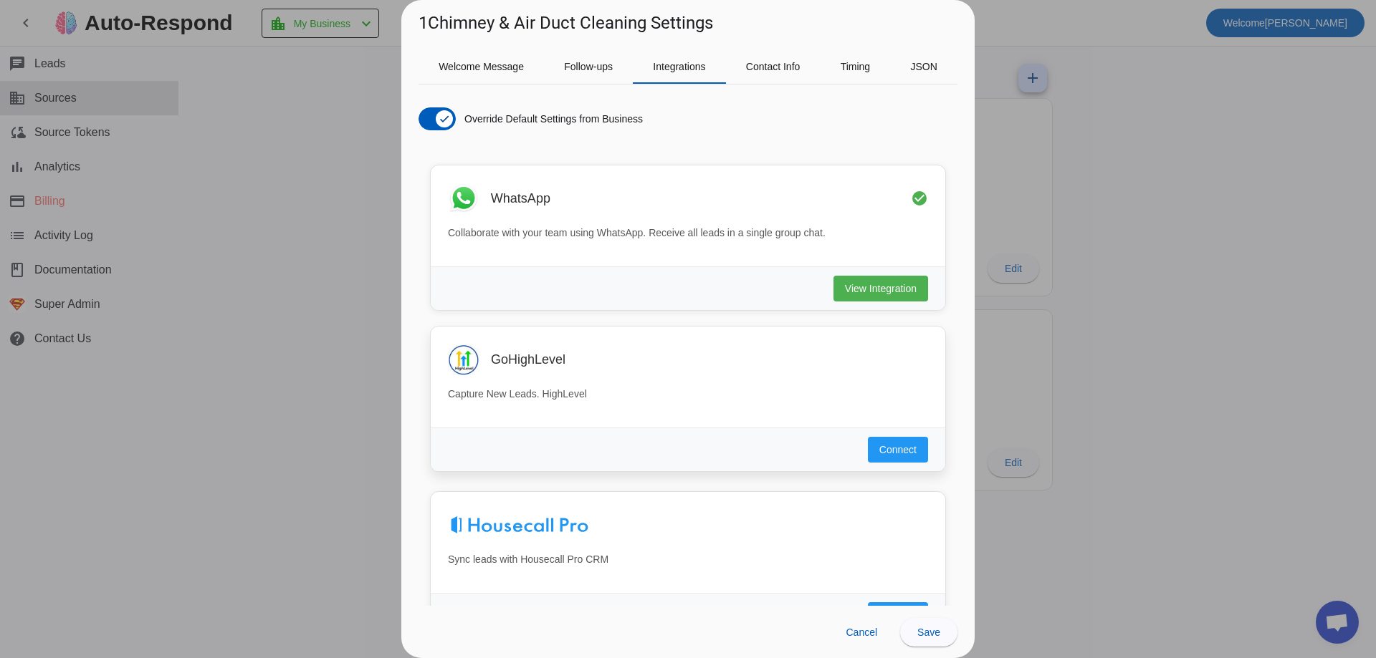
drag, startPoint x: 562, startPoint y: 361, endPoint x: 466, endPoint y: 363, distance: 95.3
click at [465, 363] on div "GoHighLevel" at bounding box center [688, 360] width 480 height 32
copy div "GoHighLevel"
drag, startPoint x: 590, startPoint y: 519, endPoint x: 479, endPoint y: 522, distance: 111.1
click at [479, 522] on div at bounding box center [688, 523] width 480 height 32
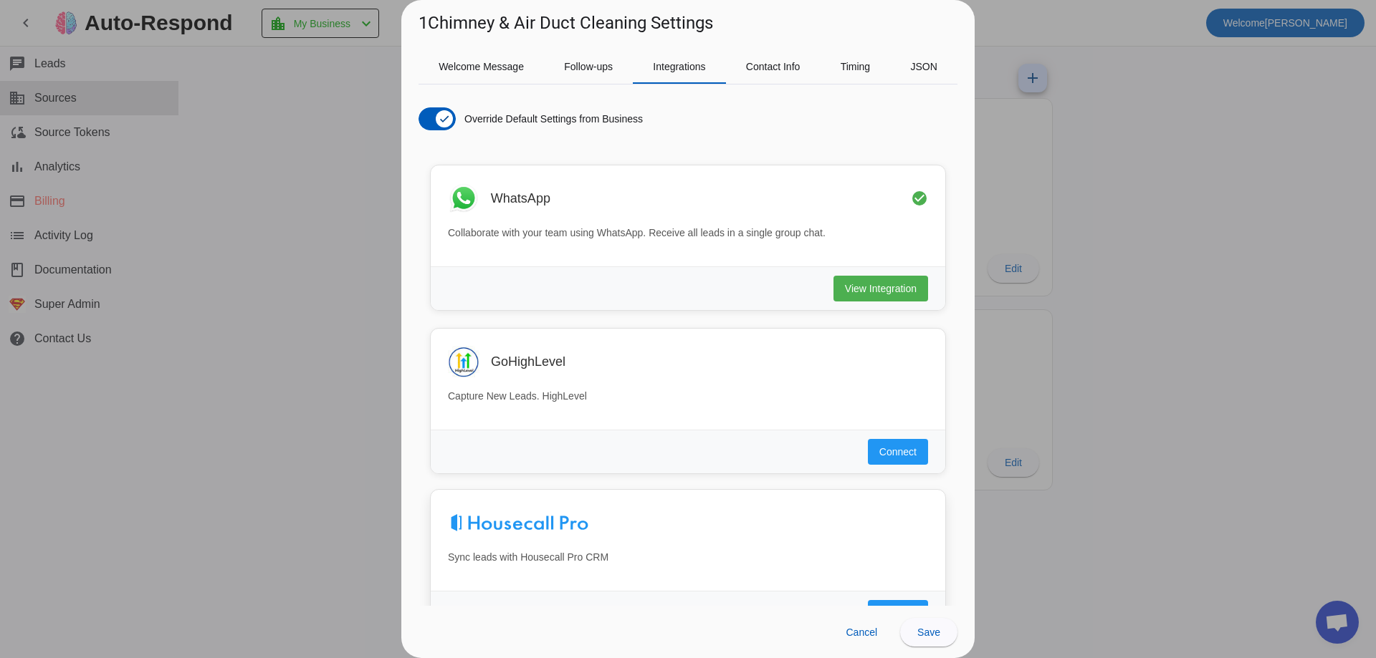
drag, startPoint x: 543, startPoint y: 555, endPoint x: 588, endPoint y: 571, distance: 48.1
click at [543, 555] on p "Sync leads with Housecall Pro CRM" at bounding box center [688, 557] width 480 height 15
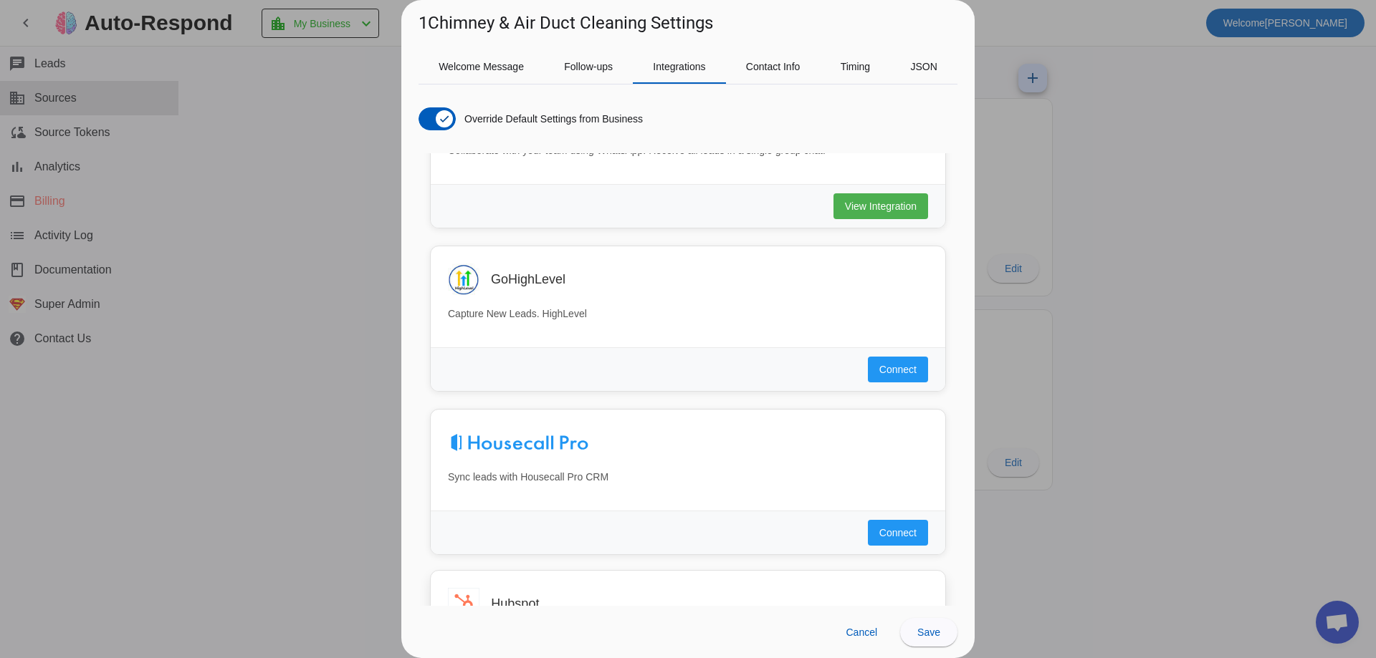
scroll to position [215, 0]
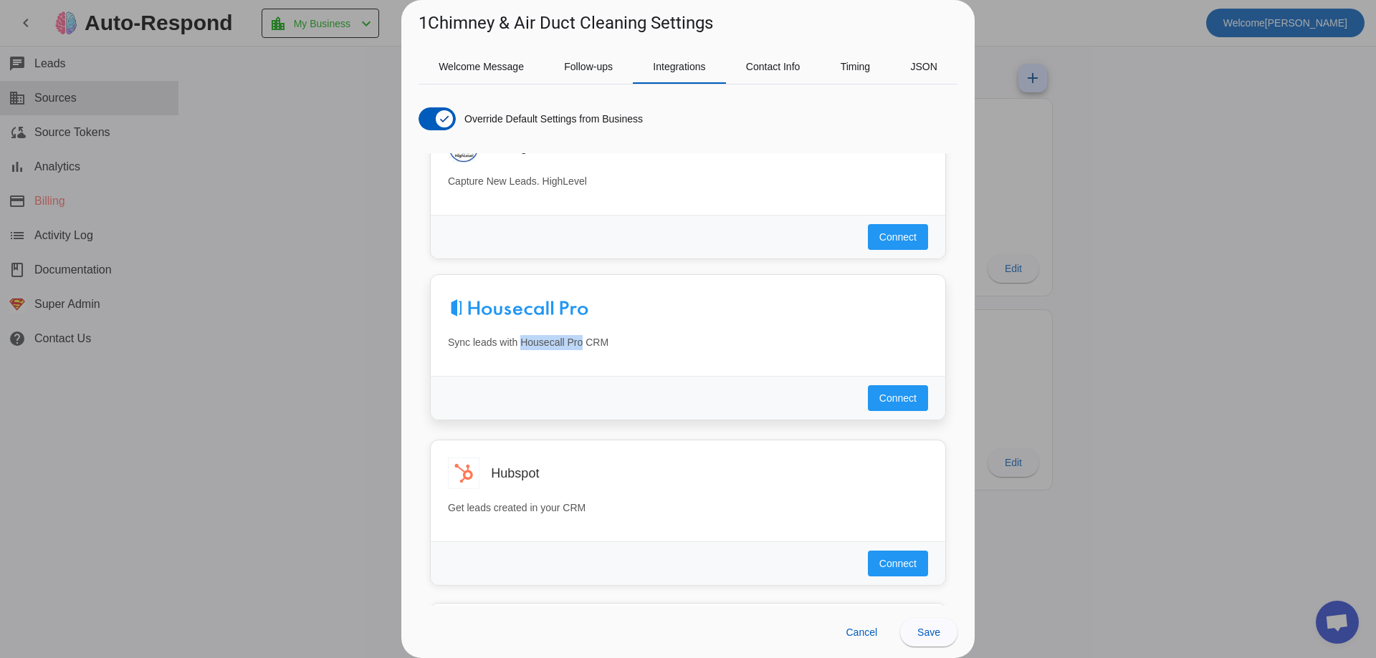
drag, startPoint x: 521, startPoint y: 342, endPoint x: 583, endPoint y: 344, distance: 62.3
click at [583, 344] on p "Sync leads with Housecall Pro CRM" at bounding box center [688, 342] width 480 height 15
copy p "Housecall Pro"
click at [500, 470] on h3 "Hubspot" at bounding box center [515, 471] width 48 height 14
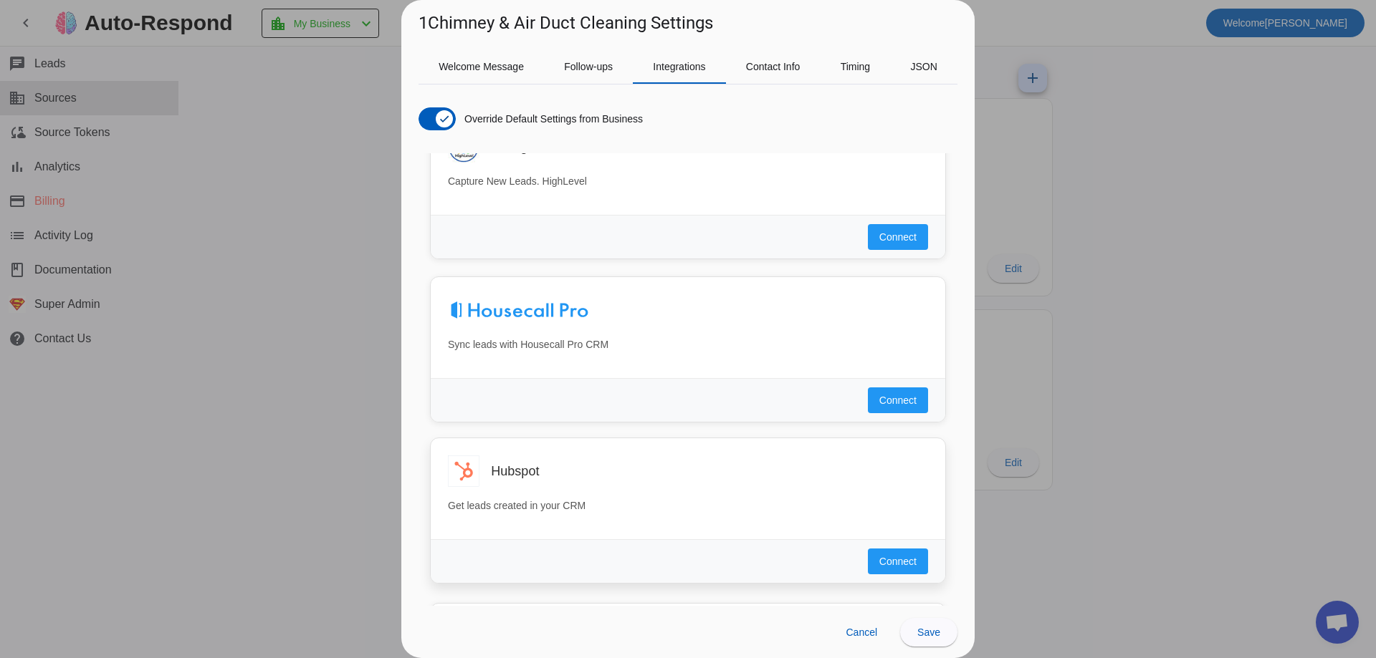
copy h3 "Hubspot"
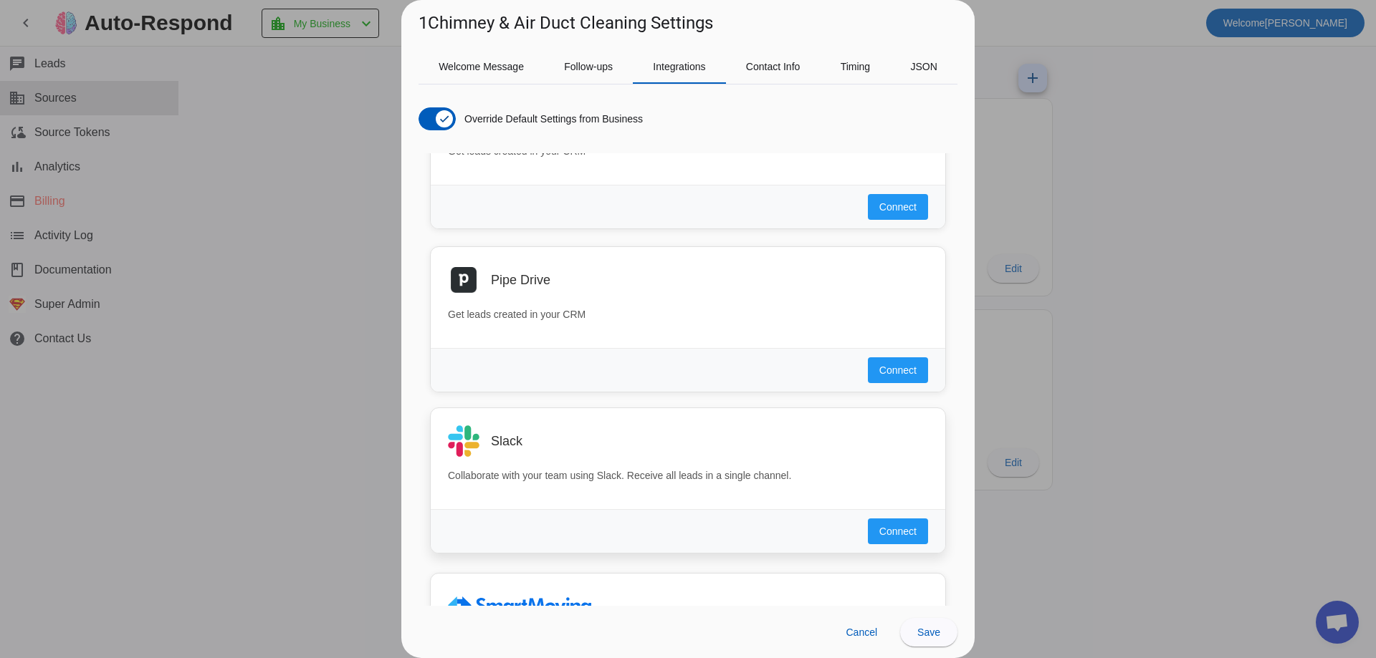
scroll to position [573, 0]
drag, startPoint x: 490, startPoint y: 274, endPoint x: 571, endPoint y: 272, distance: 81.0
click at [571, 272] on div "Pipe Drive" at bounding box center [688, 277] width 480 height 32
copy h3 "Pipe Drive"
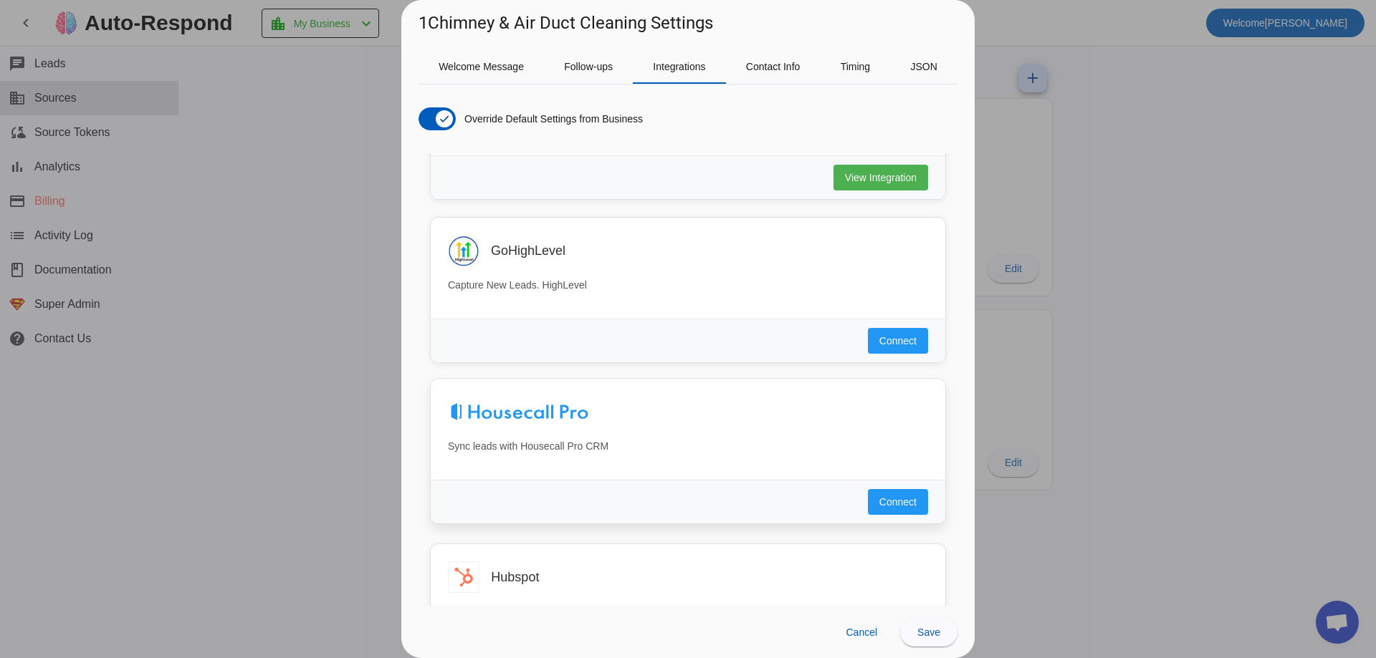
scroll to position [0, 0]
